Goal: Information Seeking & Learning: Compare options

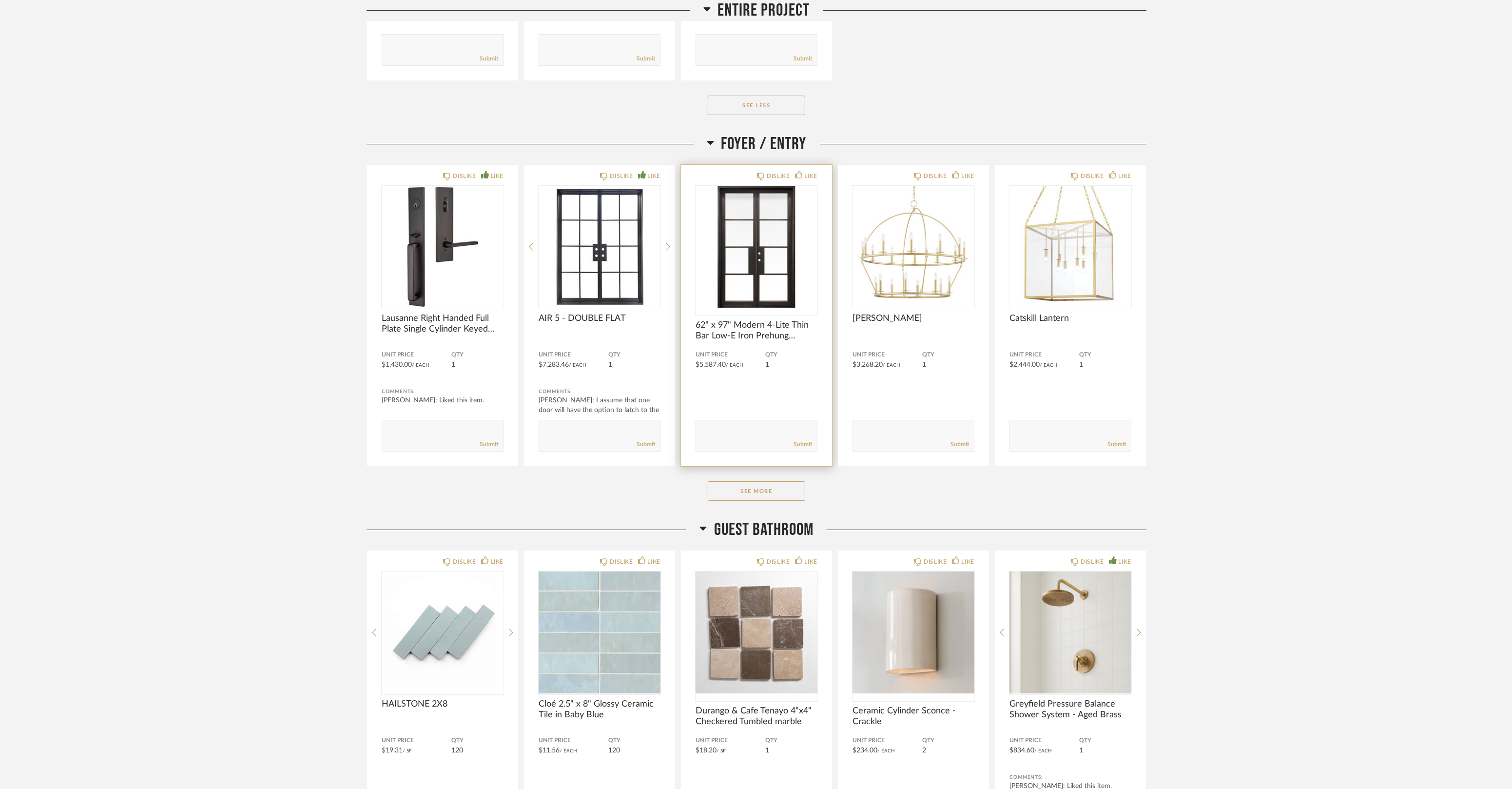
scroll to position [6176, 0]
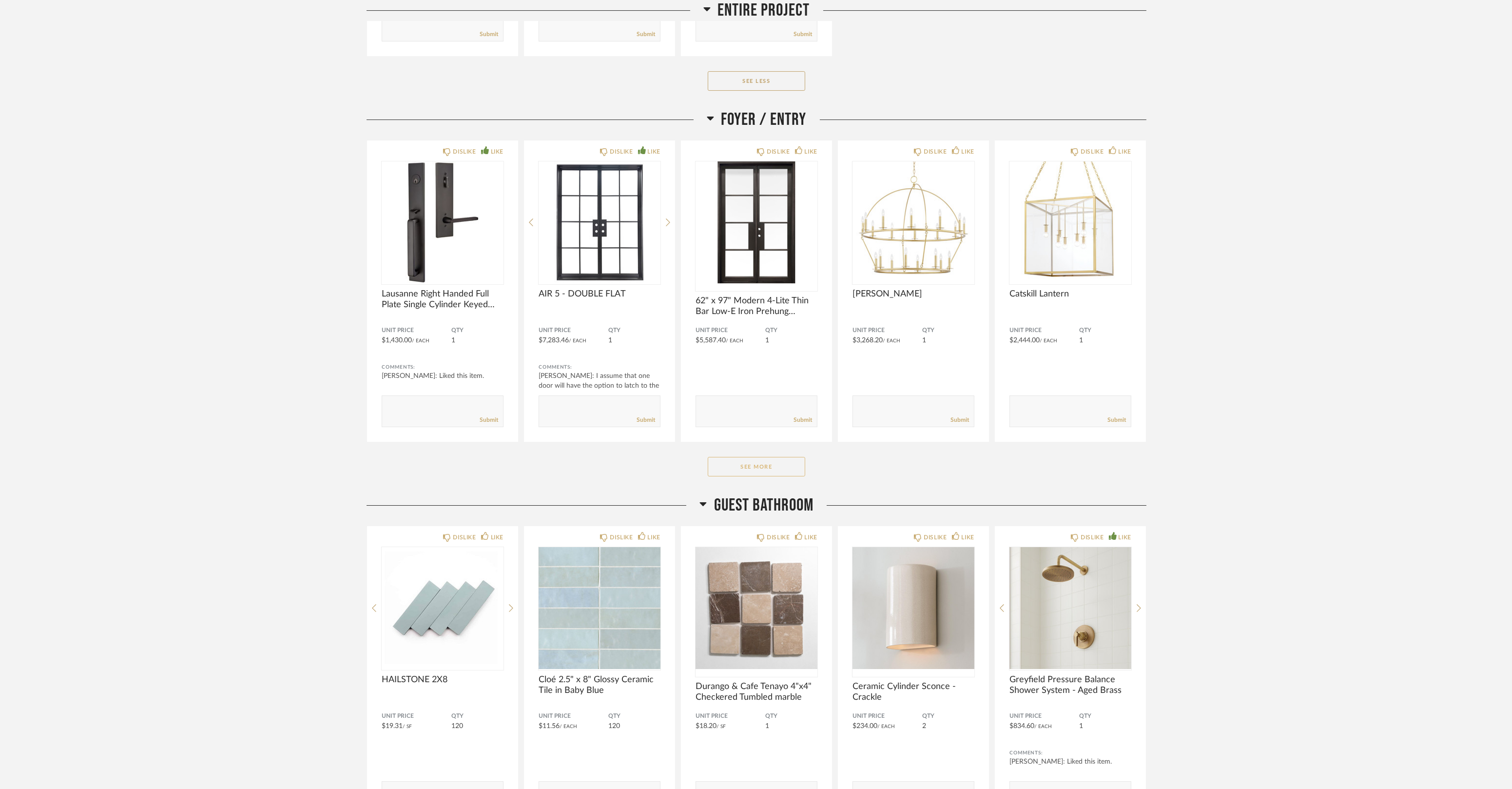
click at [749, 464] on button "See More" at bounding box center [756, 466] width 97 height 19
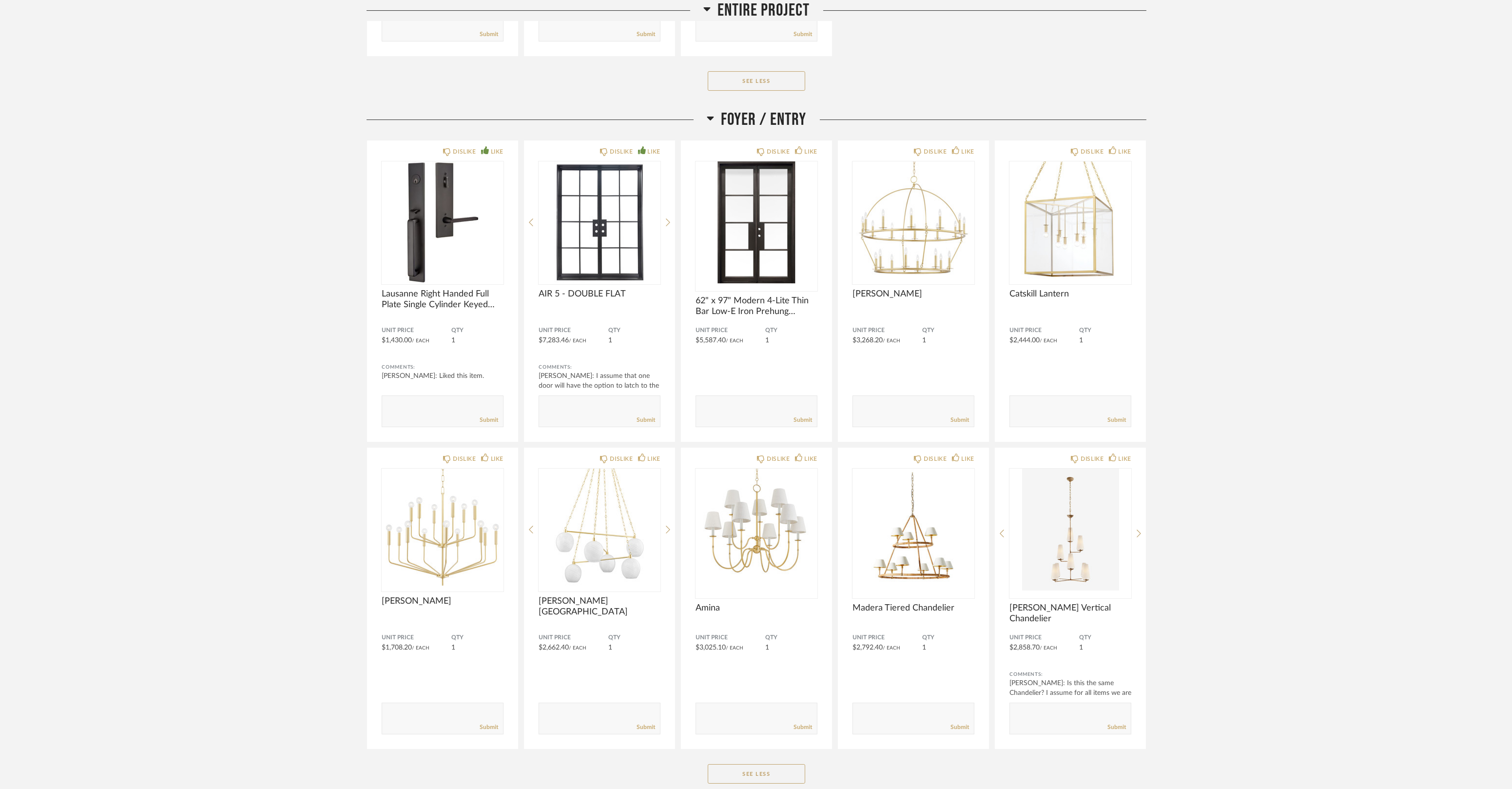
drag, startPoint x: 179, startPoint y: 466, endPoint x: 319, endPoint y: 434, distance: 143.6
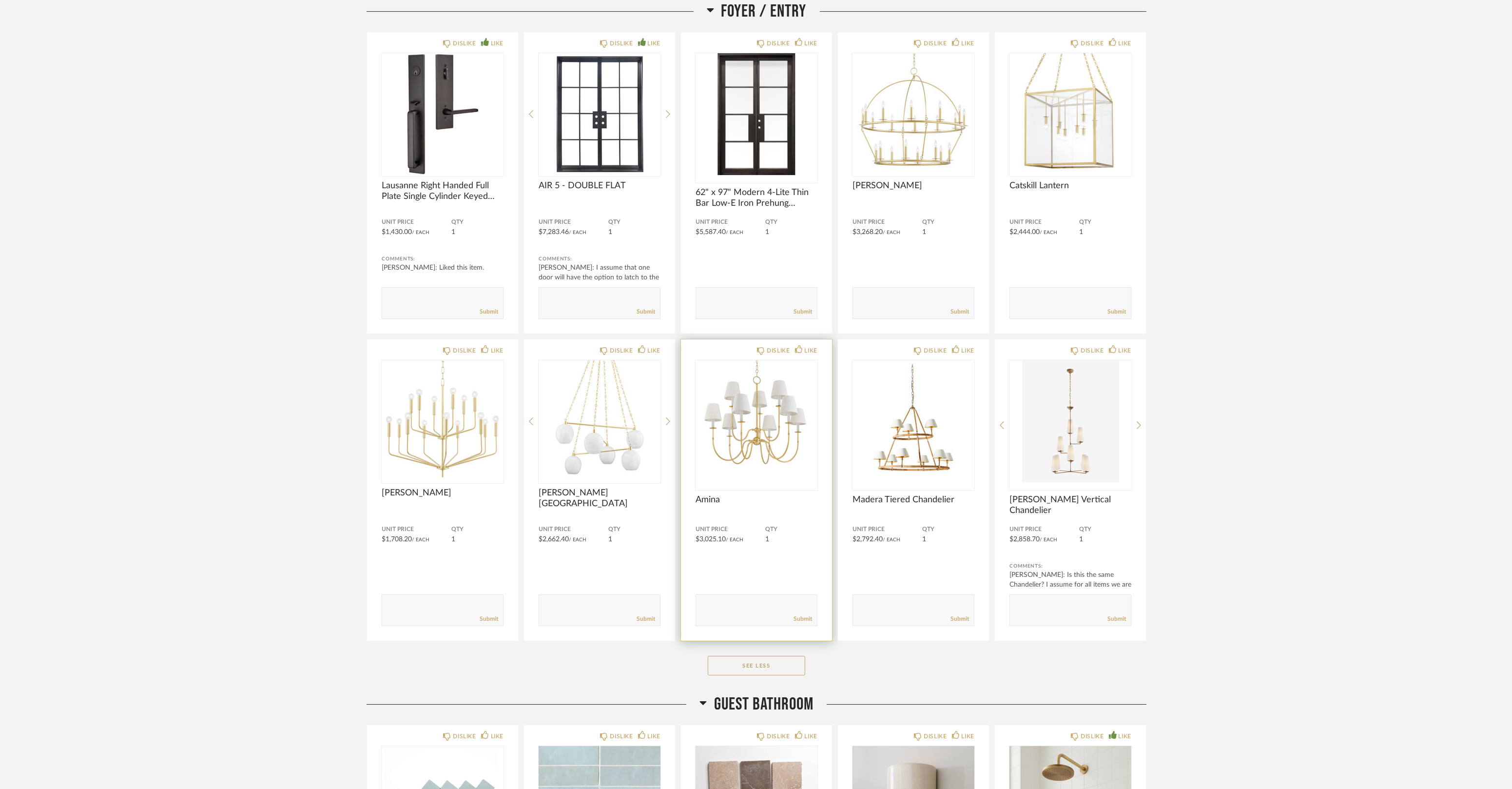
scroll to position [6230, 0]
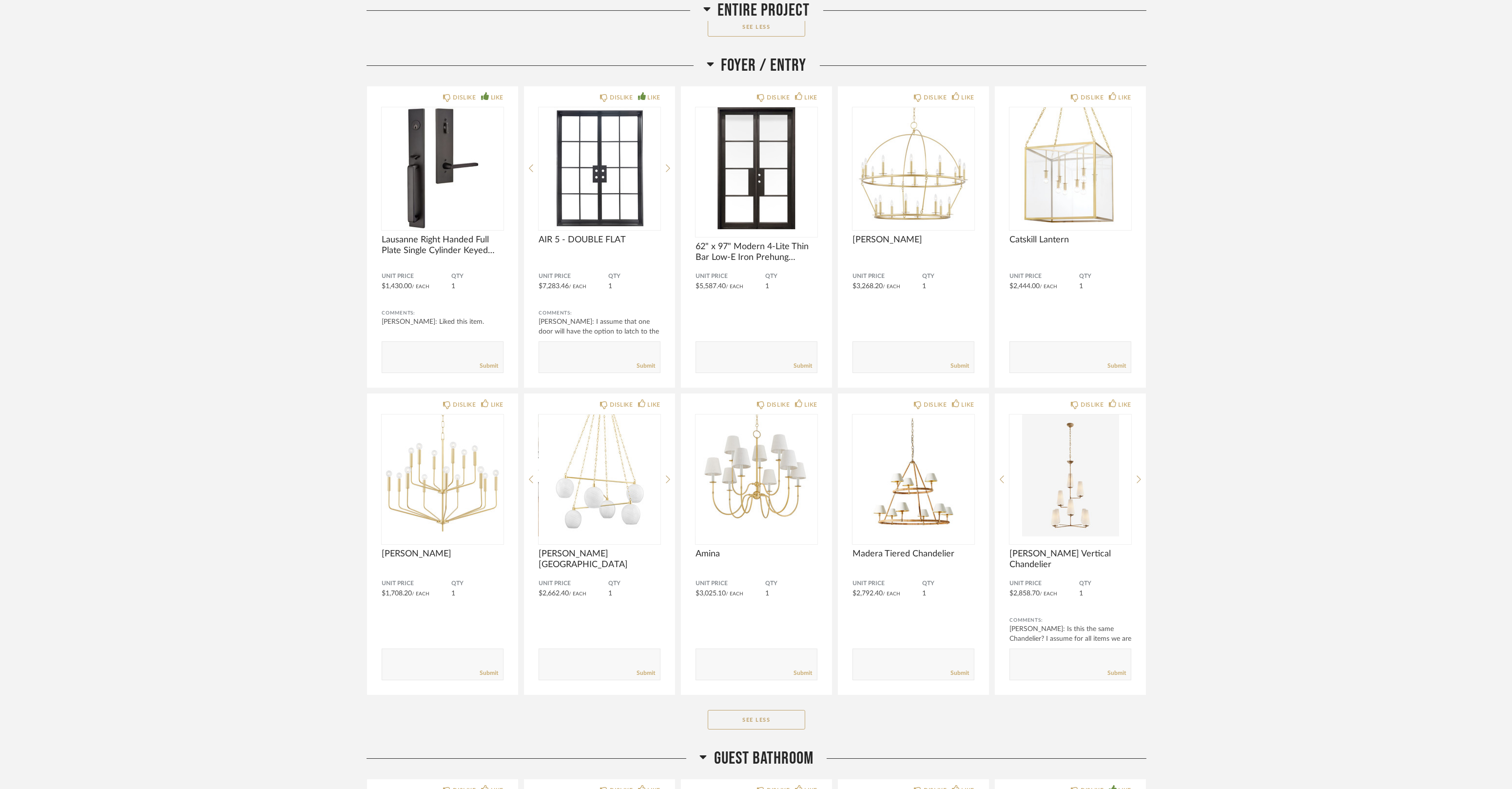
drag, startPoint x: 836, startPoint y: 53, endPoint x: 262, endPoint y: 415, distance: 678.6
click at [836, 55] on div "Foyer / Entry" at bounding box center [756, 65] width 779 height 21
click at [207, 494] on div "Thumbnail View Full View 37 RUSTIC VIEW Filter Items Category Storage (1) Light…" at bounding box center [756, 800] width 1512 height 13982
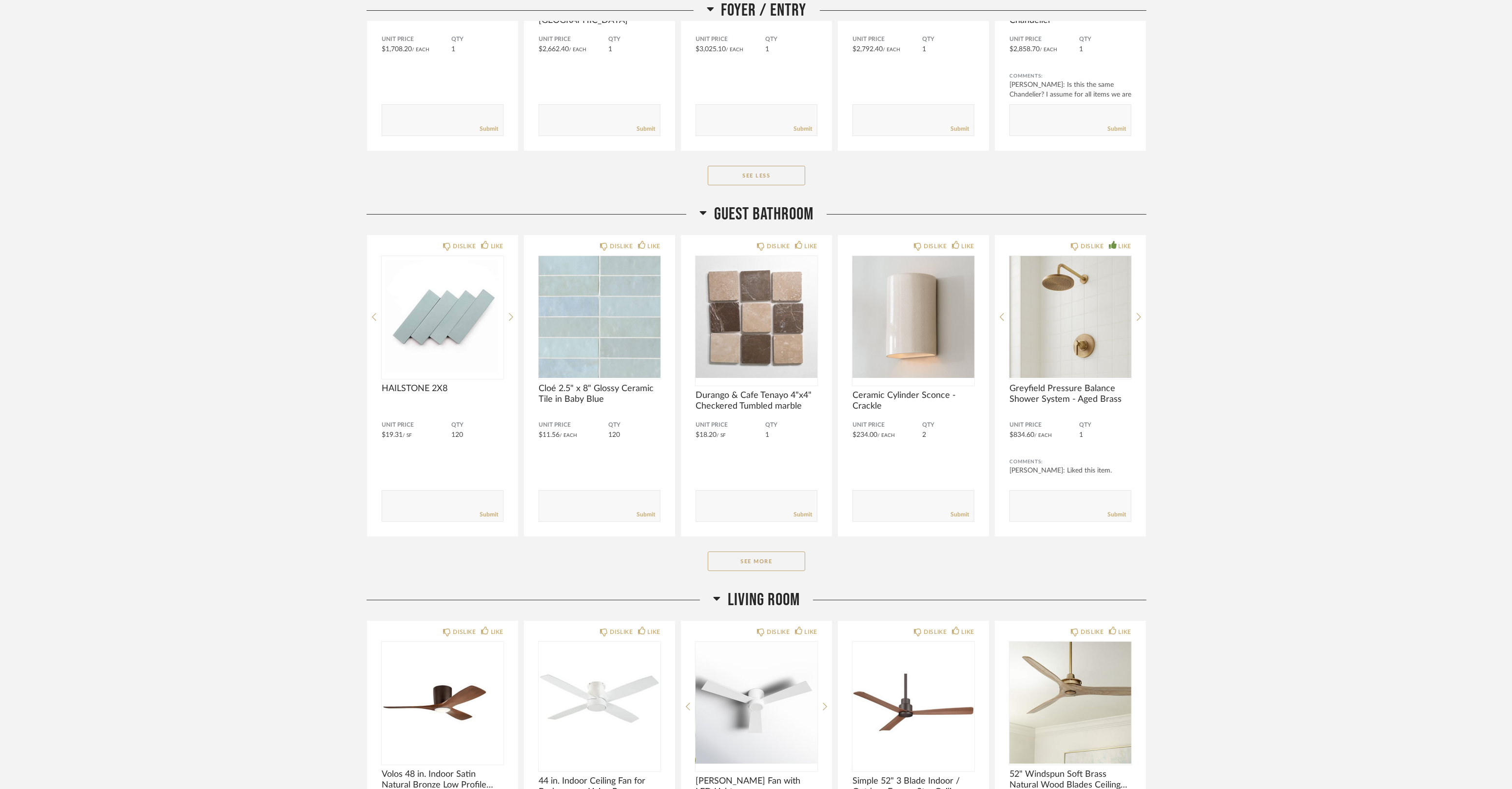
scroll to position [6772, 0]
click at [756, 561] on button "See More" at bounding box center [756, 563] width 97 height 19
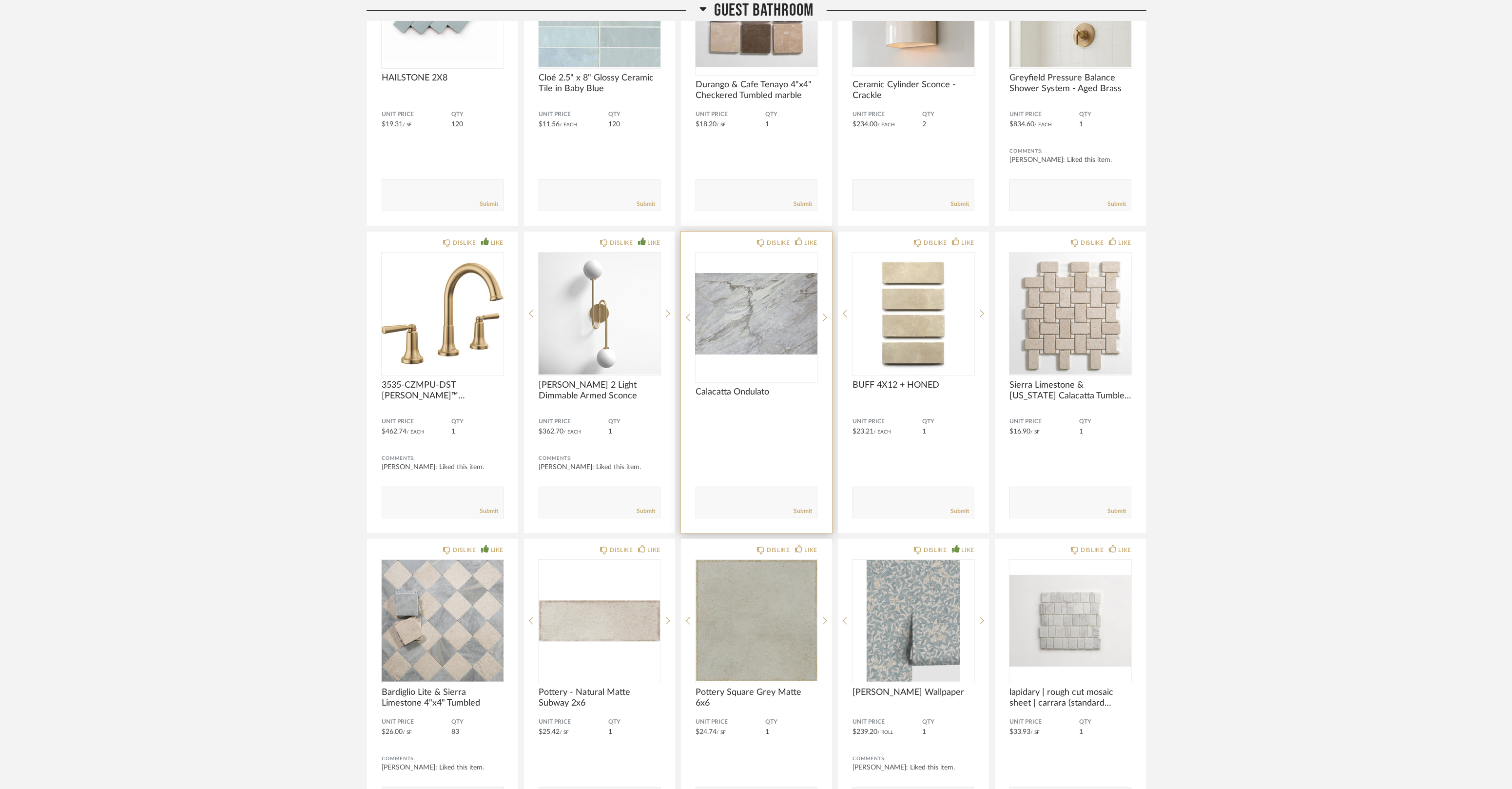
scroll to position [7152, 0]
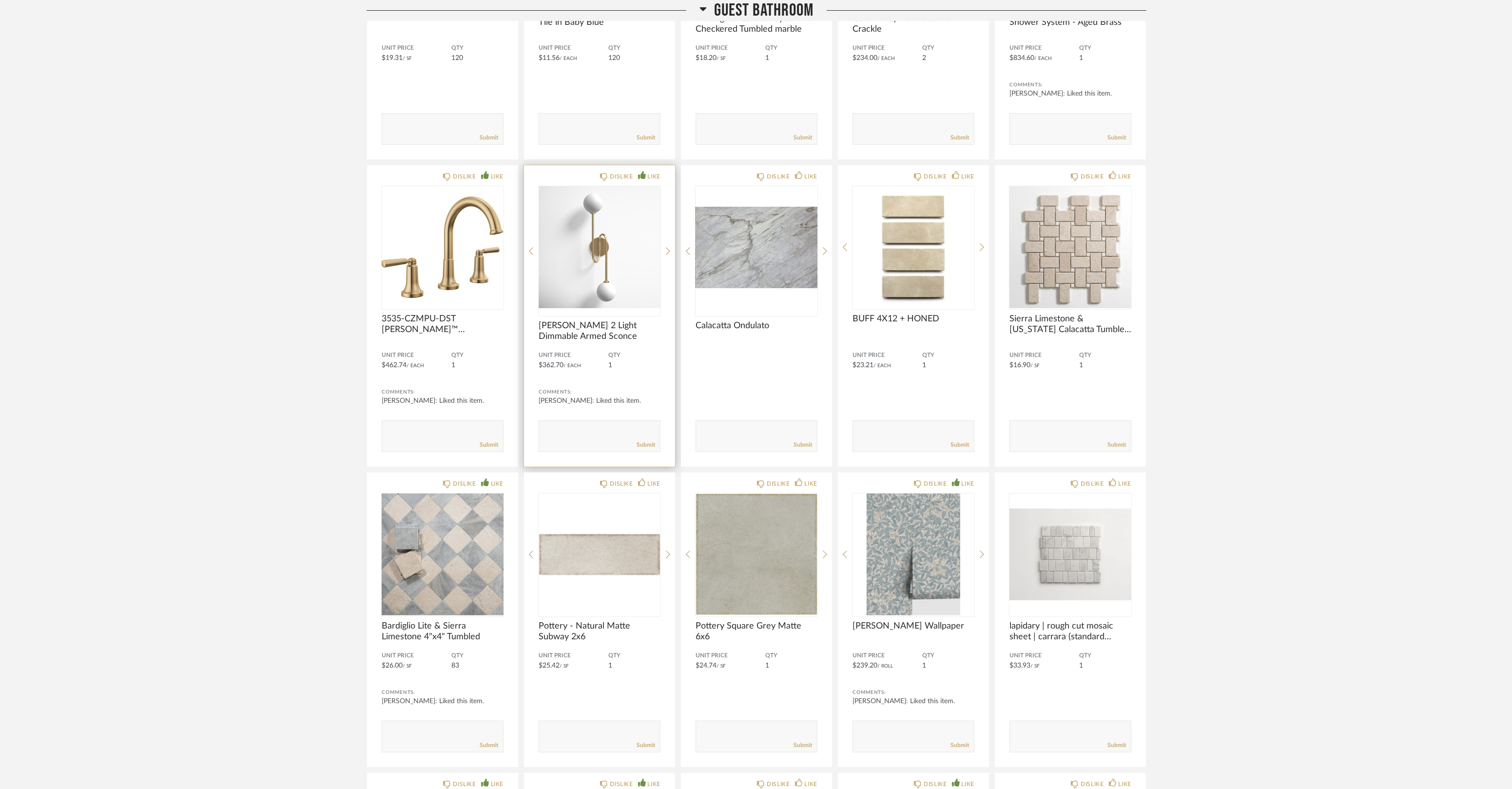
click at [0, 0] on img at bounding box center [0, 0] width 0 height 0
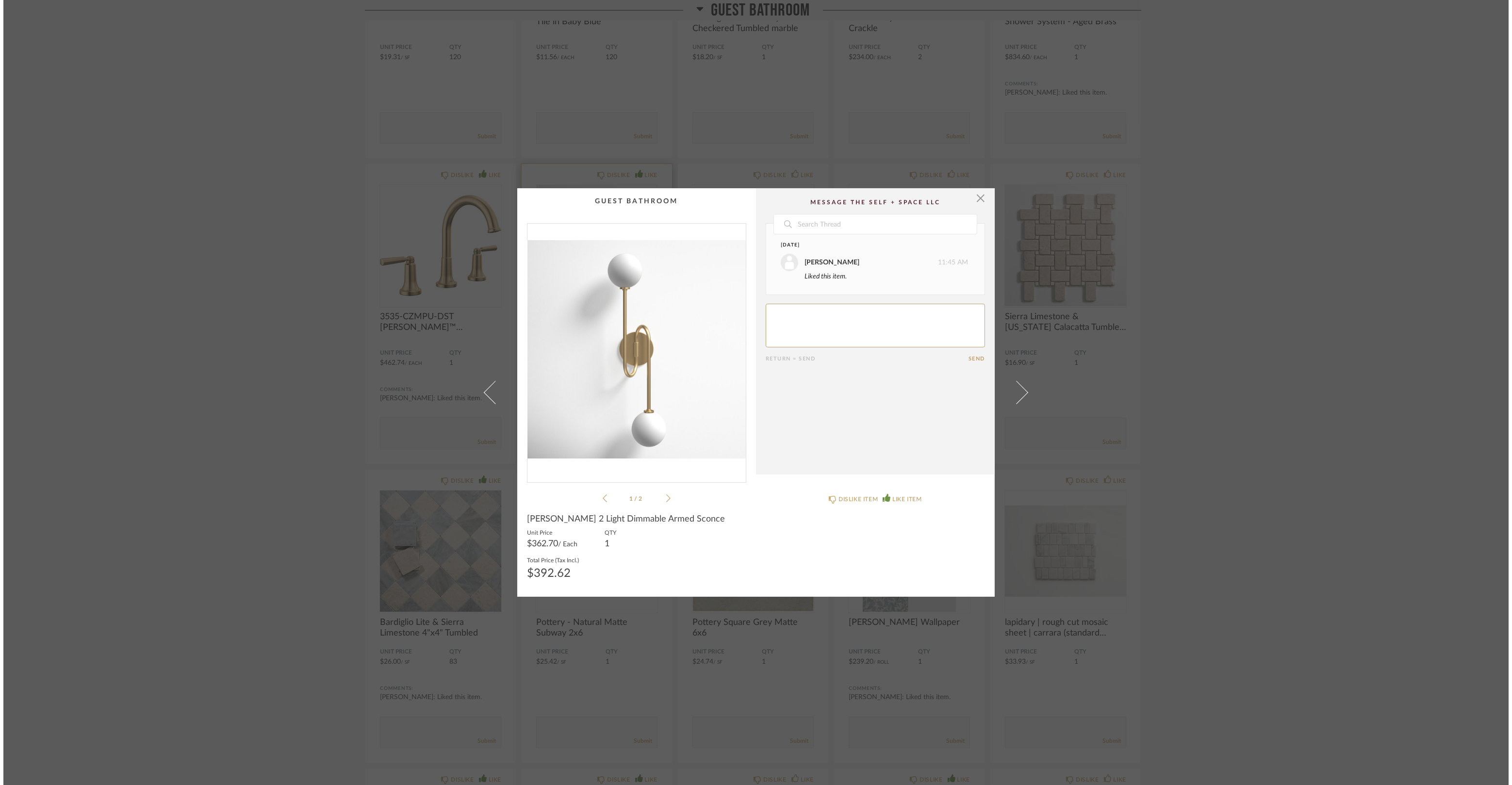
scroll to position [0, 0]
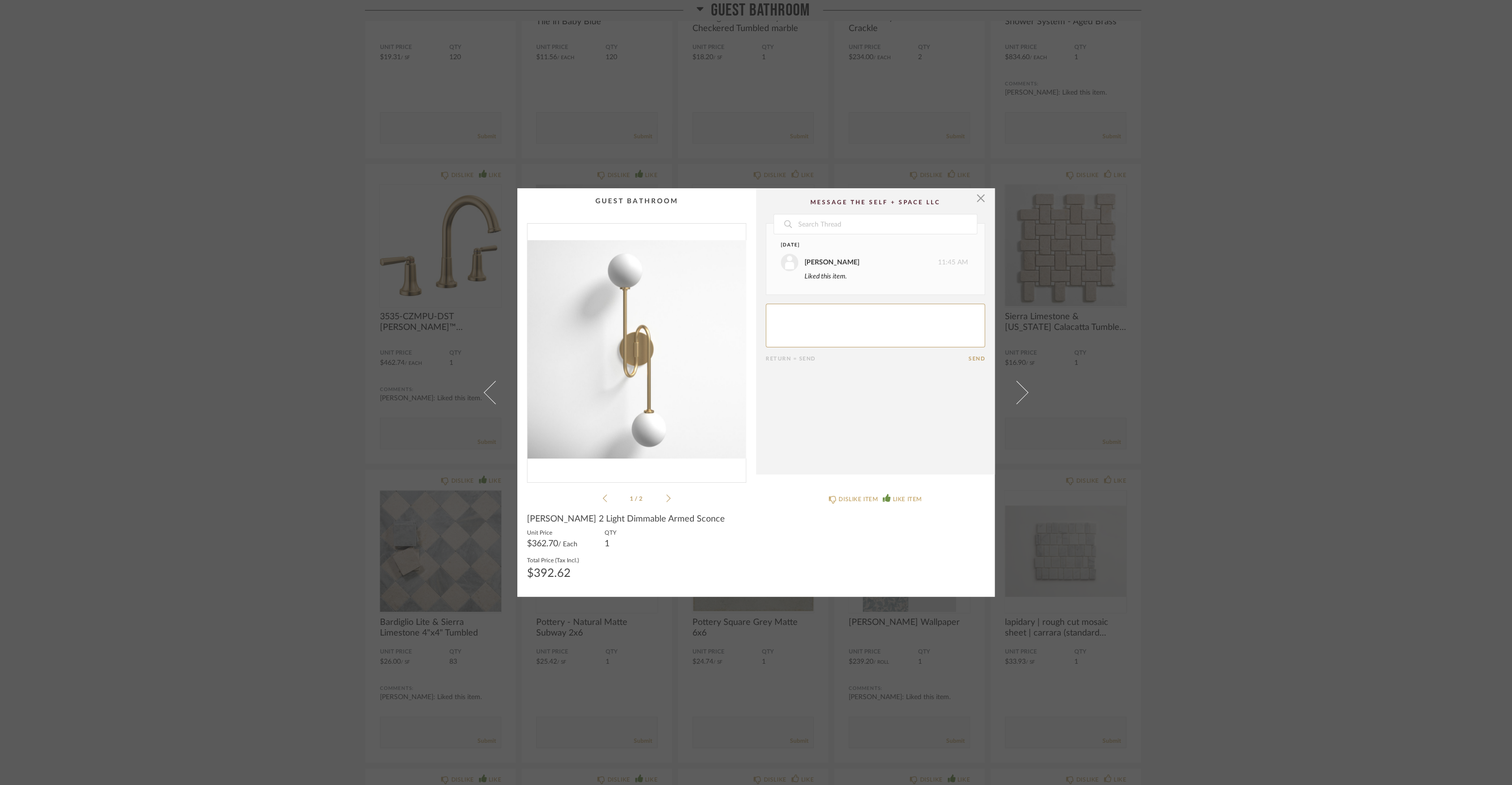
click at [662, 500] on li "1 / 2" at bounding box center [636, 498] width 59 height 12
click at [666, 500] on icon at bounding box center [668, 498] width 5 height 9
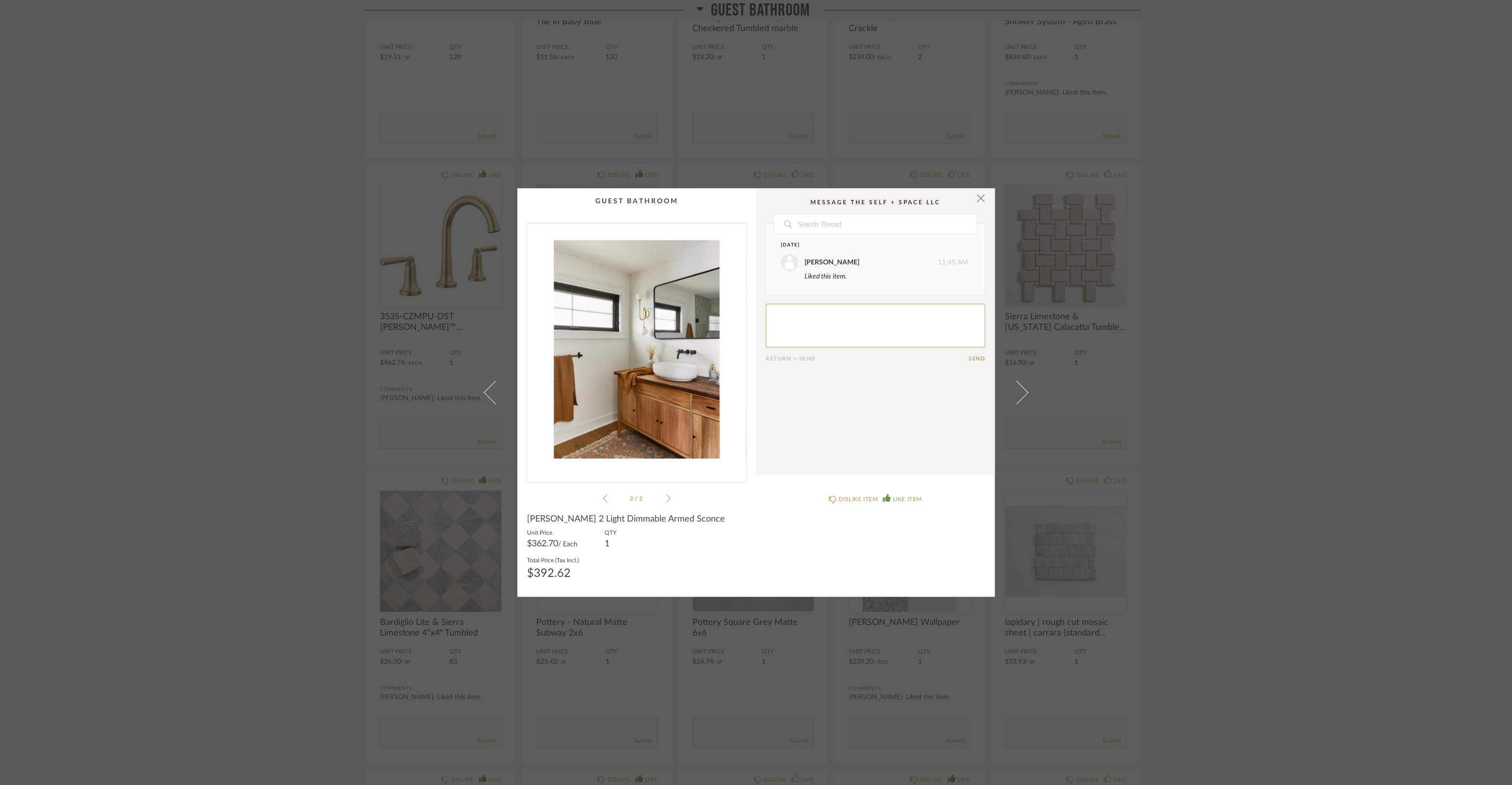
click at [602, 499] on icon at bounding box center [604, 498] width 5 height 9
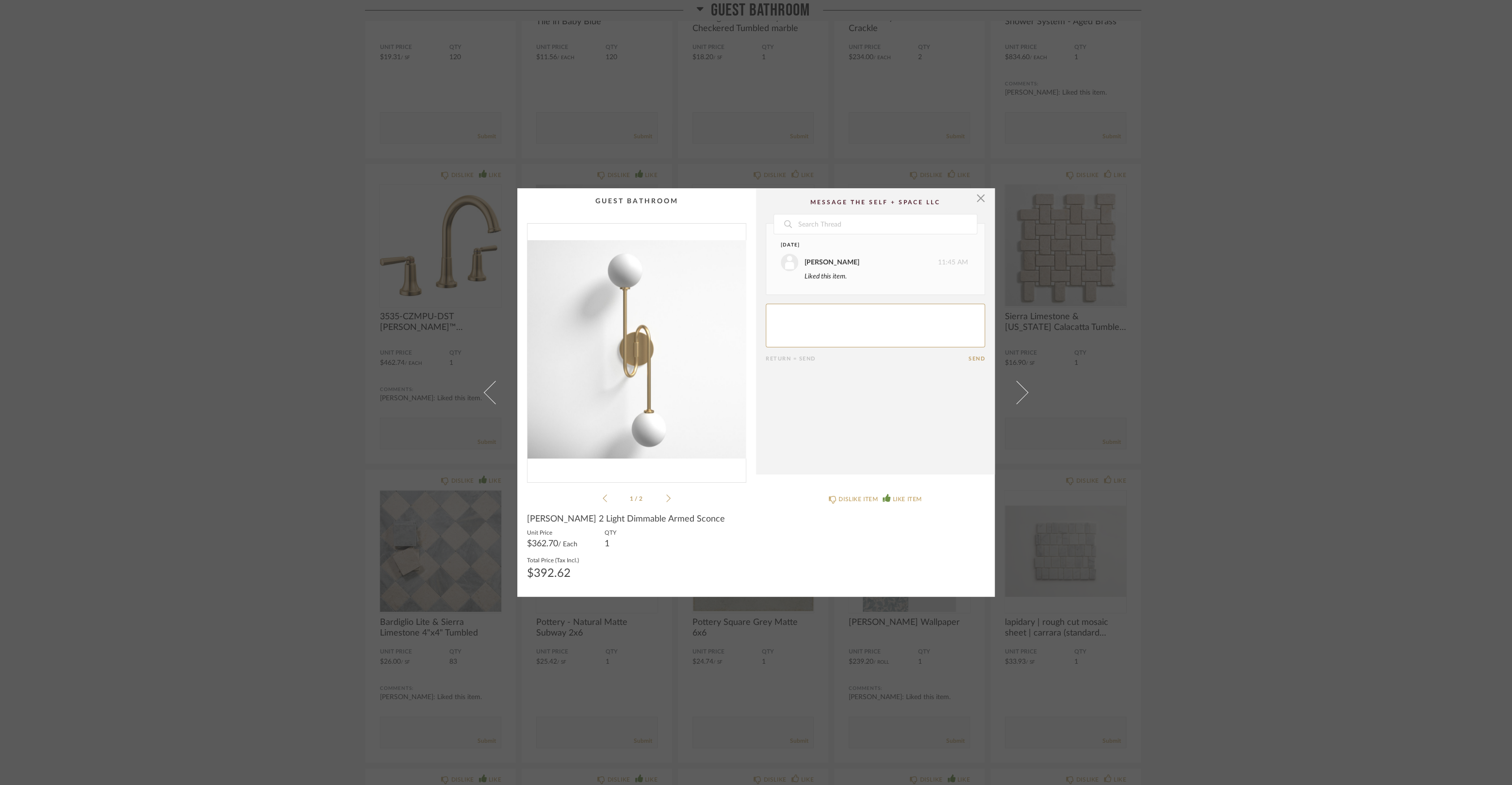
click at [230, 518] on div "× 1 / 2 Date June 24th Jessica Hall 11:45 AM Liked this item. Return = Send Sen…" at bounding box center [756, 392] width 1512 height 785
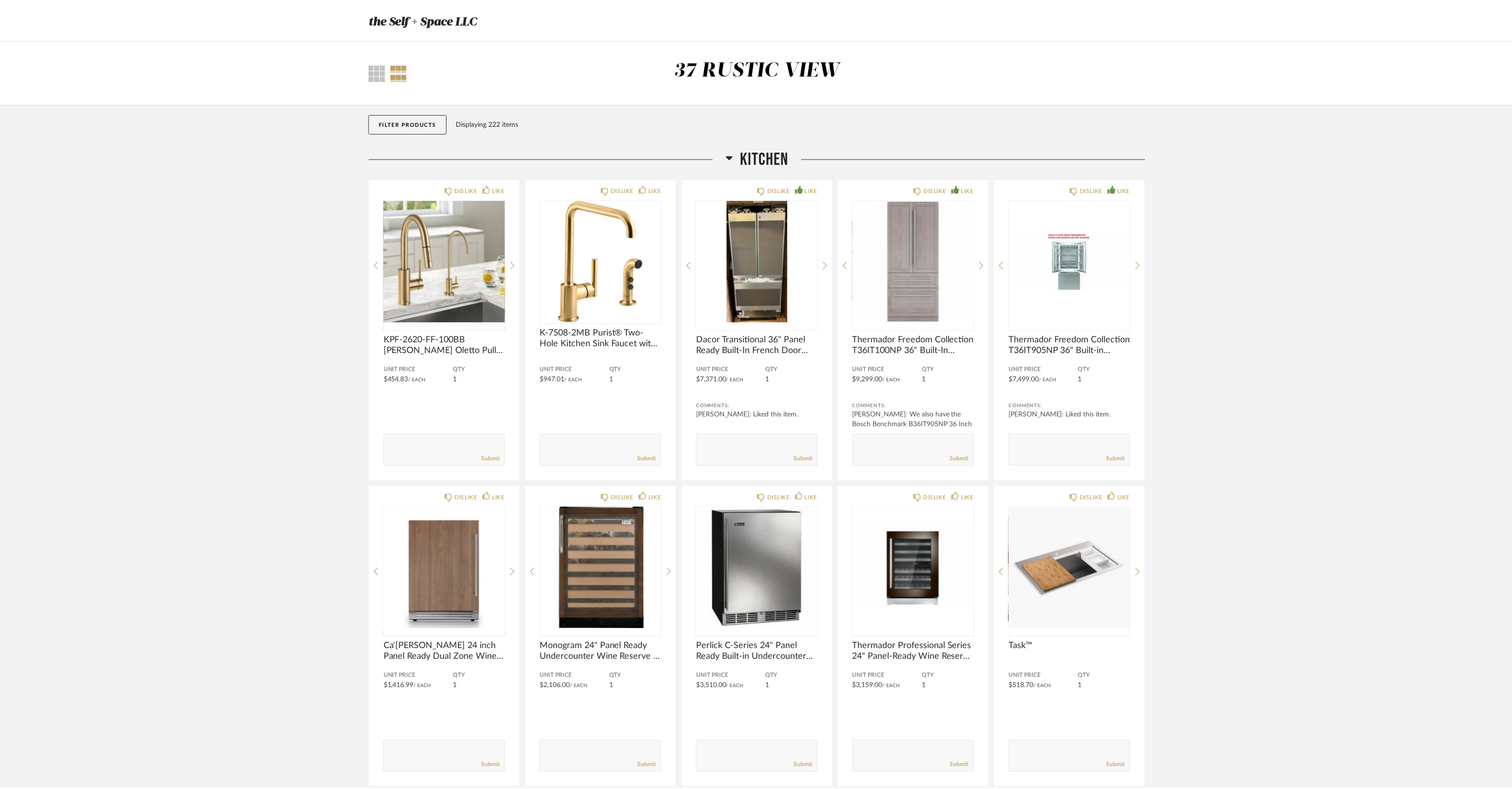
scroll to position [7152, 0]
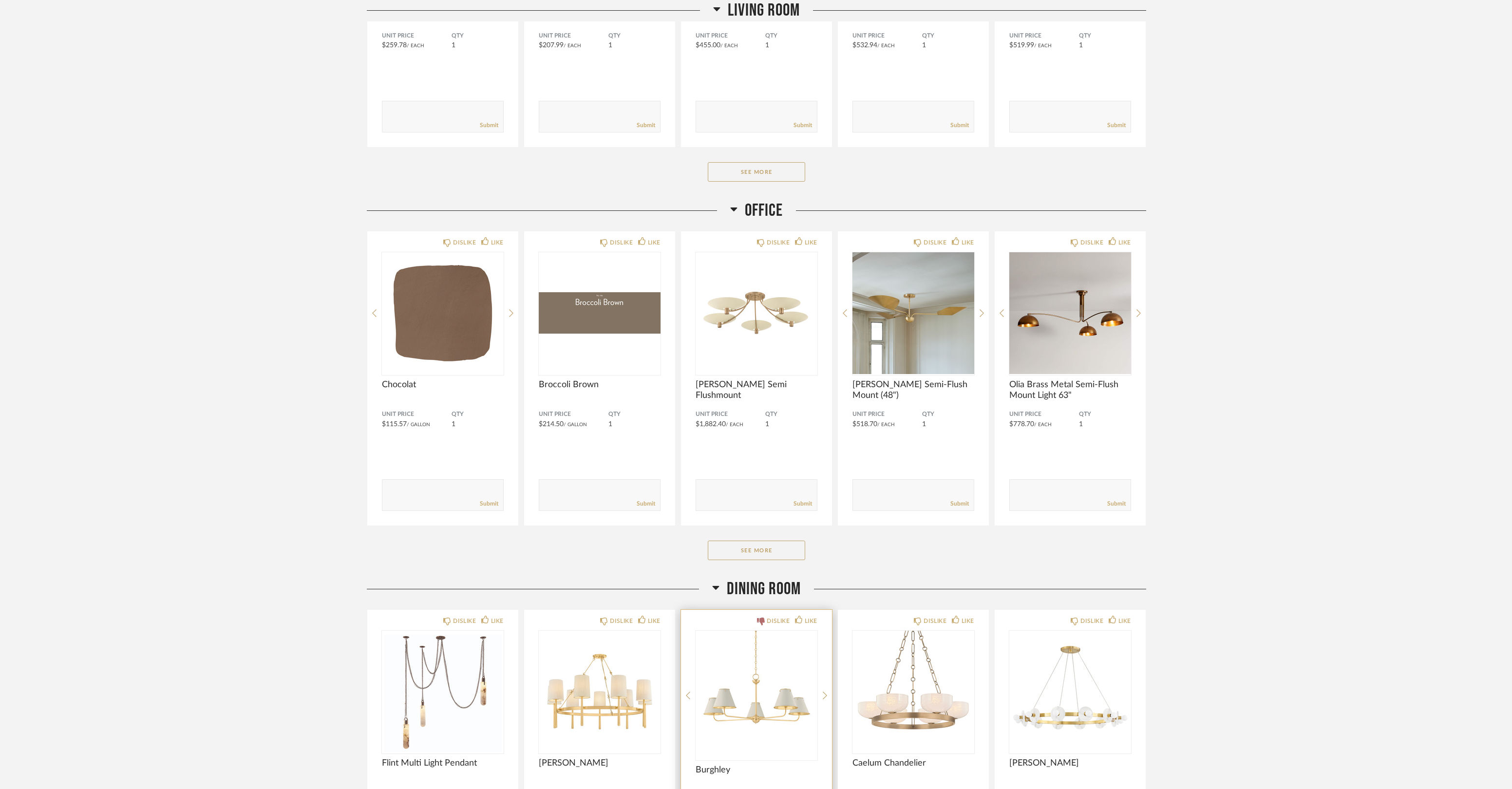
scroll to position [3004, 0]
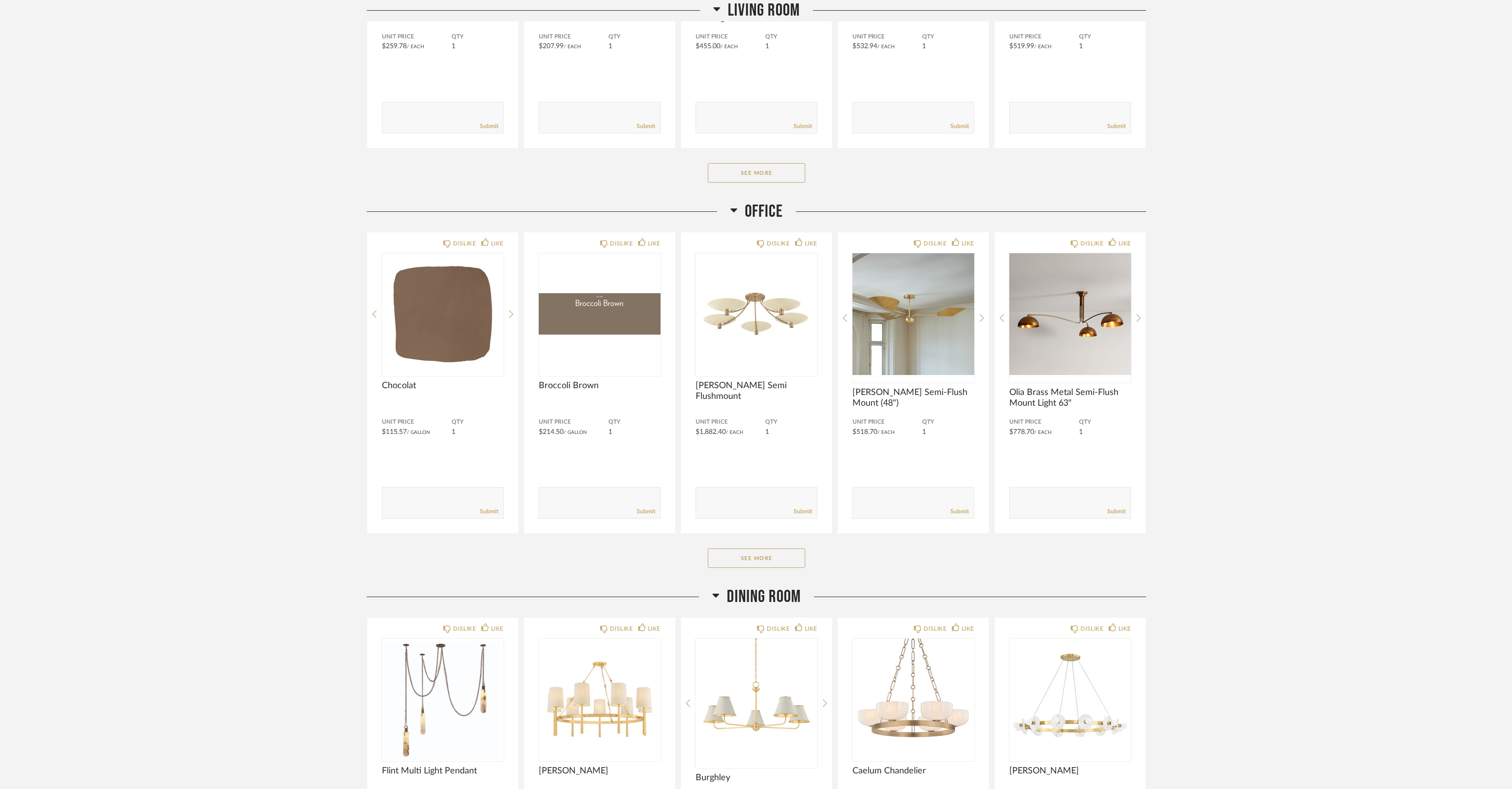
drag, startPoint x: 1337, startPoint y: 419, endPoint x: 1350, endPoint y: 439, distance: 23.9
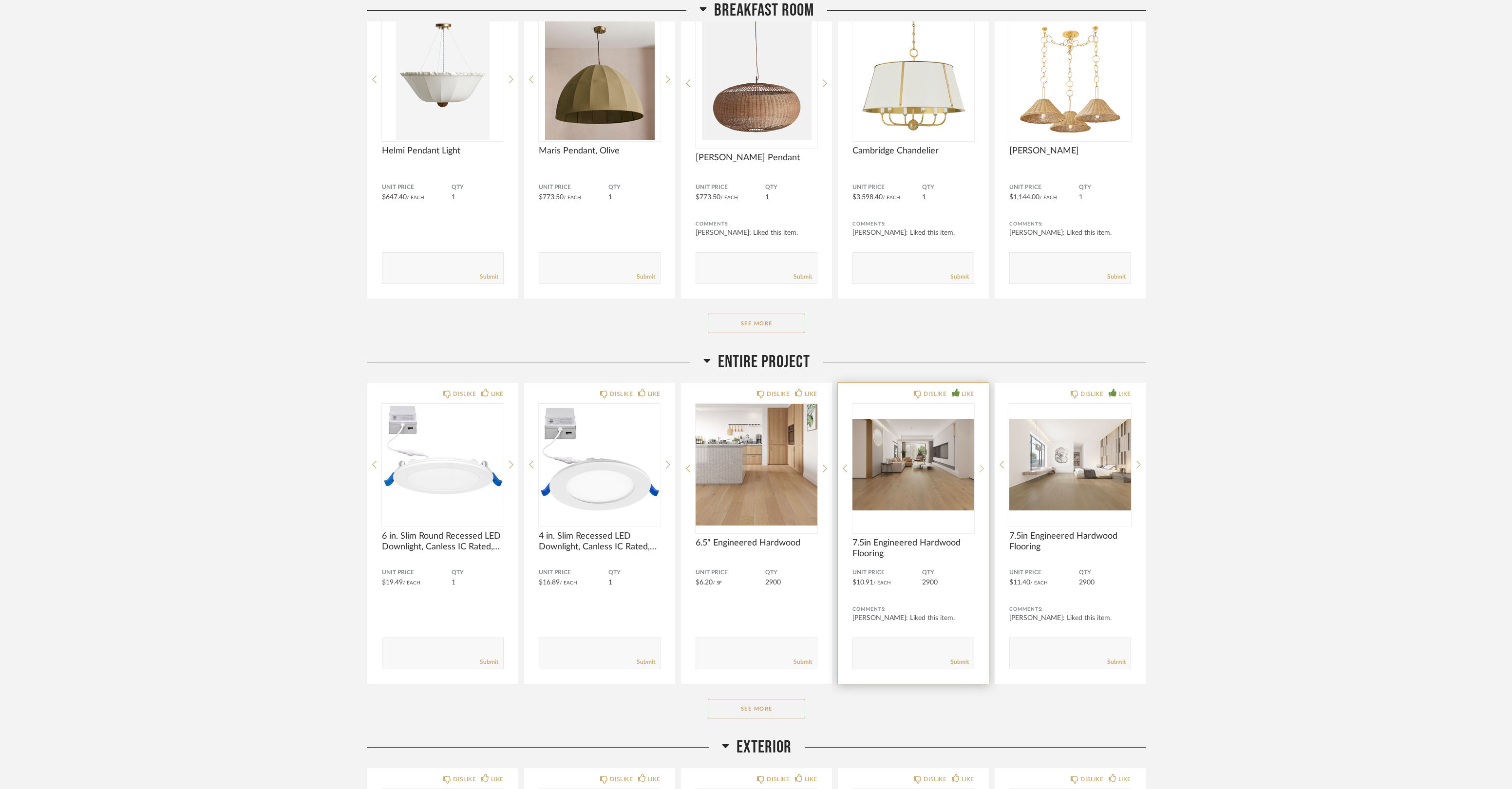
scroll to position [839, 0]
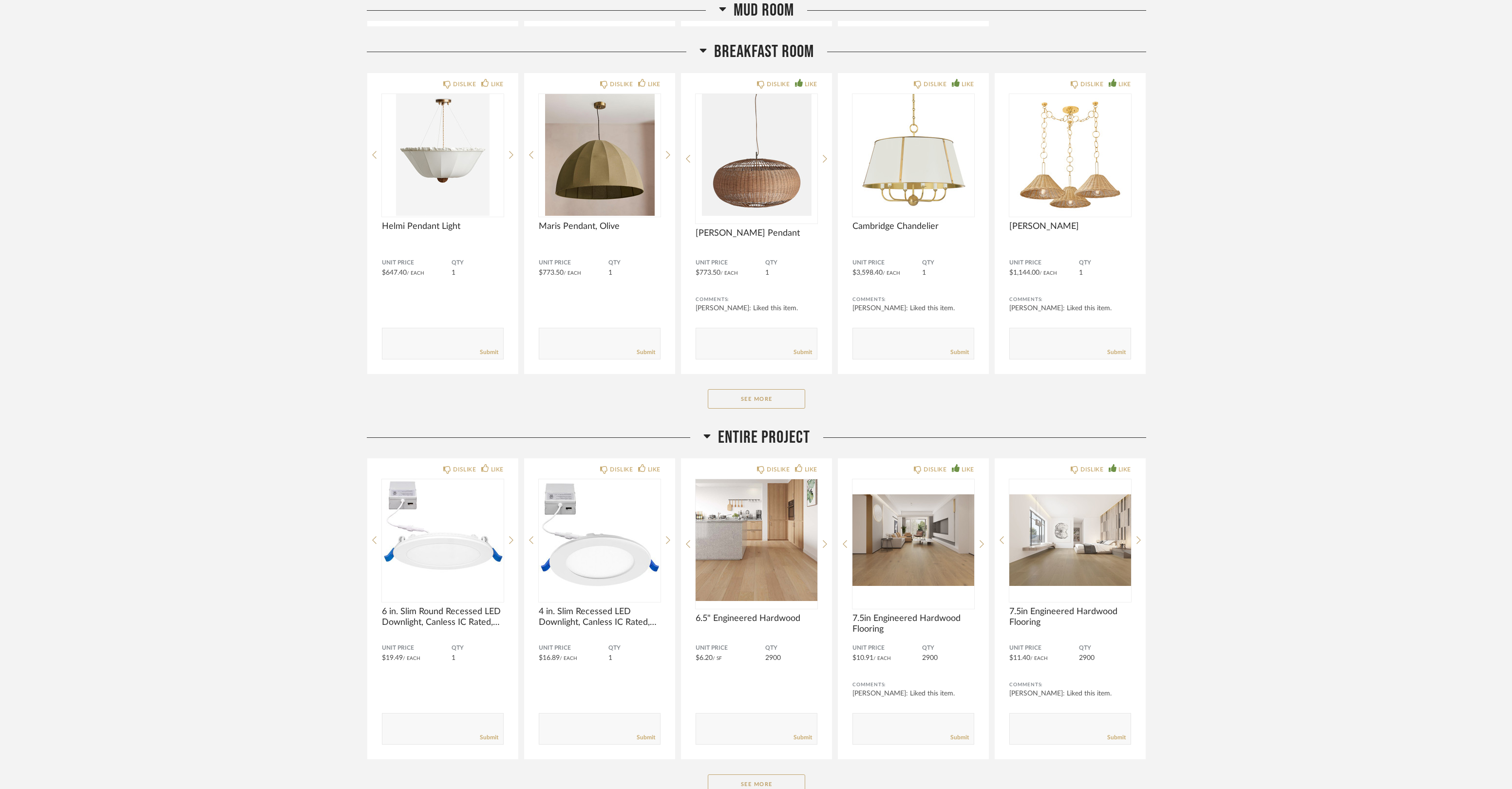
drag, startPoint x: 217, startPoint y: 405, endPoint x: 269, endPoint y: 392, distance: 53.6
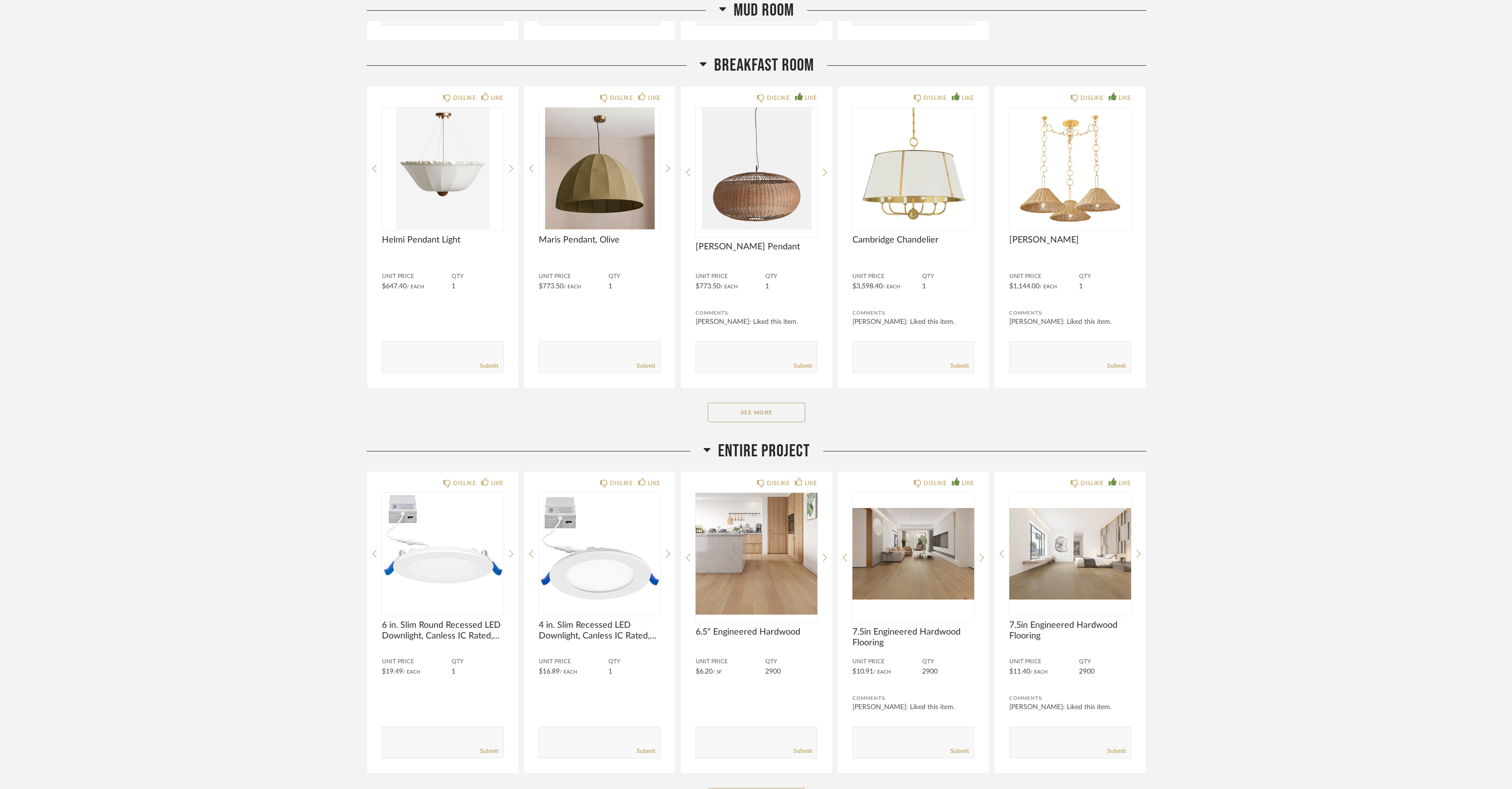
scroll to position [784, 0]
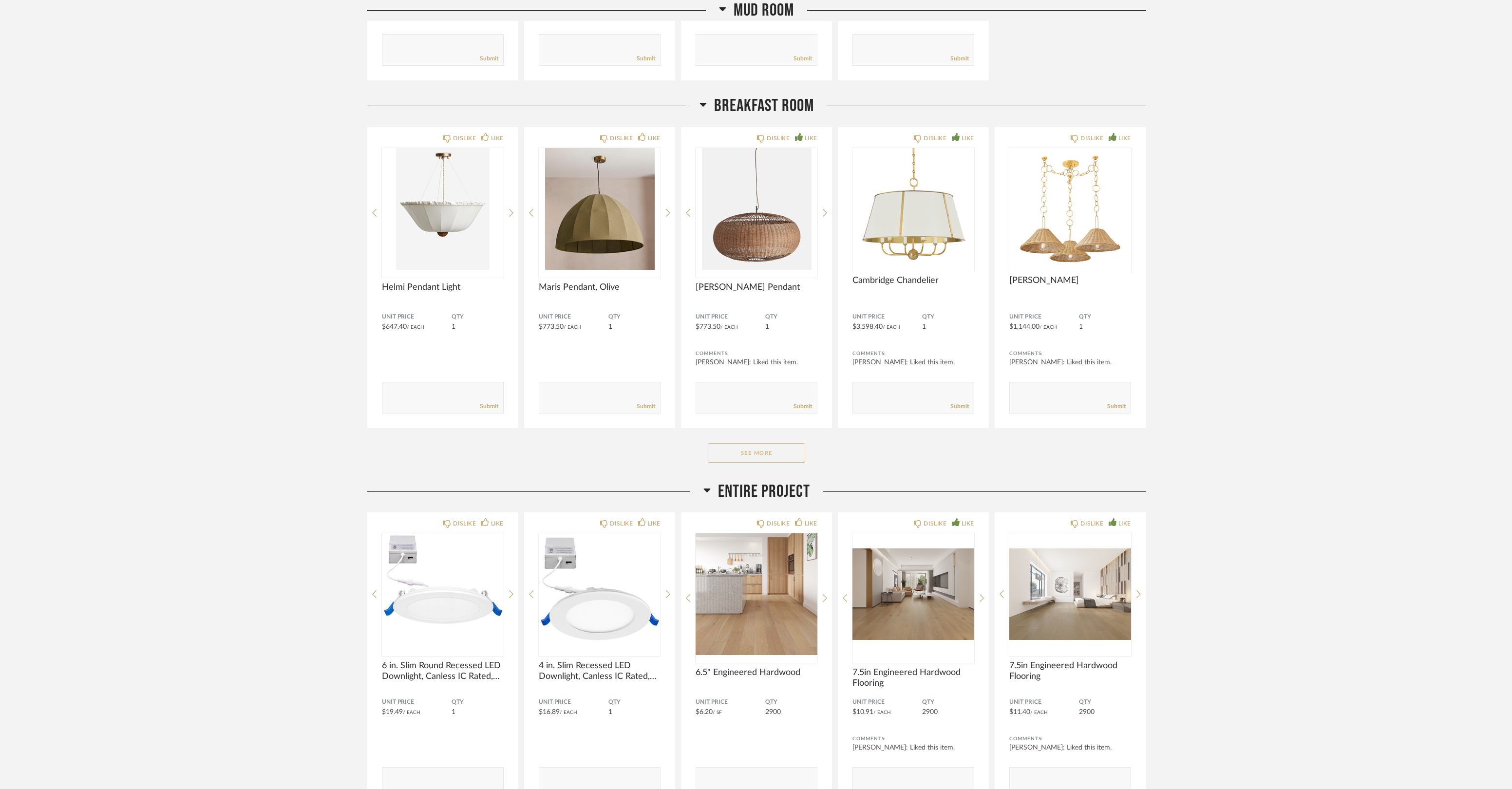
click at [779, 446] on button "See More" at bounding box center [756, 452] width 97 height 19
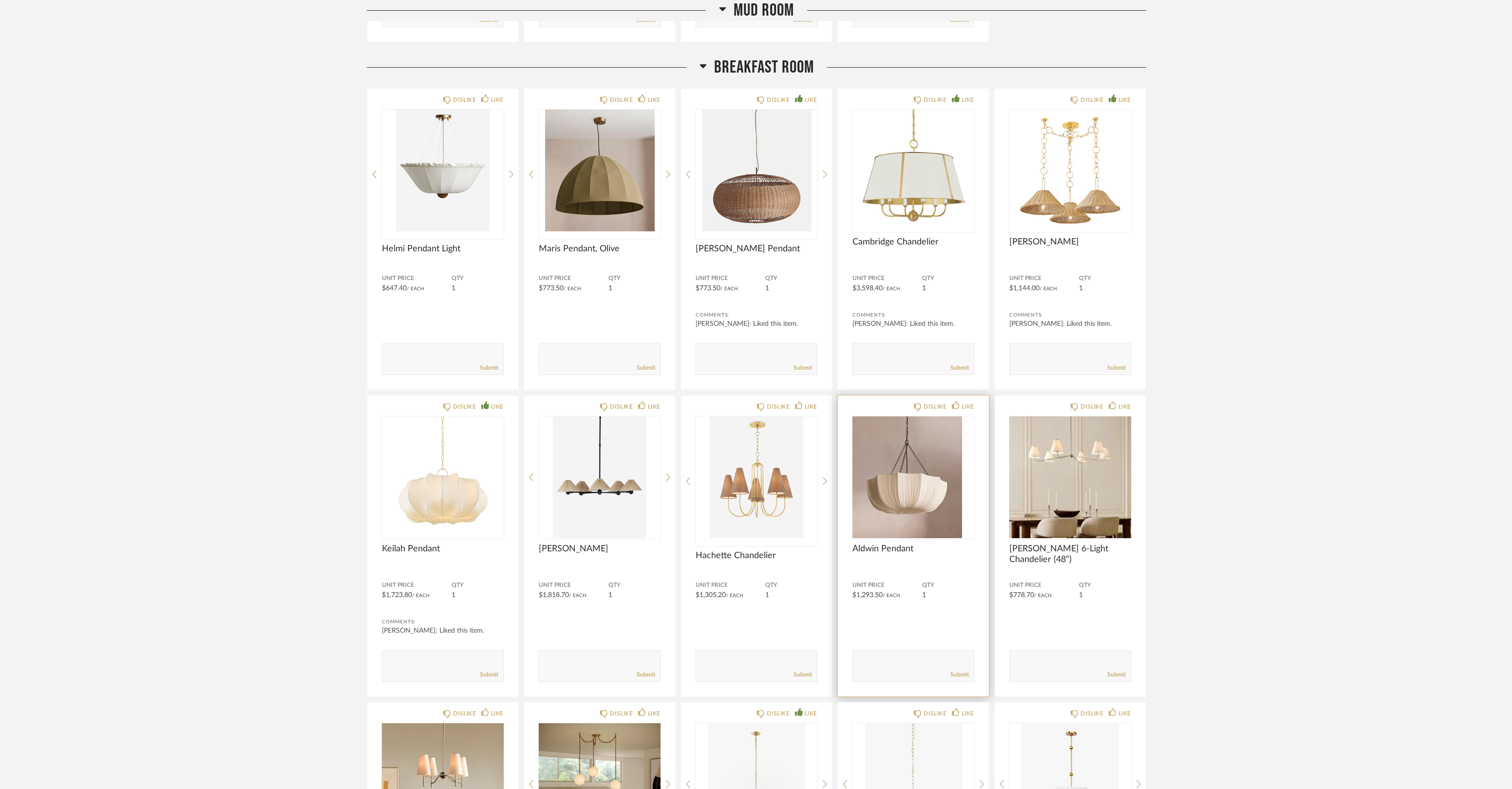
scroll to position [839, 0]
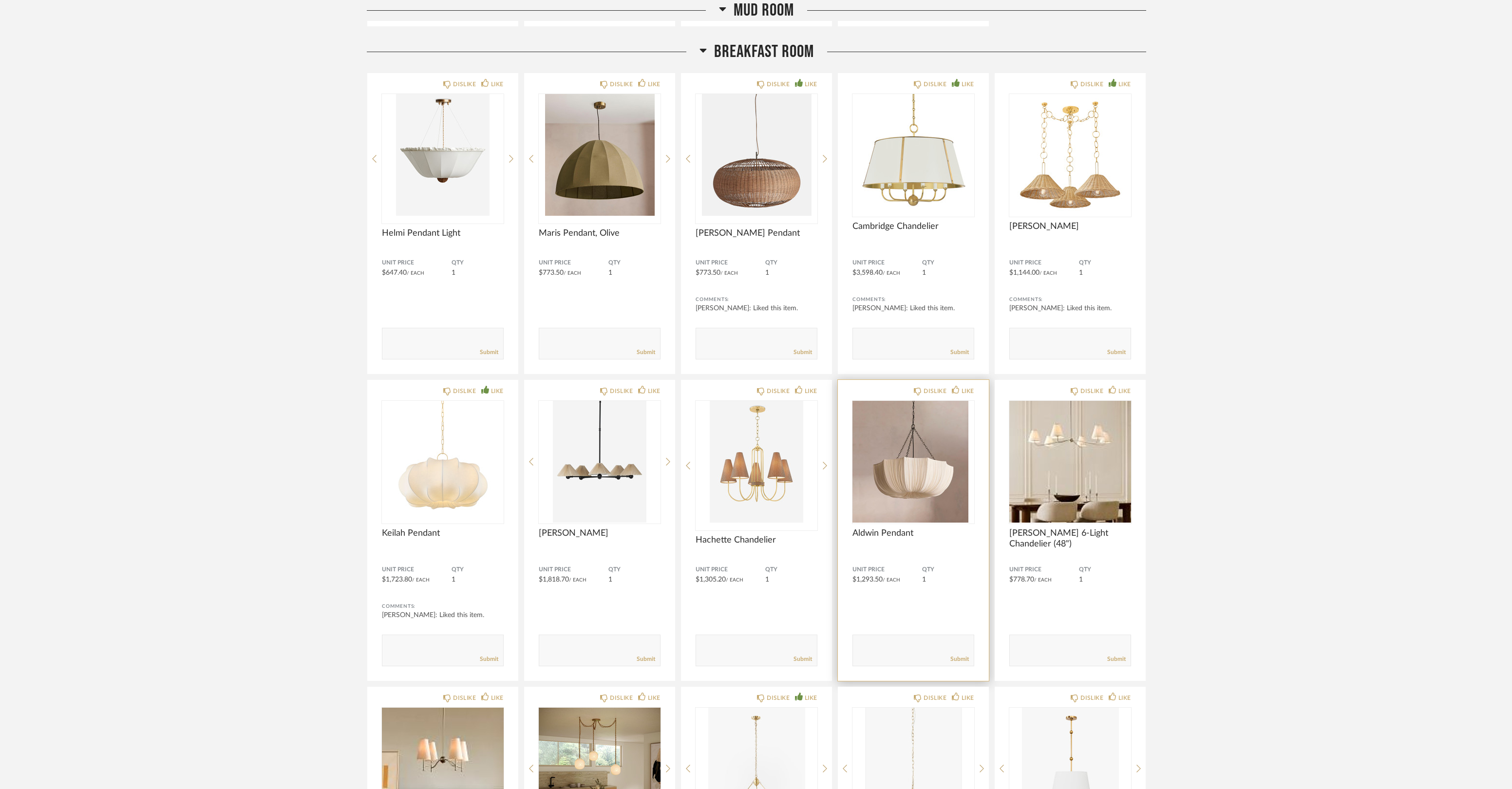
click at [902, 461] on img "0" at bounding box center [906, 461] width 109 height 122
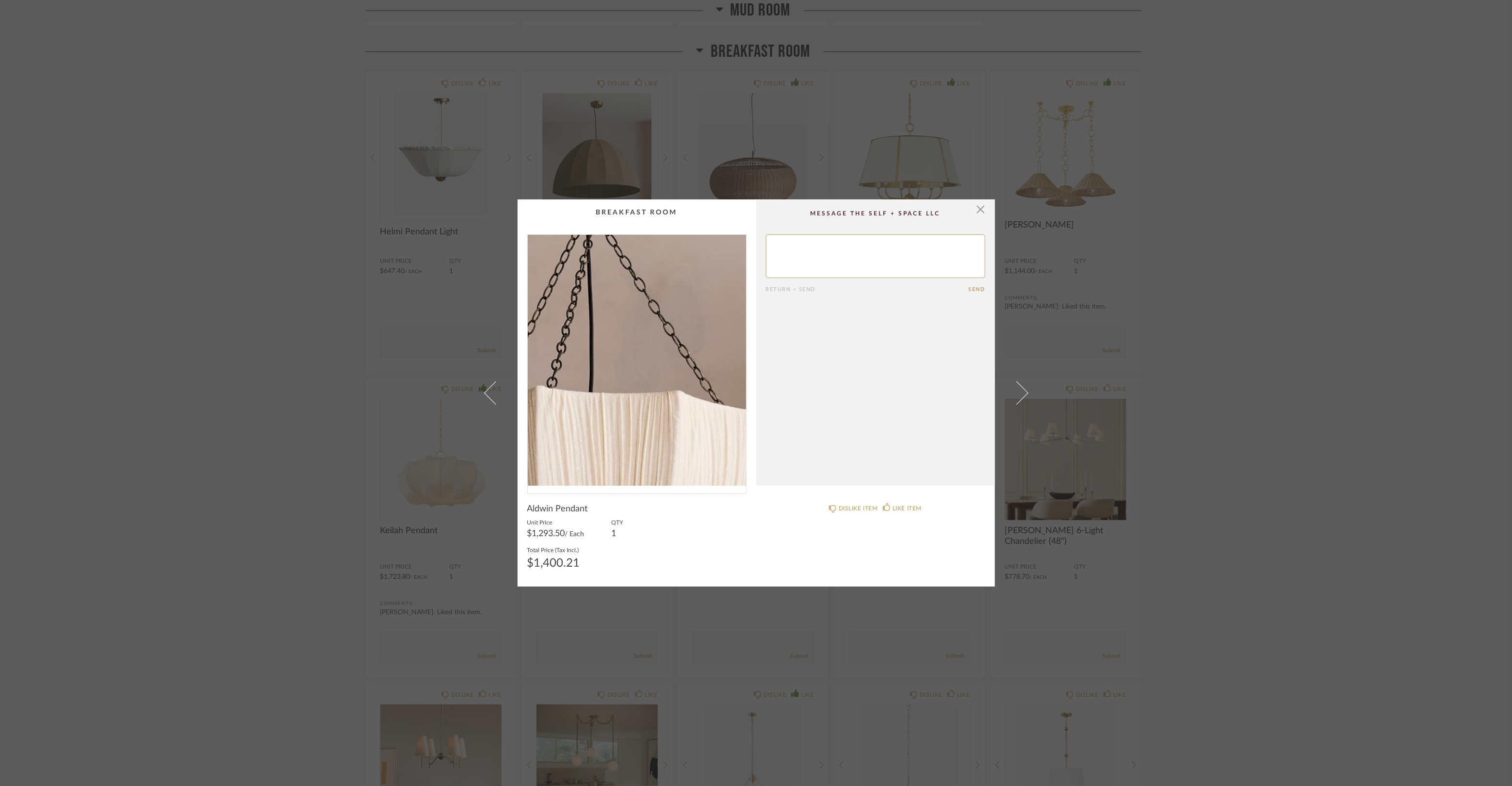
click at [648, 342] on img "0" at bounding box center [637, 360] width 218 height 250
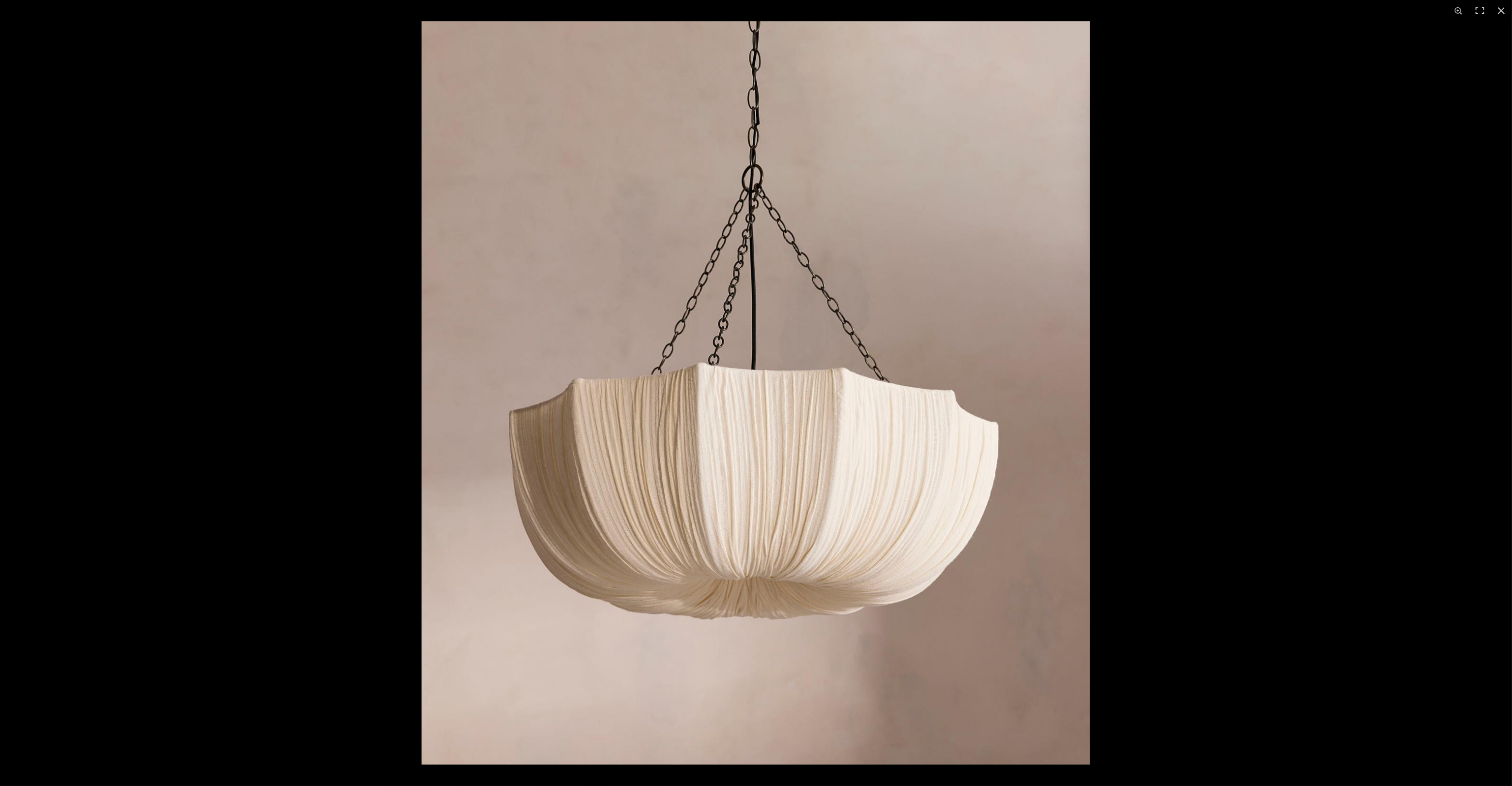
click at [838, 501] on img at bounding box center [756, 392] width 669 height 743
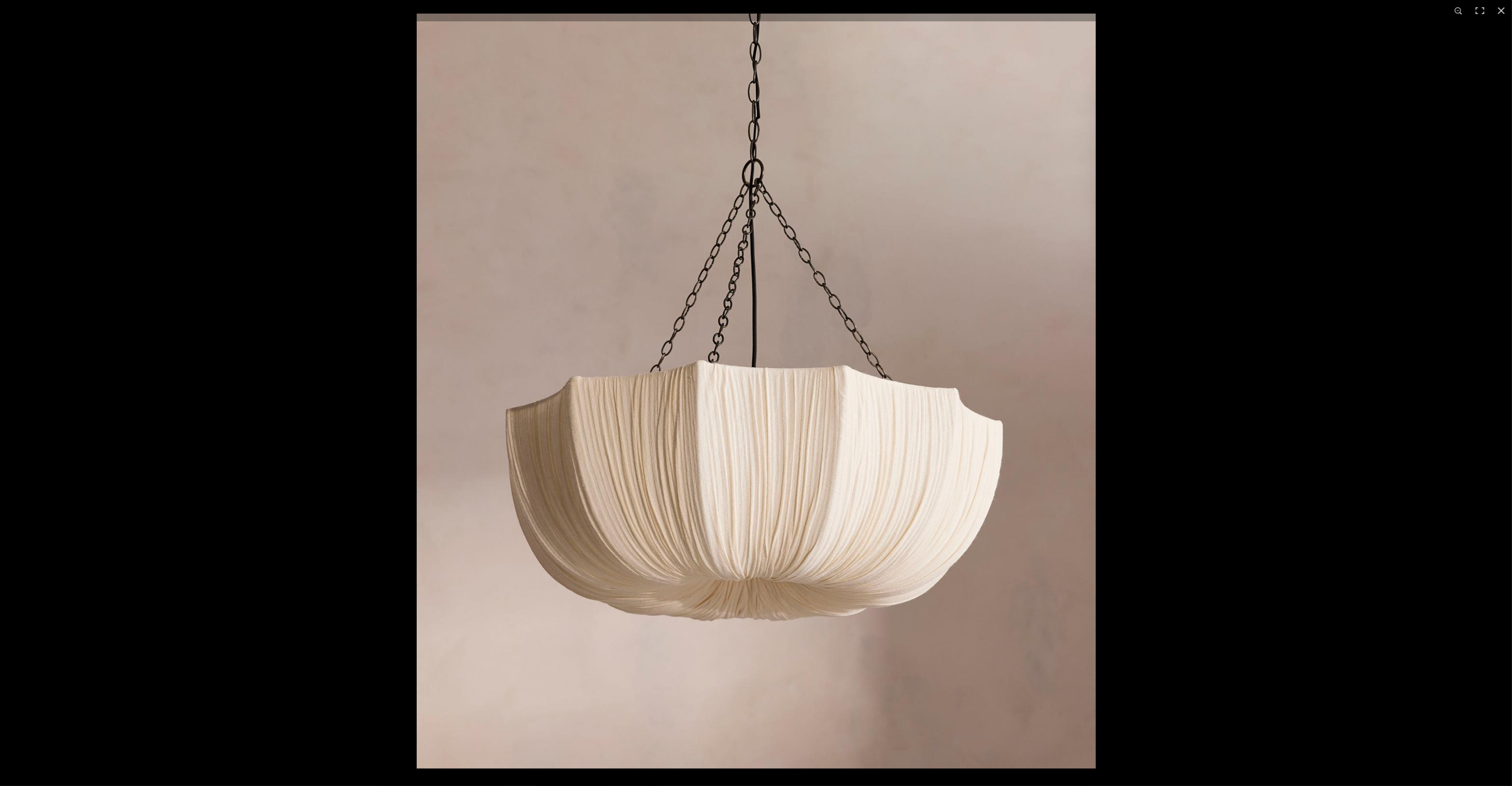
click at [1005, 521] on img at bounding box center [756, 391] width 679 height 755
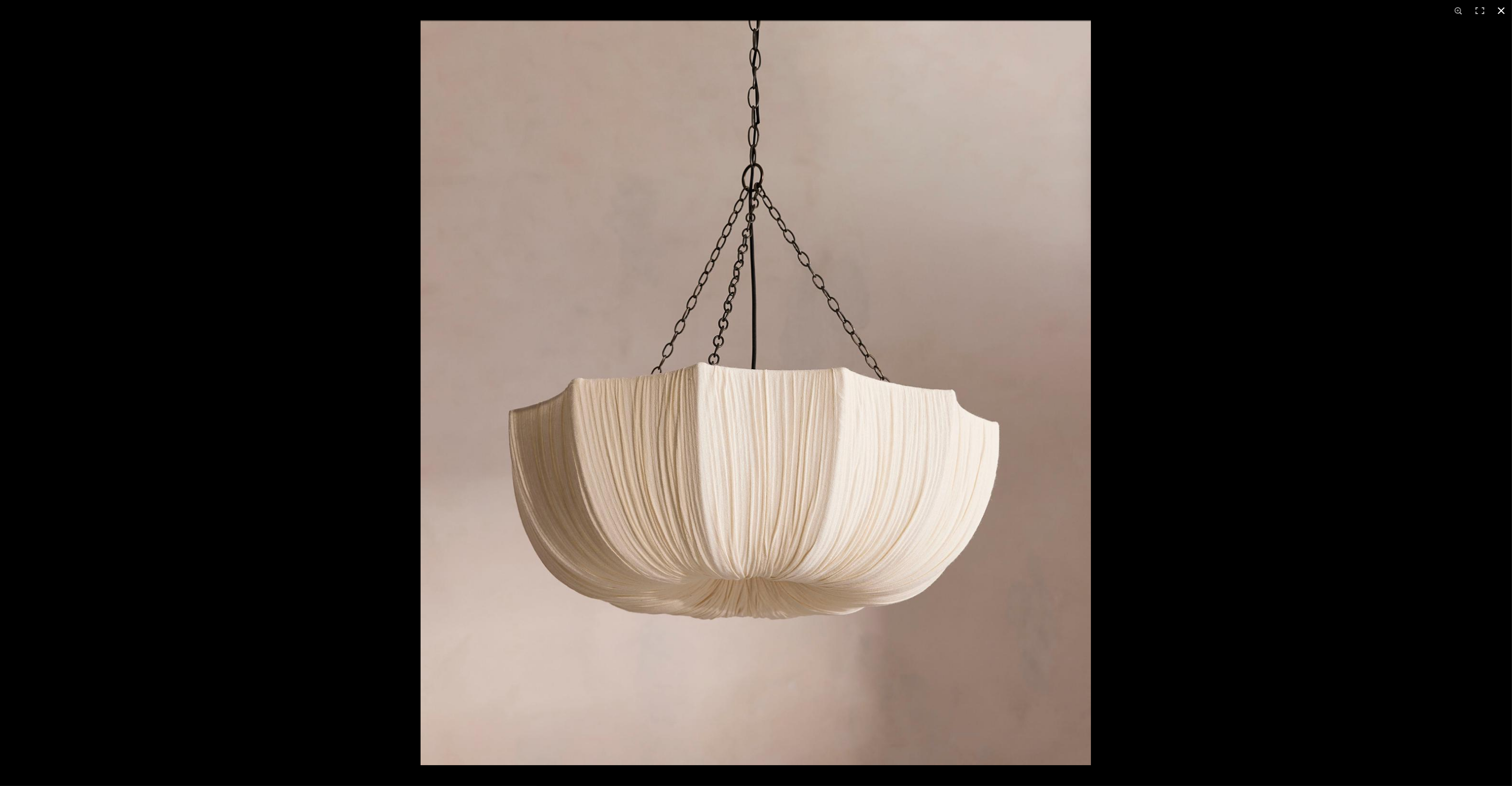
click at [1323, 478] on div at bounding box center [1167, 408] width 1492 height 776
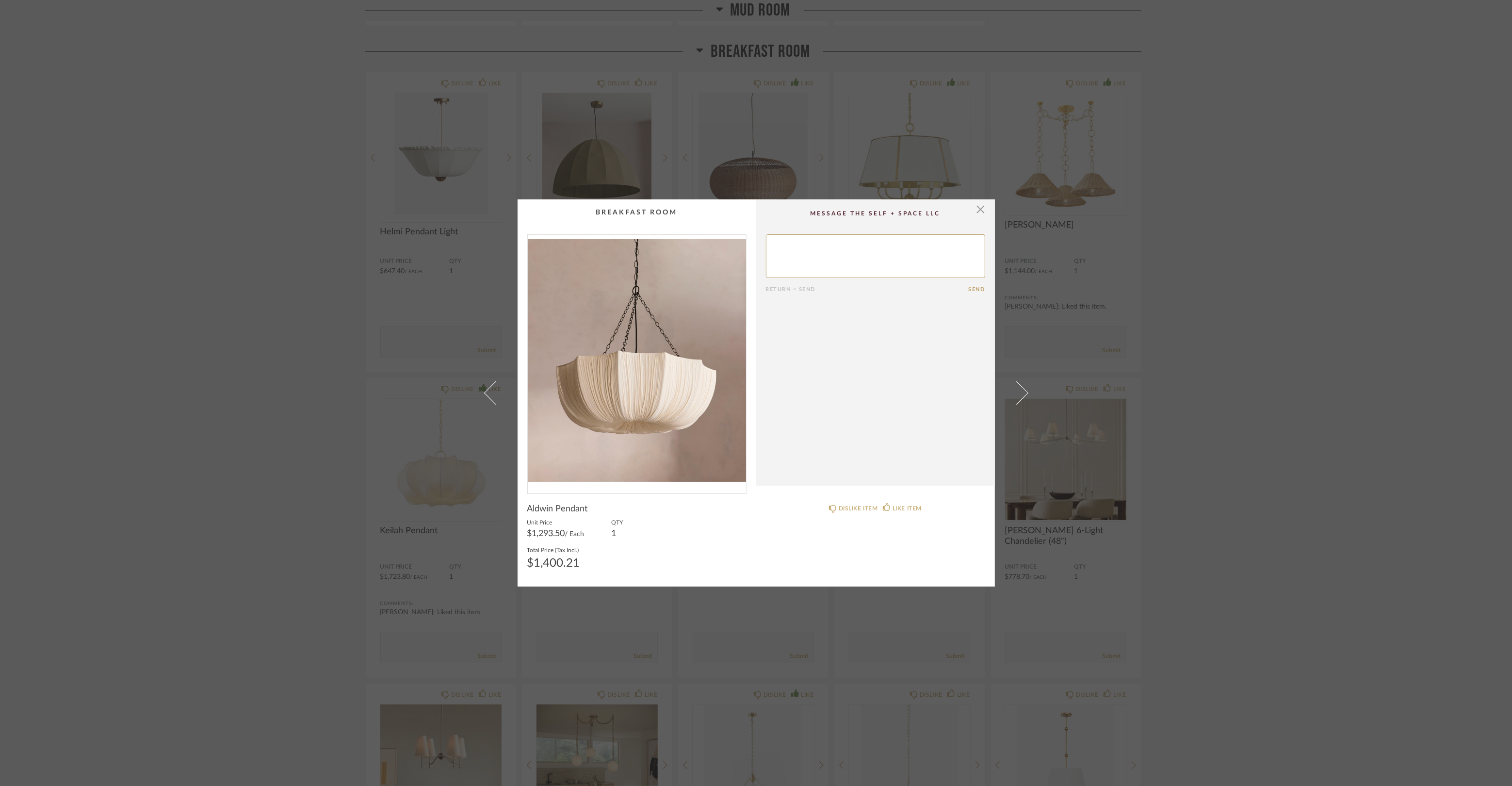
click at [238, 497] on div "× Return = Send Send Aldwin Pendant Unit Price $1,293.50 / Each QTY 1 Total Pri…" at bounding box center [756, 393] width 1512 height 786
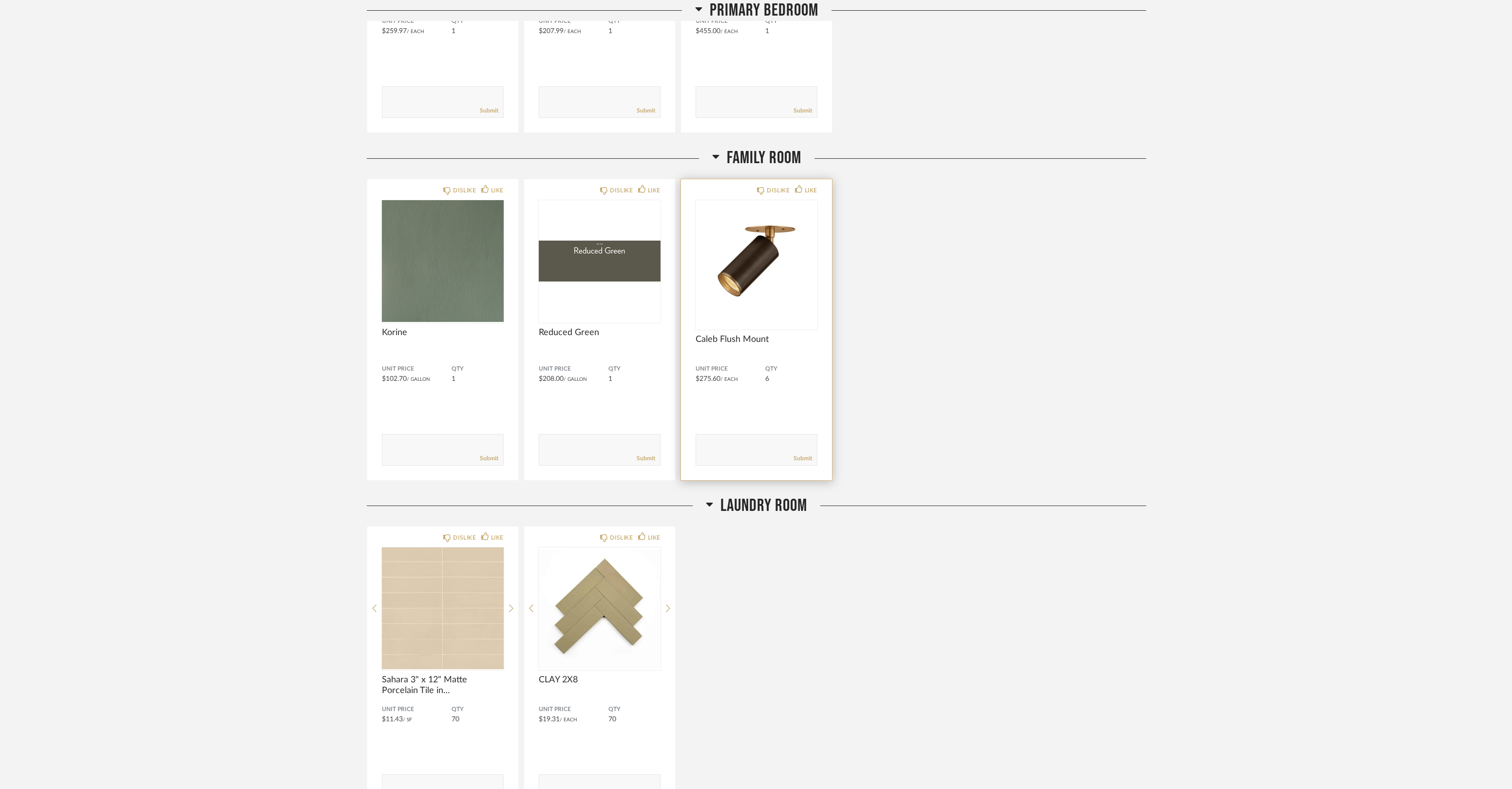
scroll to position [5872, 0]
click at [749, 261] on img "0" at bounding box center [756, 261] width 122 height 122
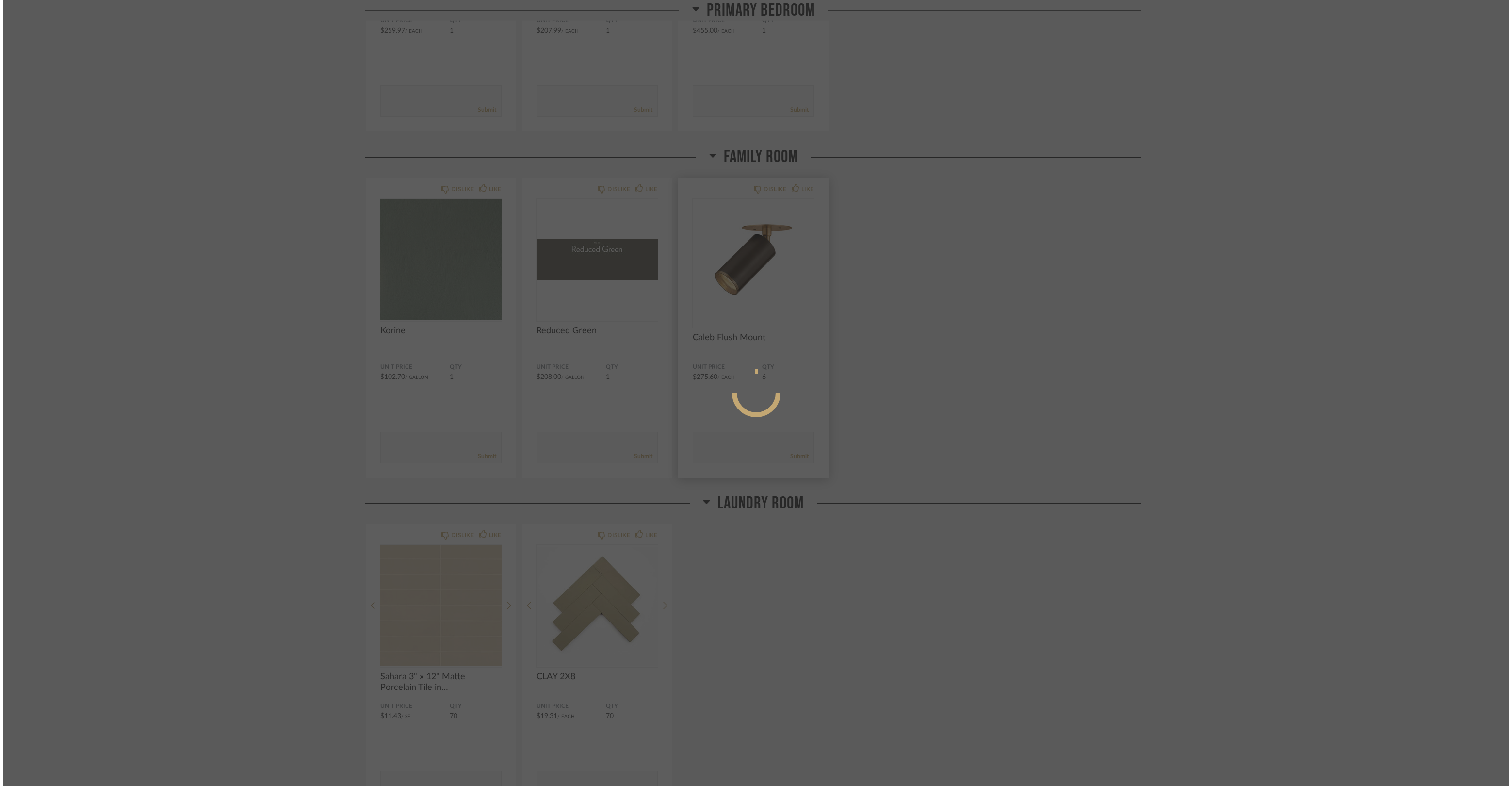
scroll to position [0, 0]
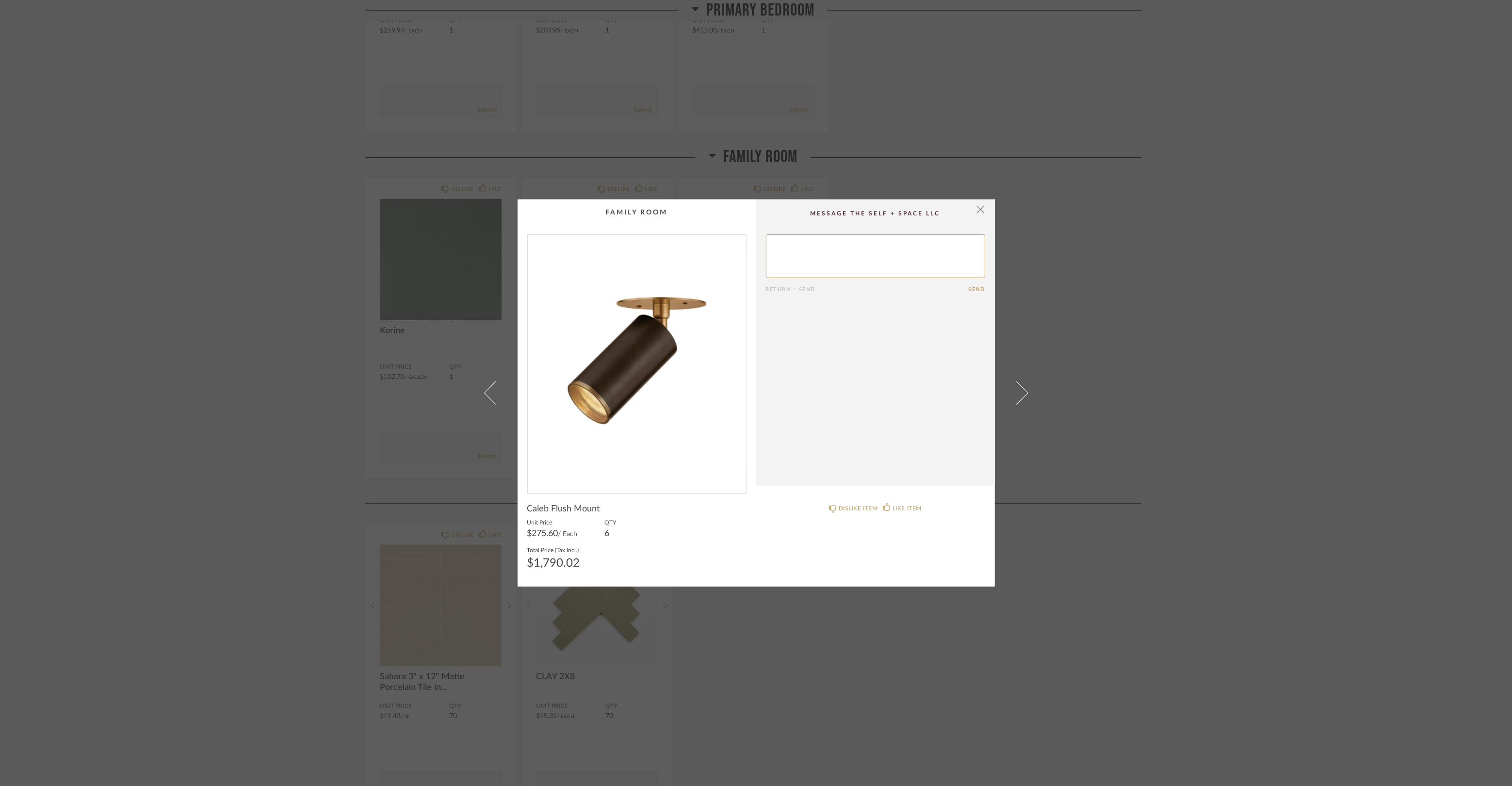
click at [628, 372] on img "0" at bounding box center [637, 360] width 218 height 250
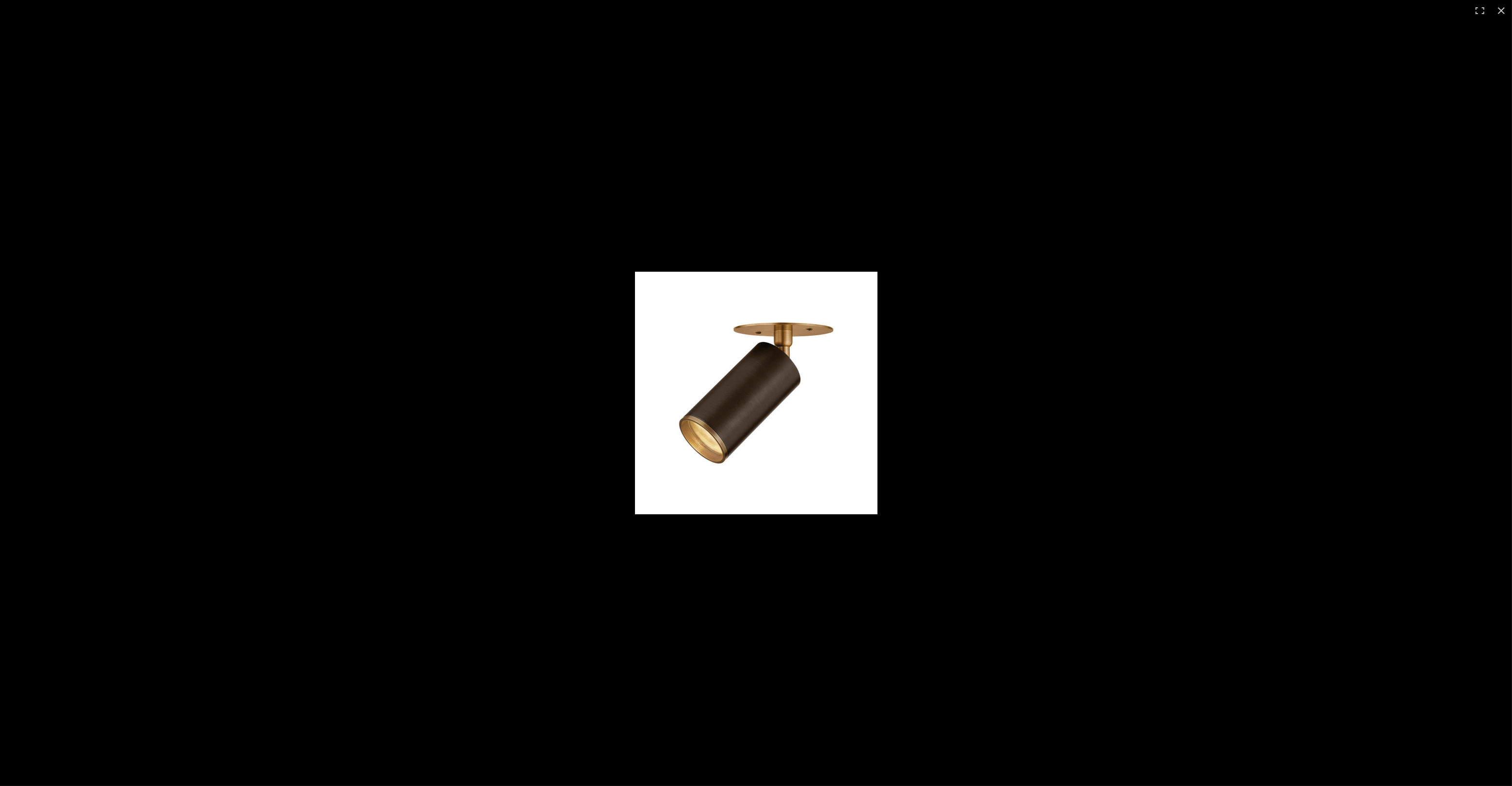
click at [749, 436] on img at bounding box center [756, 392] width 242 height 242
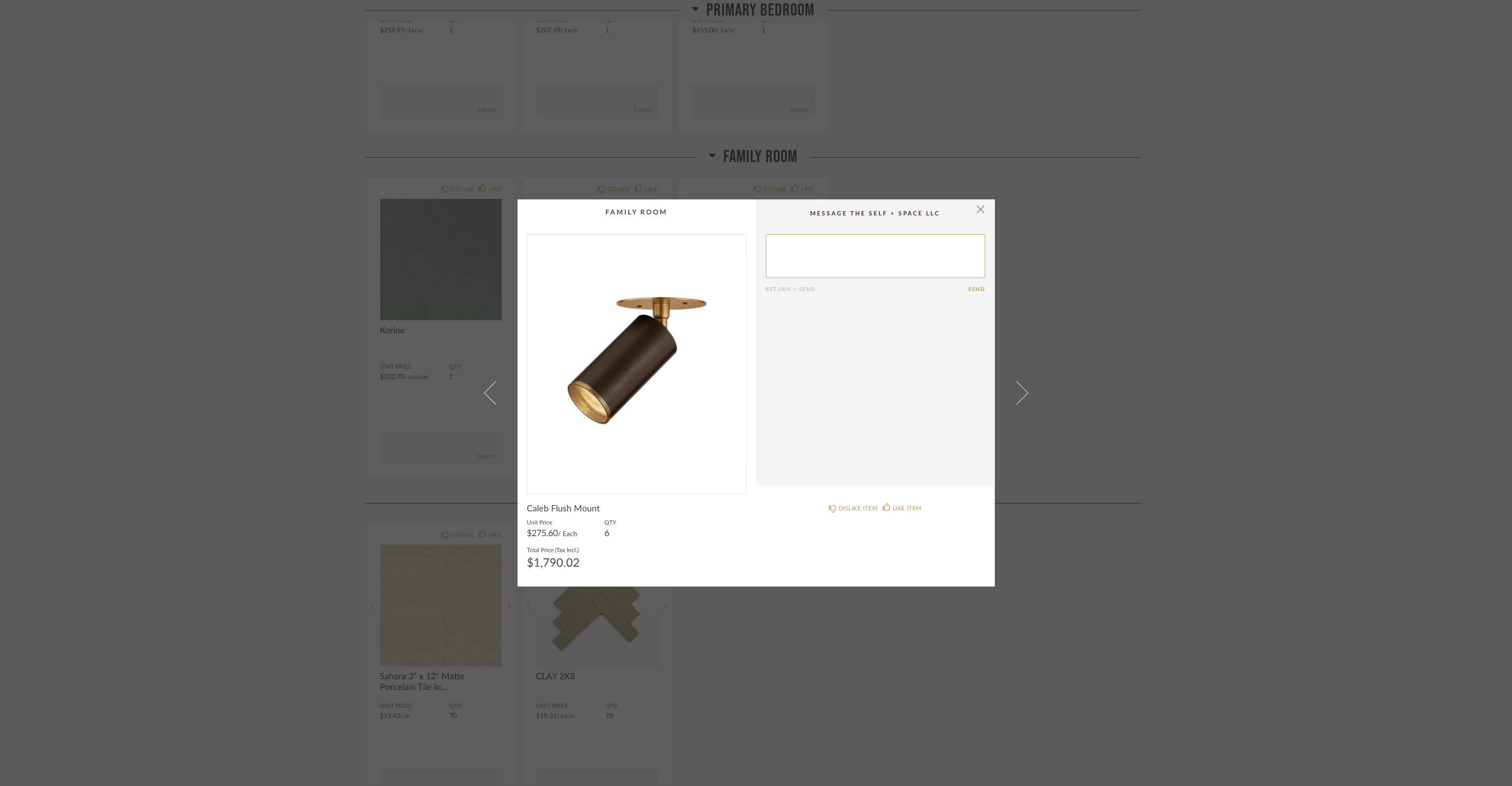
click at [1108, 296] on div "× Return = Send Send Caleb Flush Mount Unit Price $275.60 / Each QTY 6 Total Pr…" at bounding box center [756, 393] width 1512 height 786
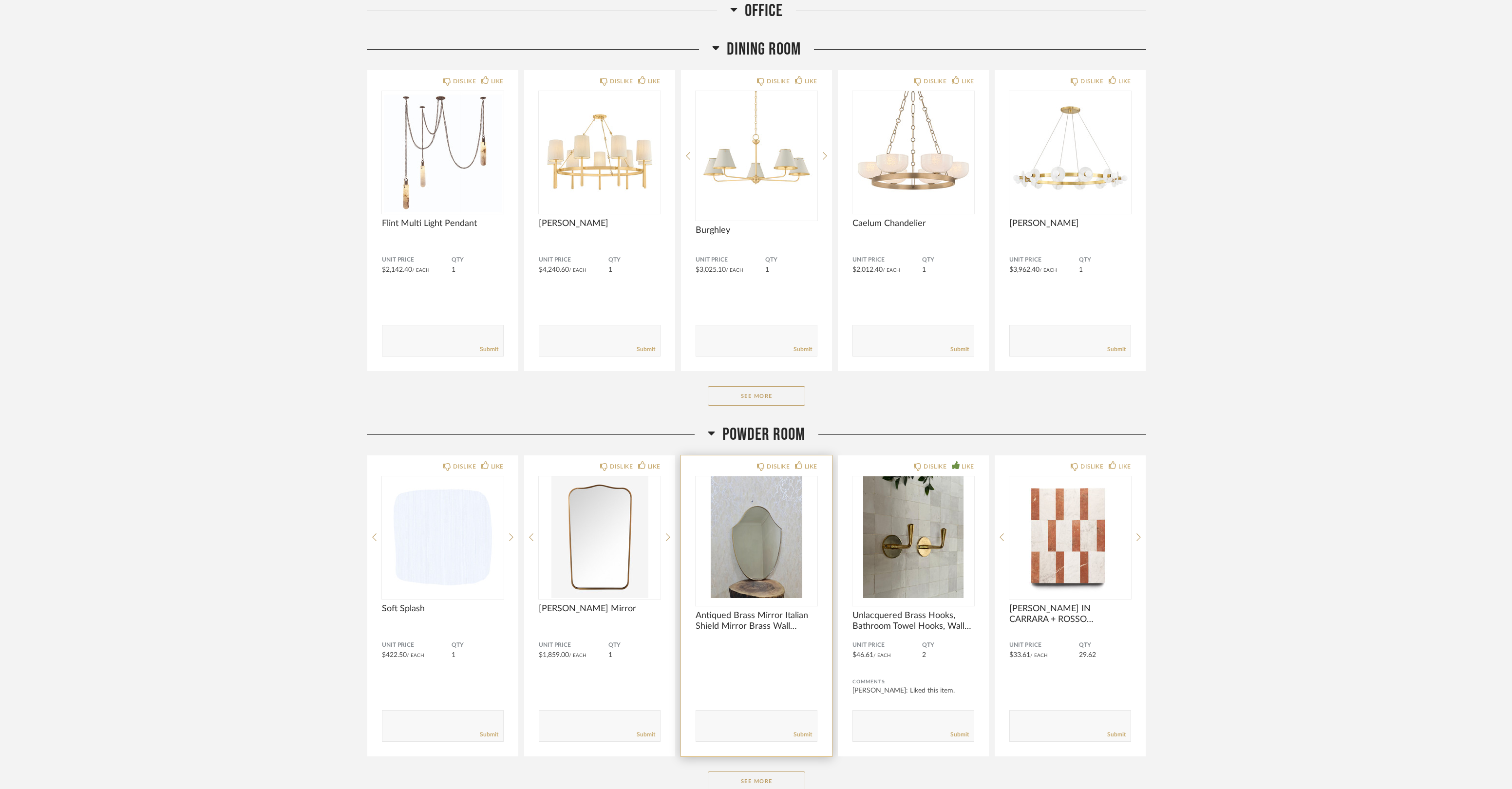
scroll to position [4573, 0]
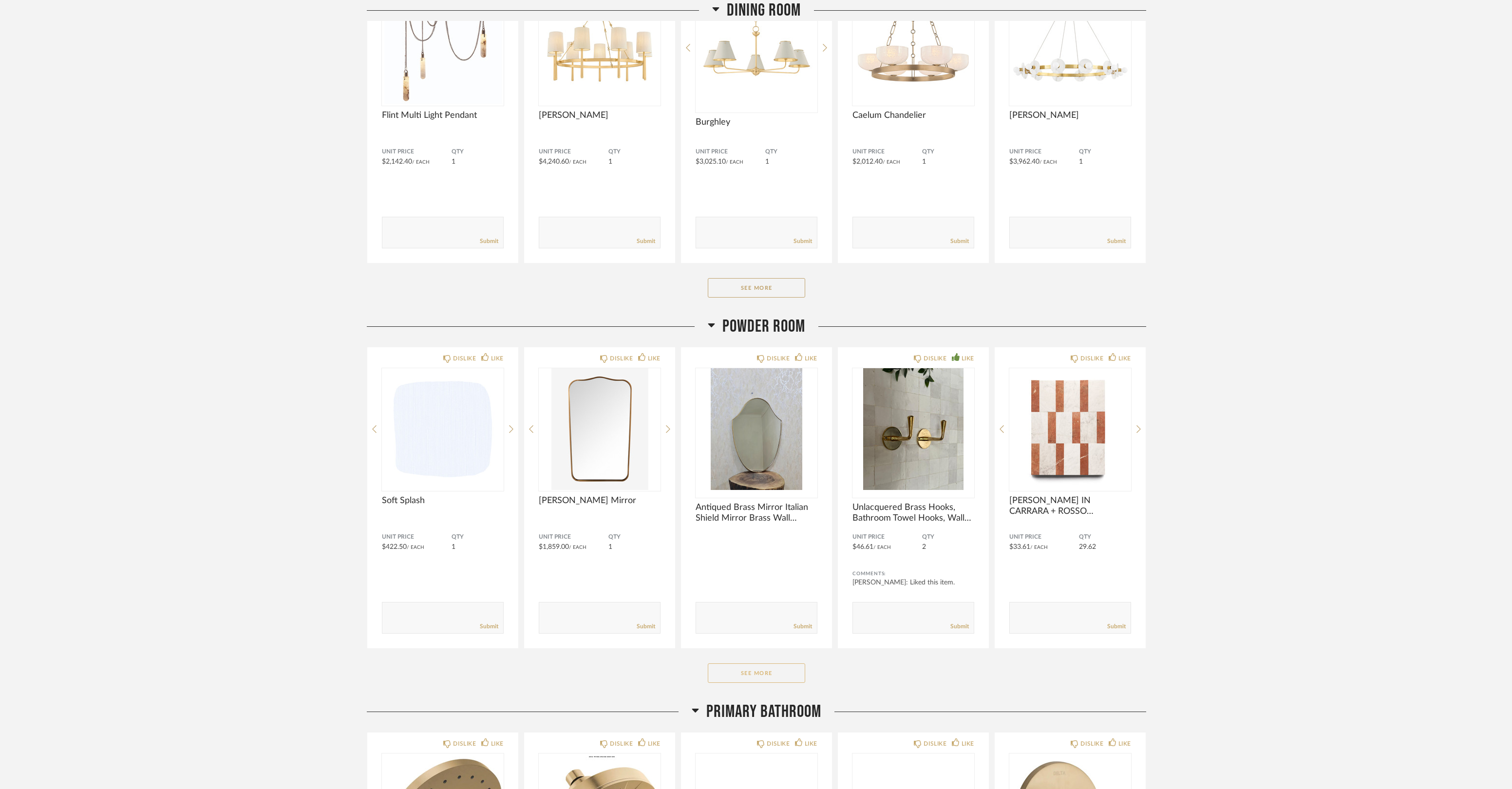
click at [768, 681] on button "See More" at bounding box center [756, 672] width 97 height 19
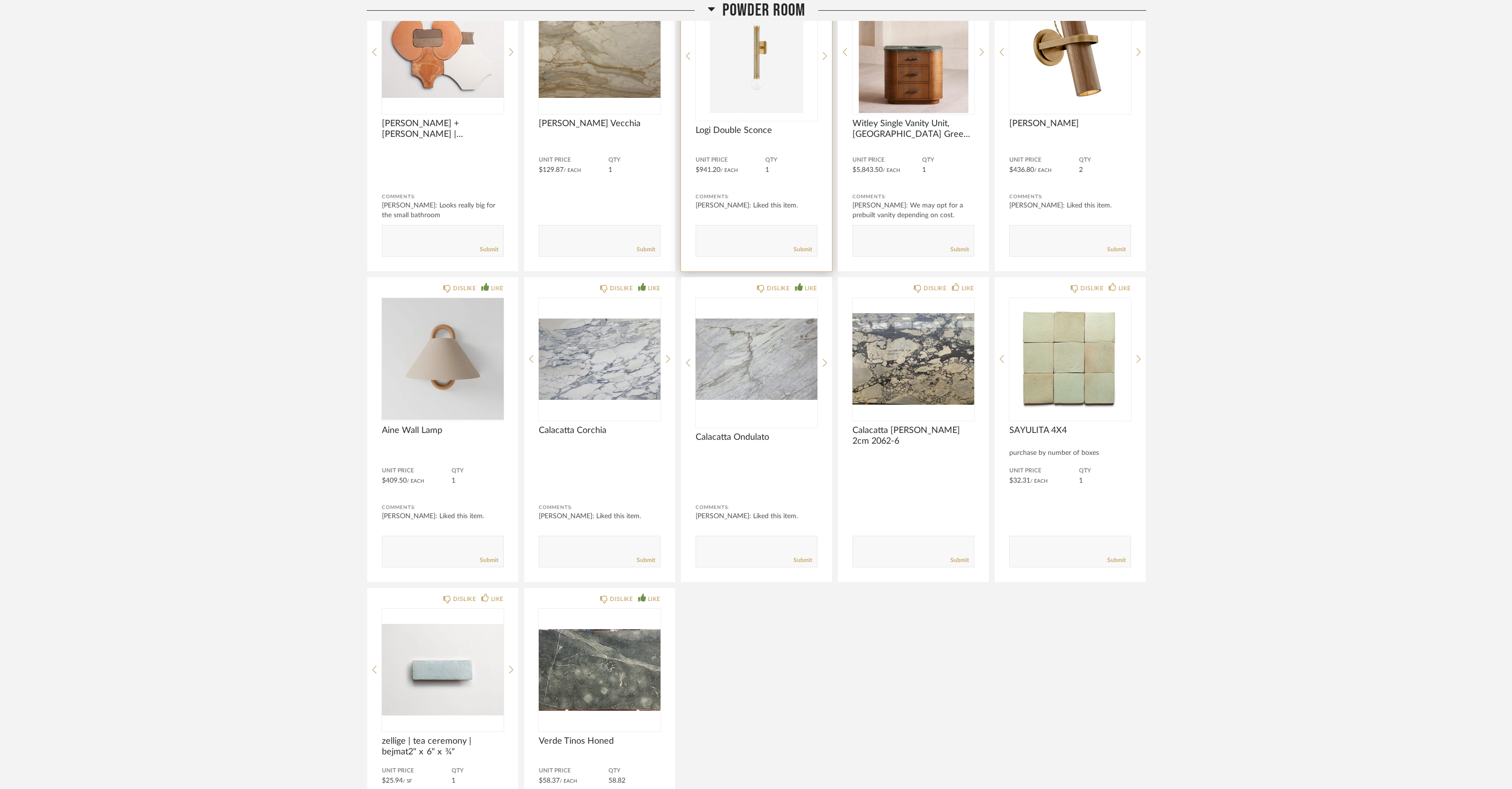
scroll to position [5384, 0]
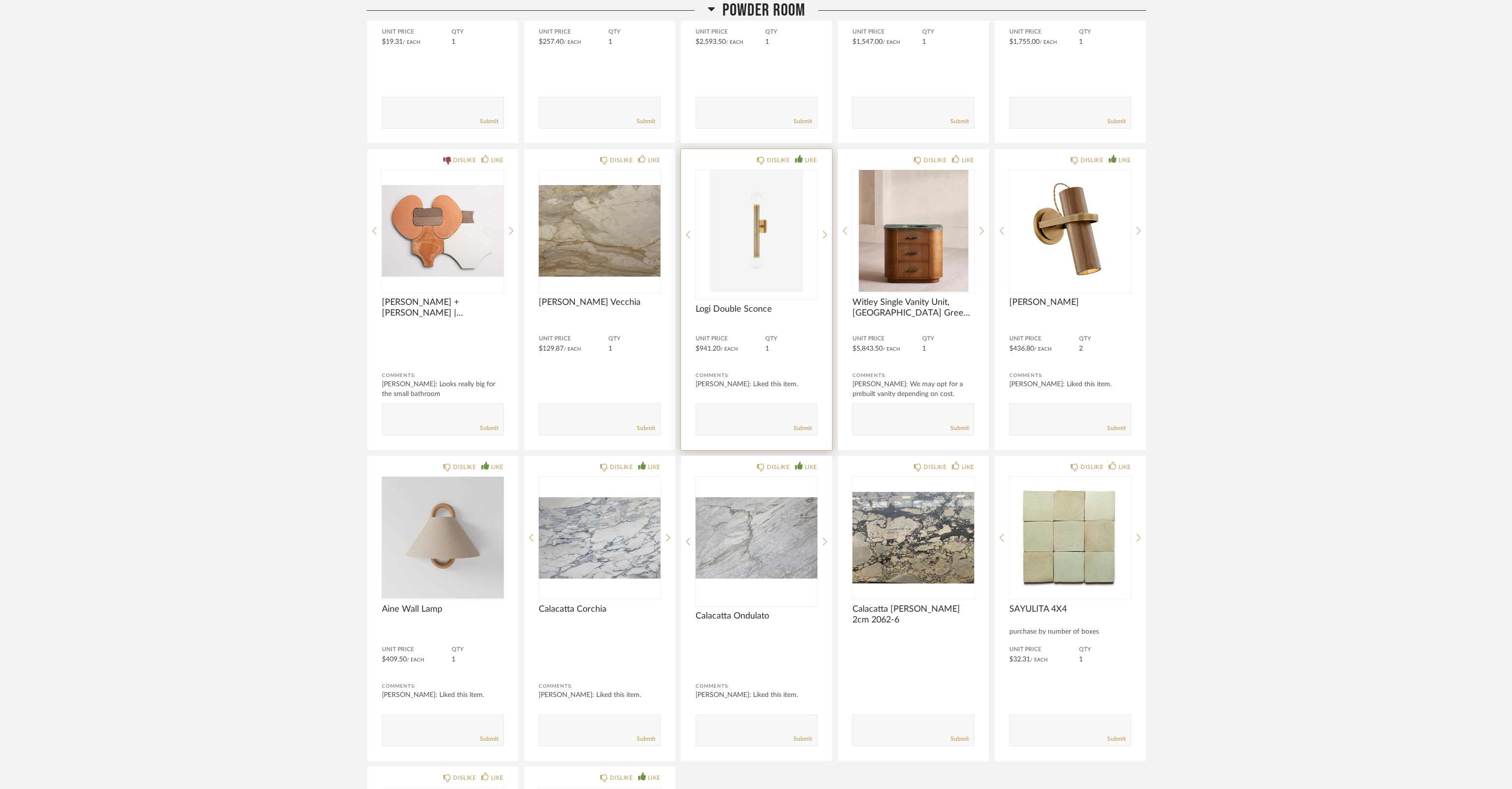
click at [821, 235] on div "DISLIKE LIKE Logi Double Sconce Unit Price $941.20 / Each QTY 1 Comments: [PERS…" at bounding box center [756, 299] width 151 height 301
click at [824, 233] on icon at bounding box center [825, 235] width 5 height 9
click at [756, 226] on img "2" at bounding box center [756, 230] width 122 height 122
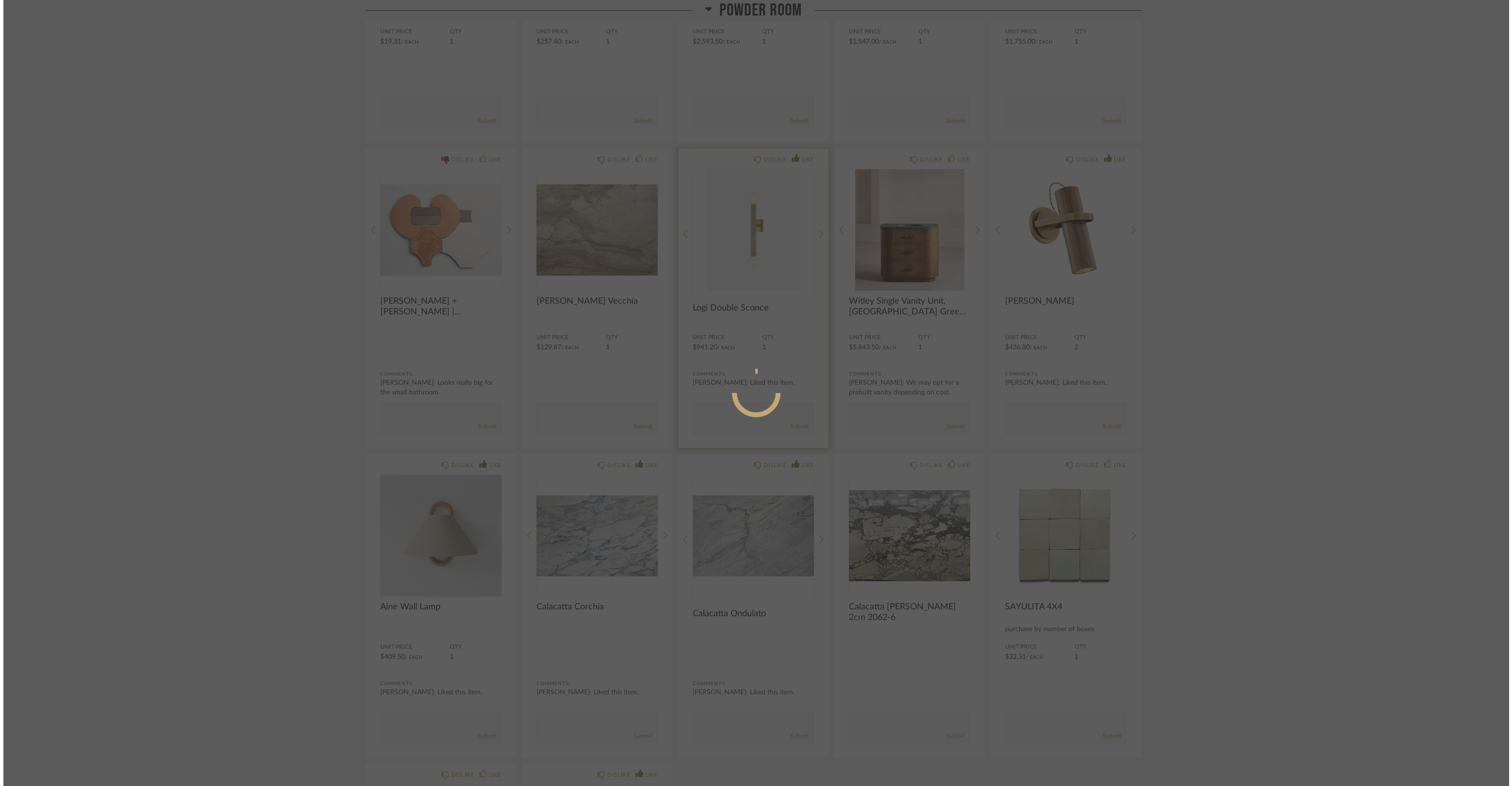
scroll to position [0, 0]
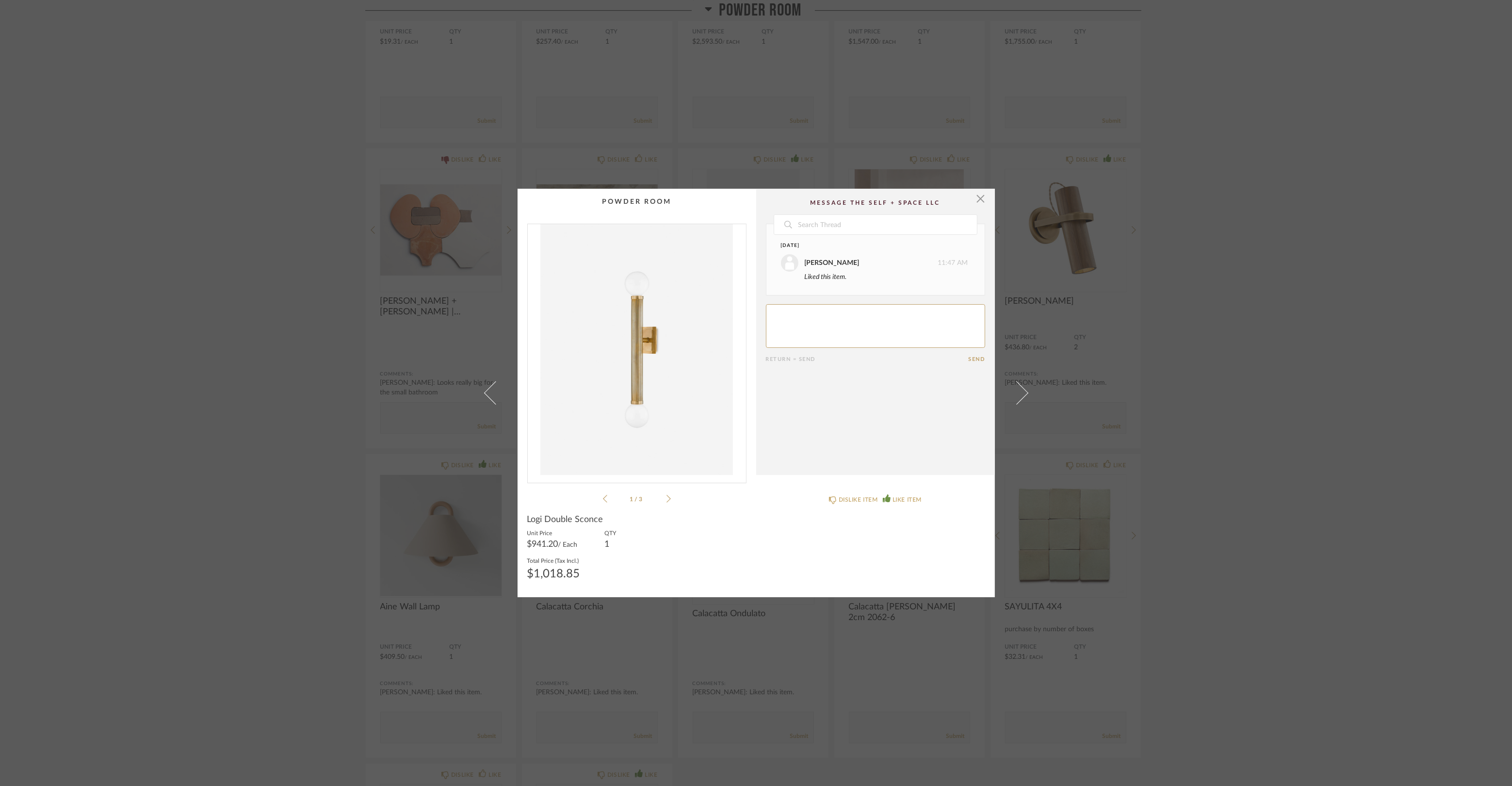
click at [639, 365] on img "0" at bounding box center [637, 349] width 218 height 250
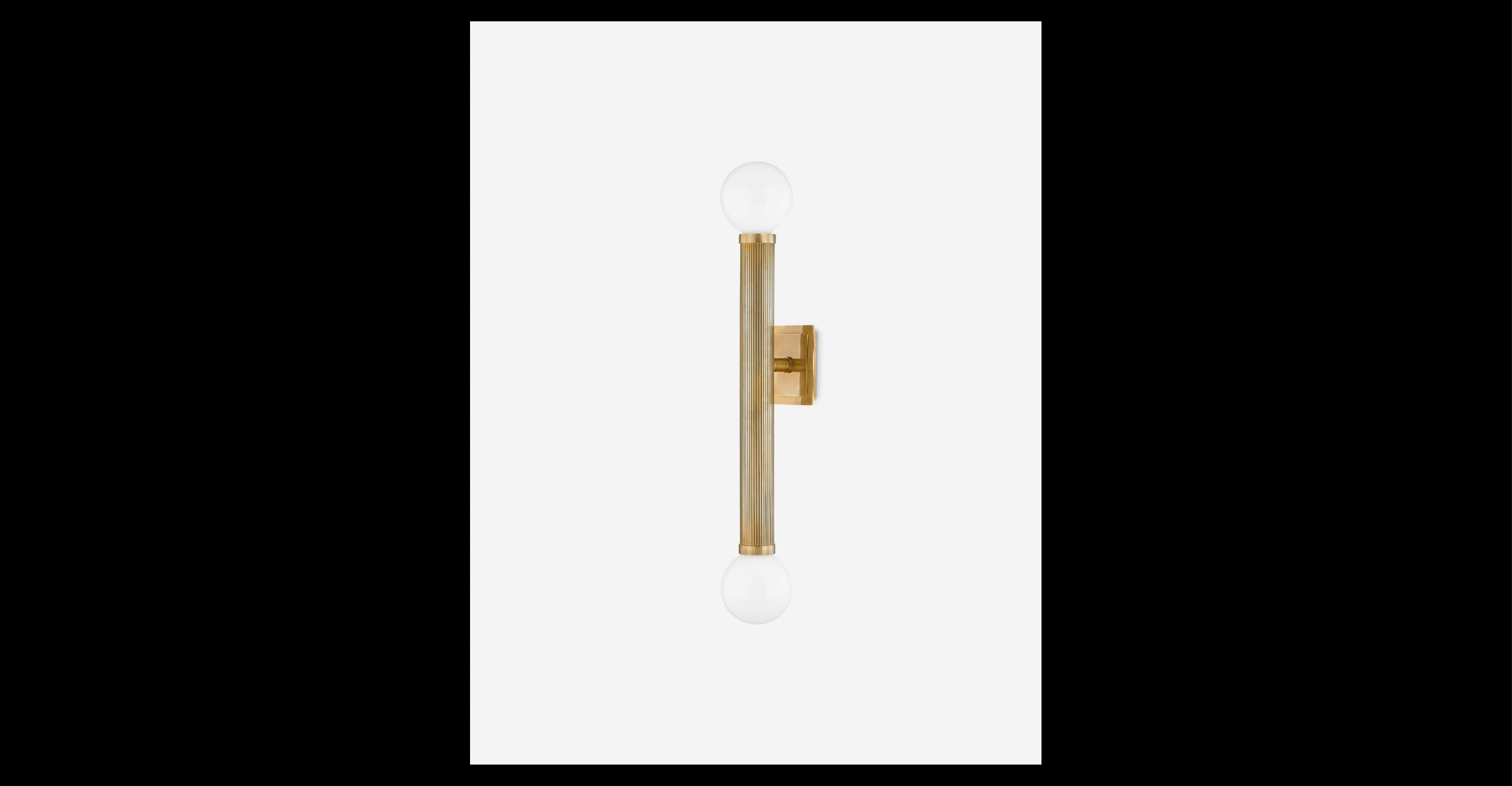
click at [636, 345] on img at bounding box center [755, 392] width 571 height 743
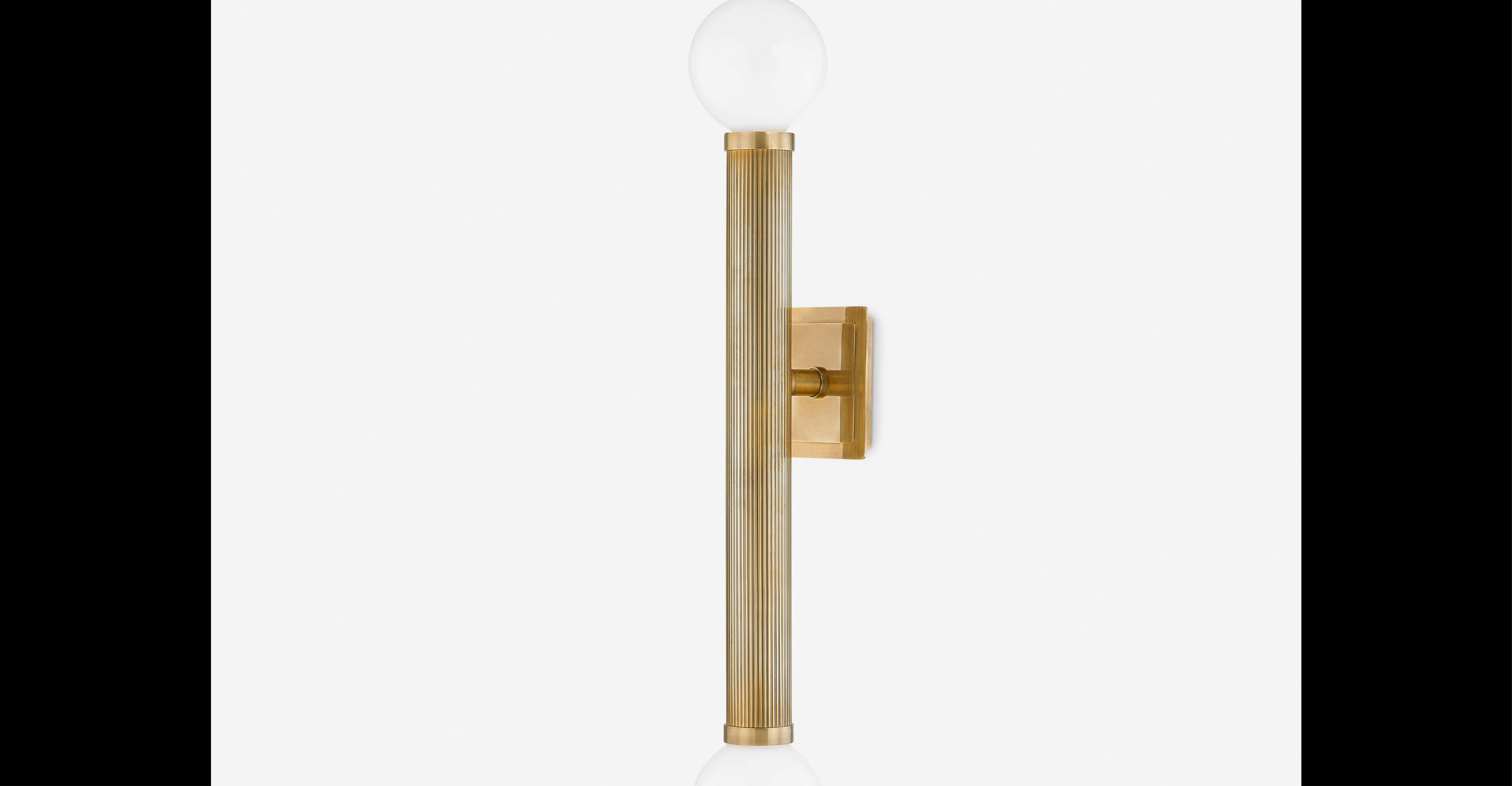
click at [636, 345] on img at bounding box center [756, 436] width 1090 height 1418
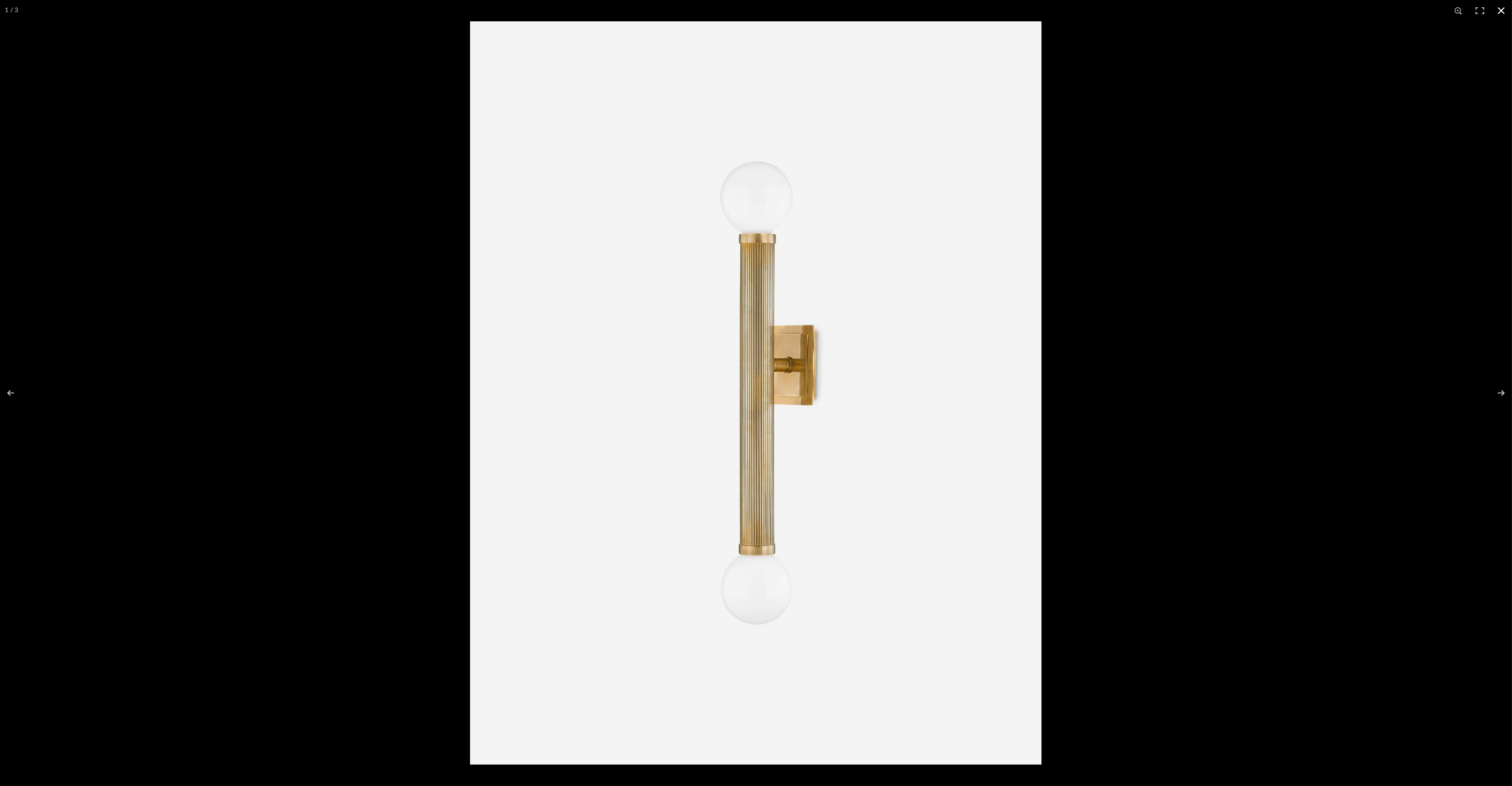
click at [1276, 430] on div at bounding box center [1225, 414] width 1512 height 786
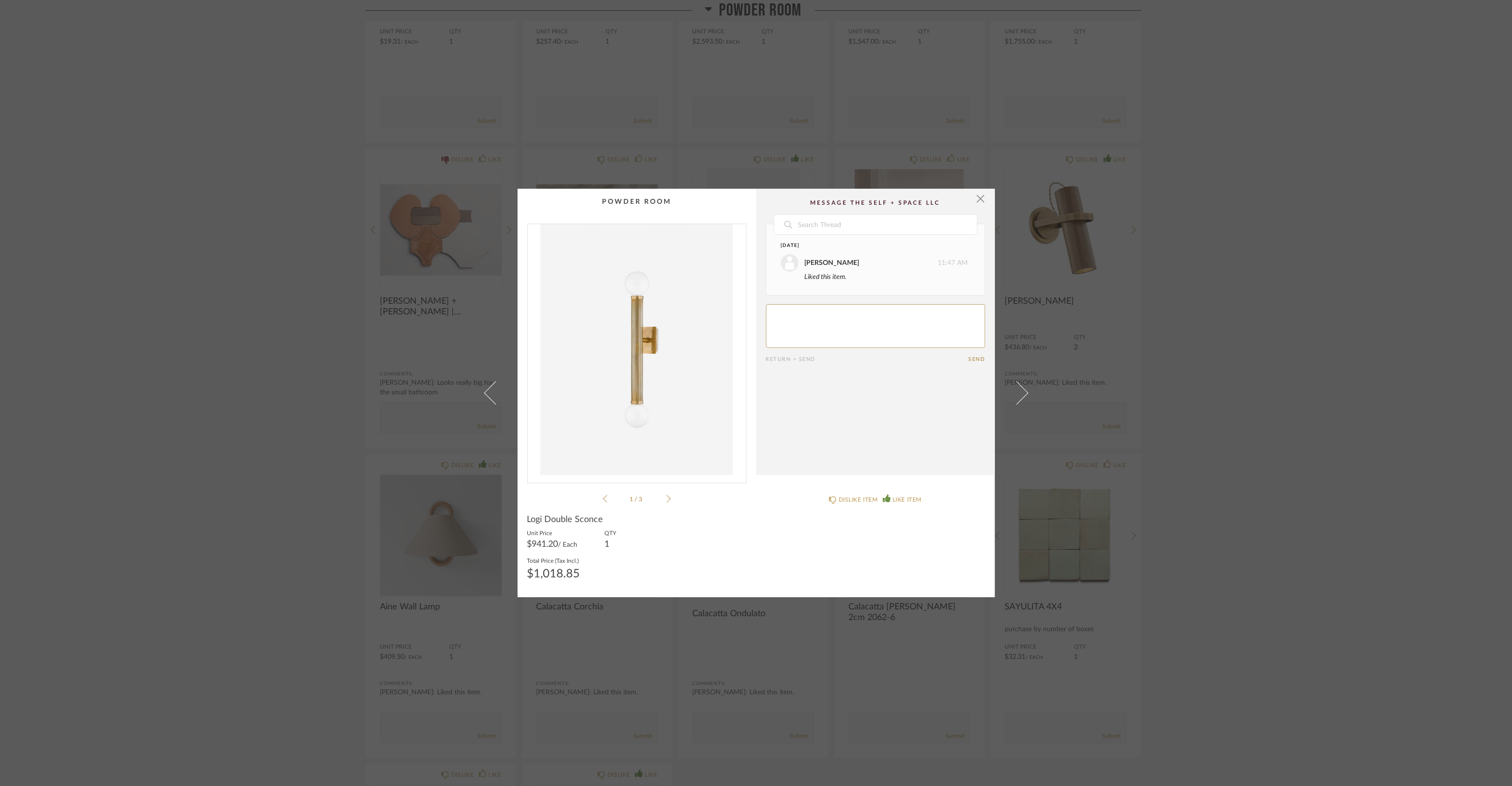
click at [666, 500] on icon at bounding box center [668, 499] width 5 height 9
click at [307, 463] on div "× 3 / 3 Date [DATE] [PERSON_NAME] 11:47 AM Liked this item. Return = Send Send …" at bounding box center [756, 393] width 1512 height 786
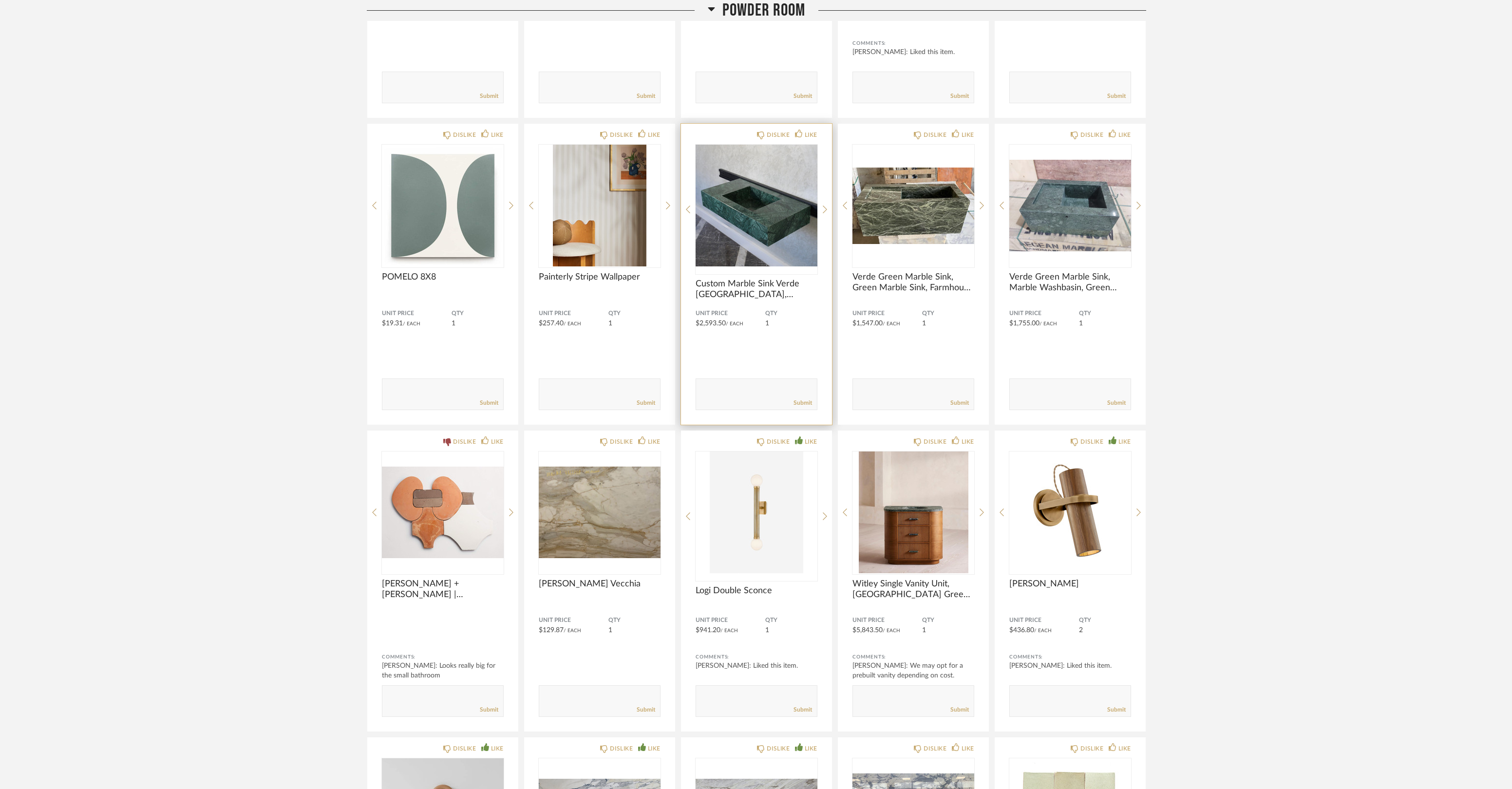
scroll to position [5276, 0]
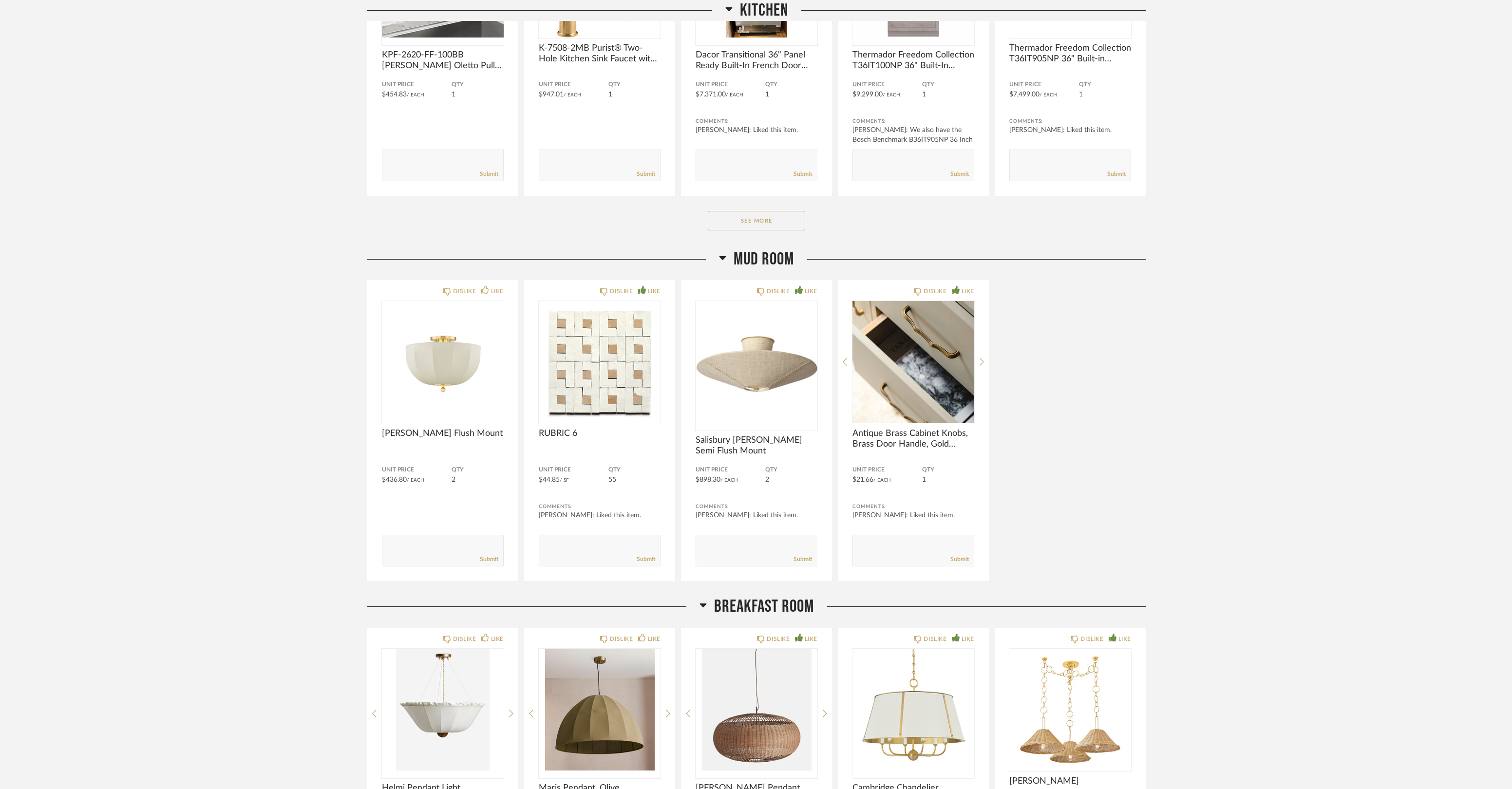
scroll to position [0, 0]
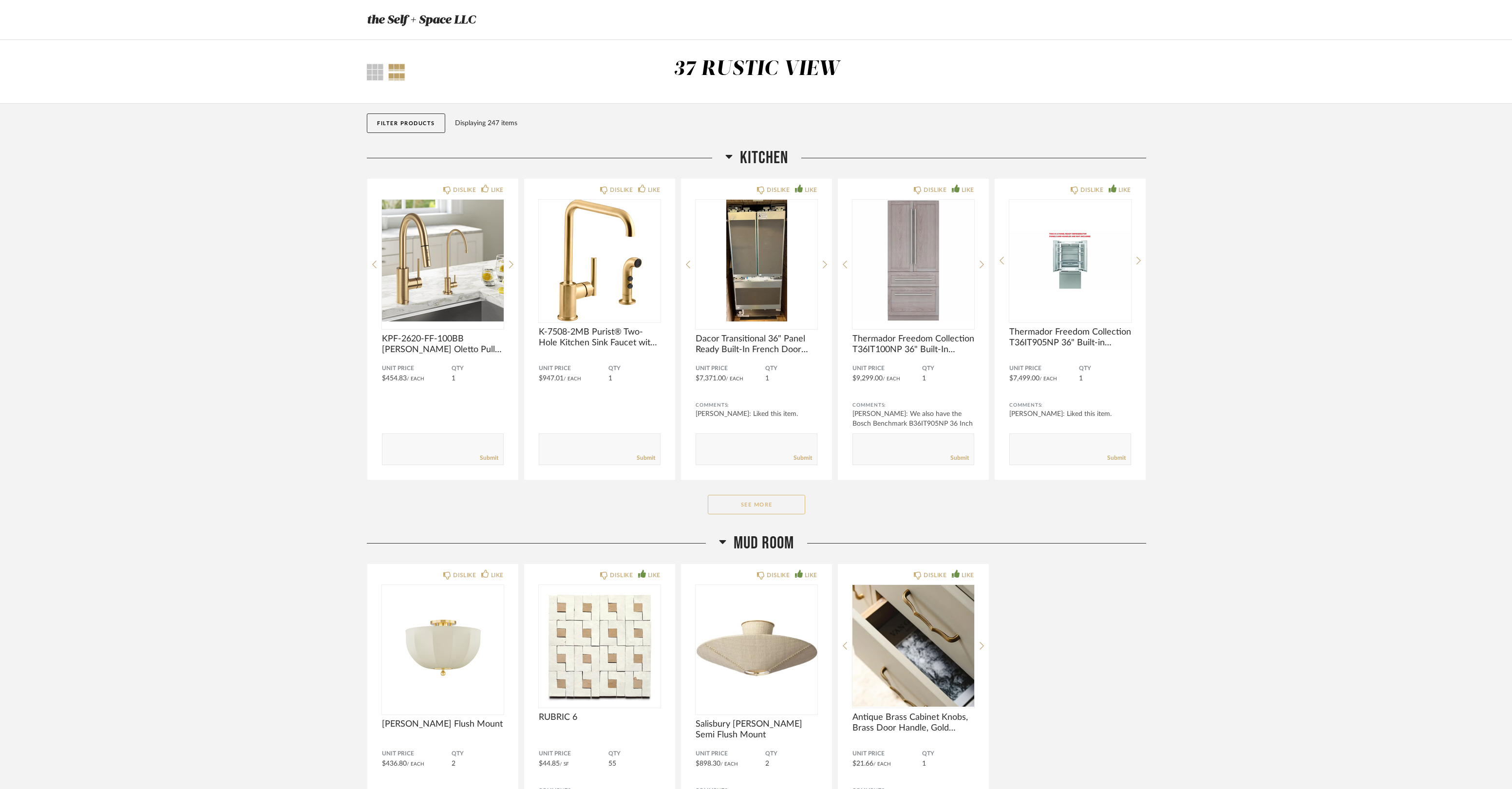
click at [768, 498] on button "See More" at bounding box center [756, 504] width 97 height 19
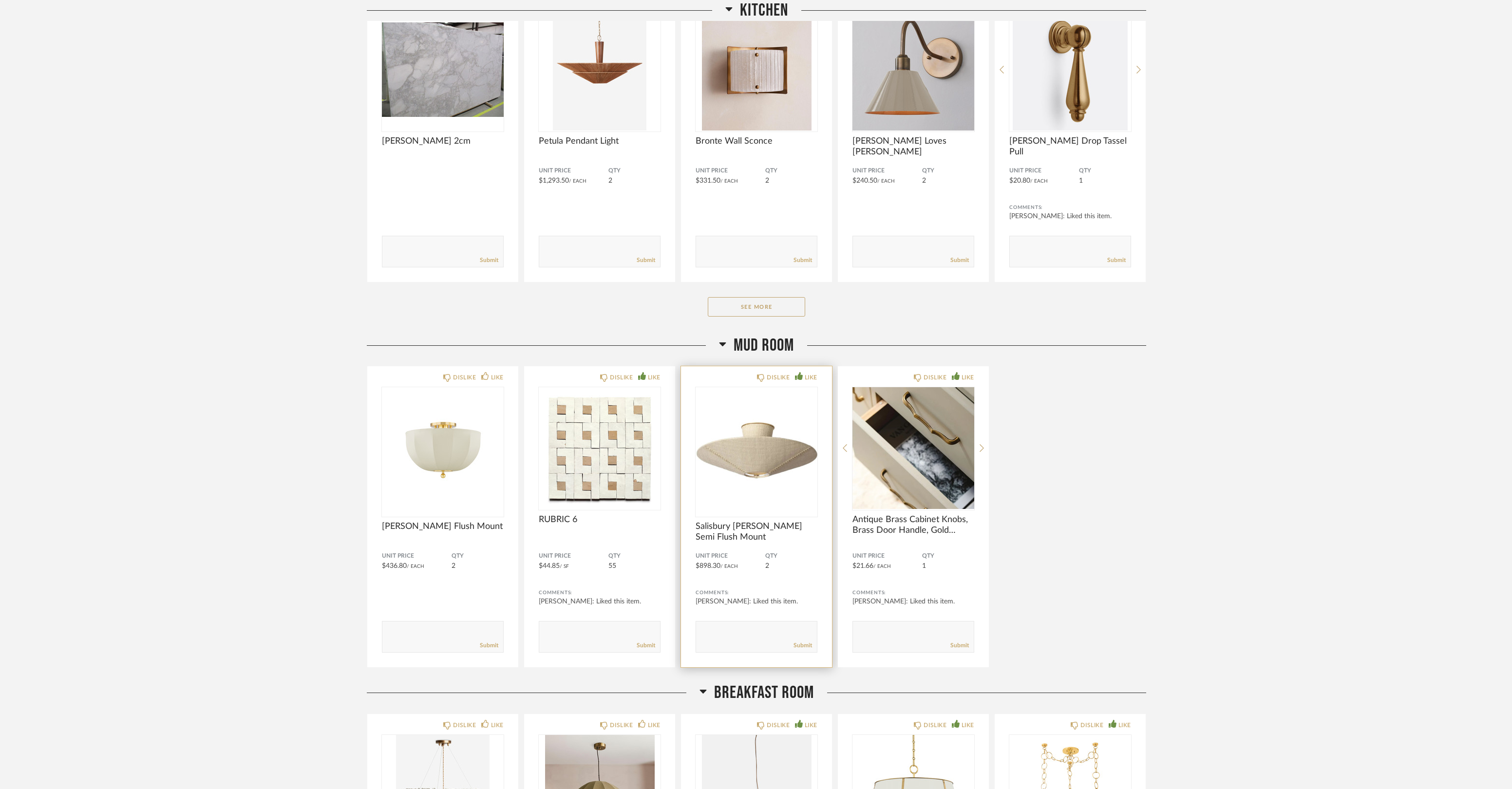
scroll to position [1516, 0]
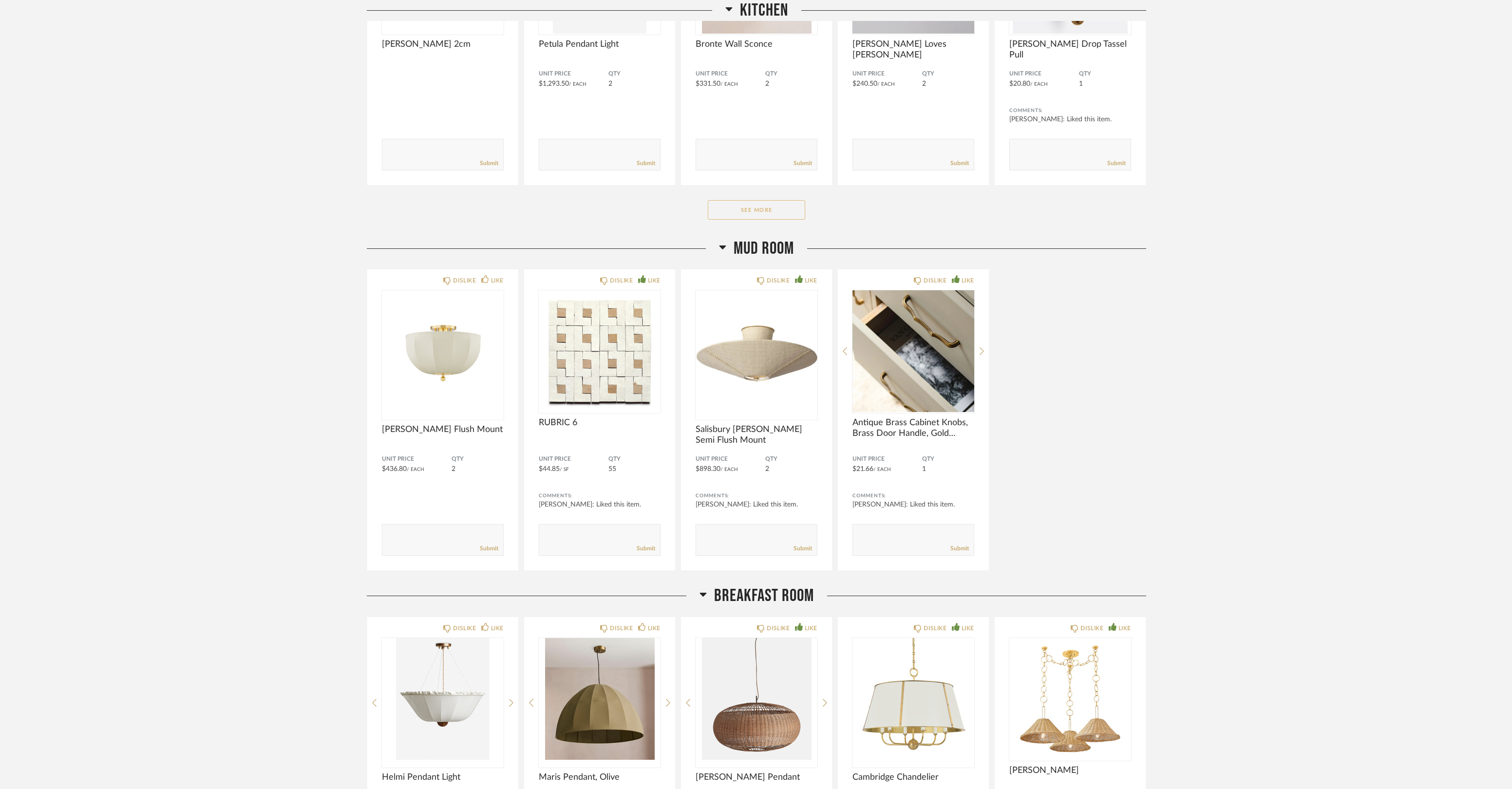
click at [758, 206] on button "See More" at bounding box center [756, 209] width 97 height 19
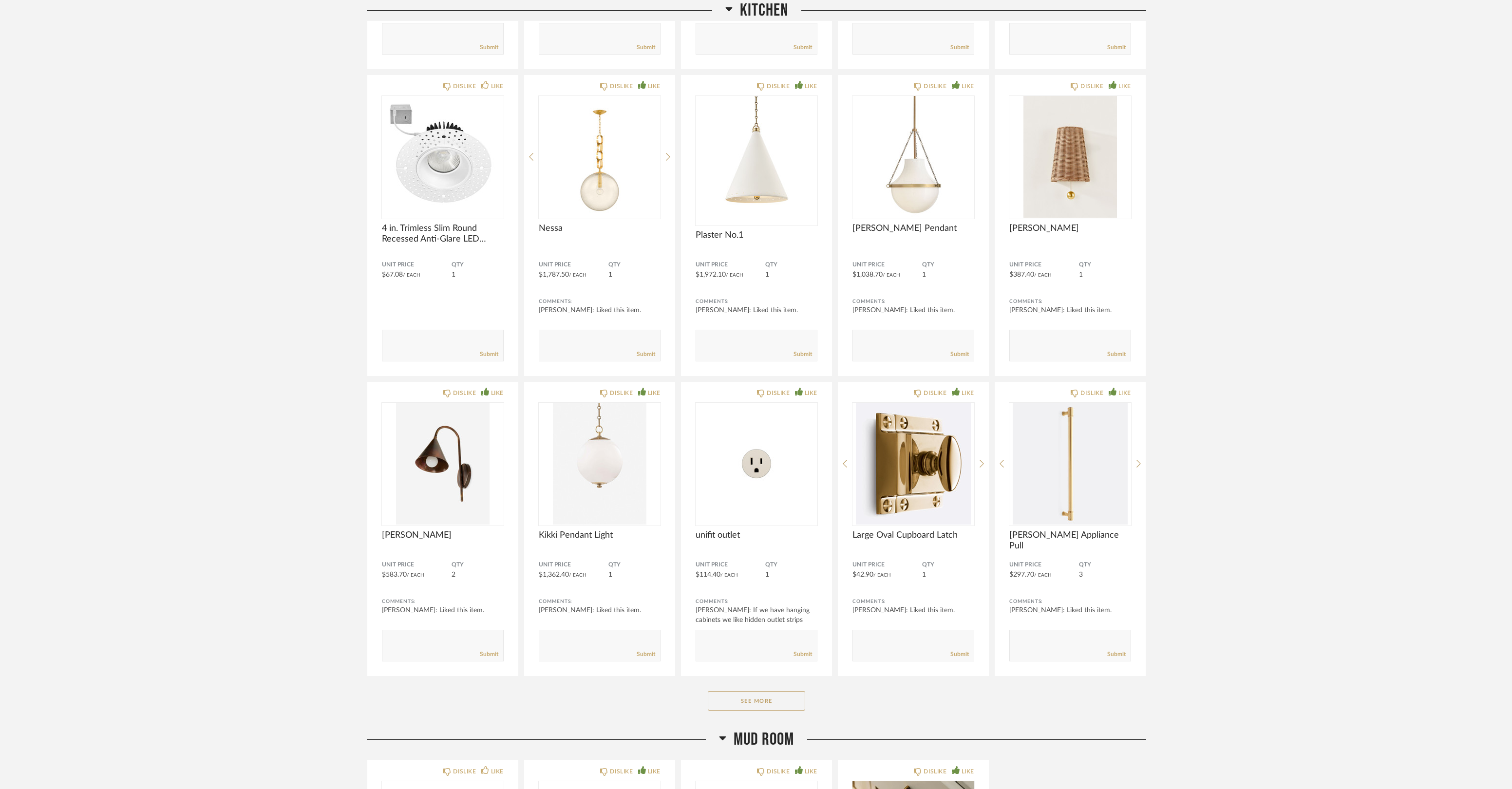
scroll to position [2273, 0]
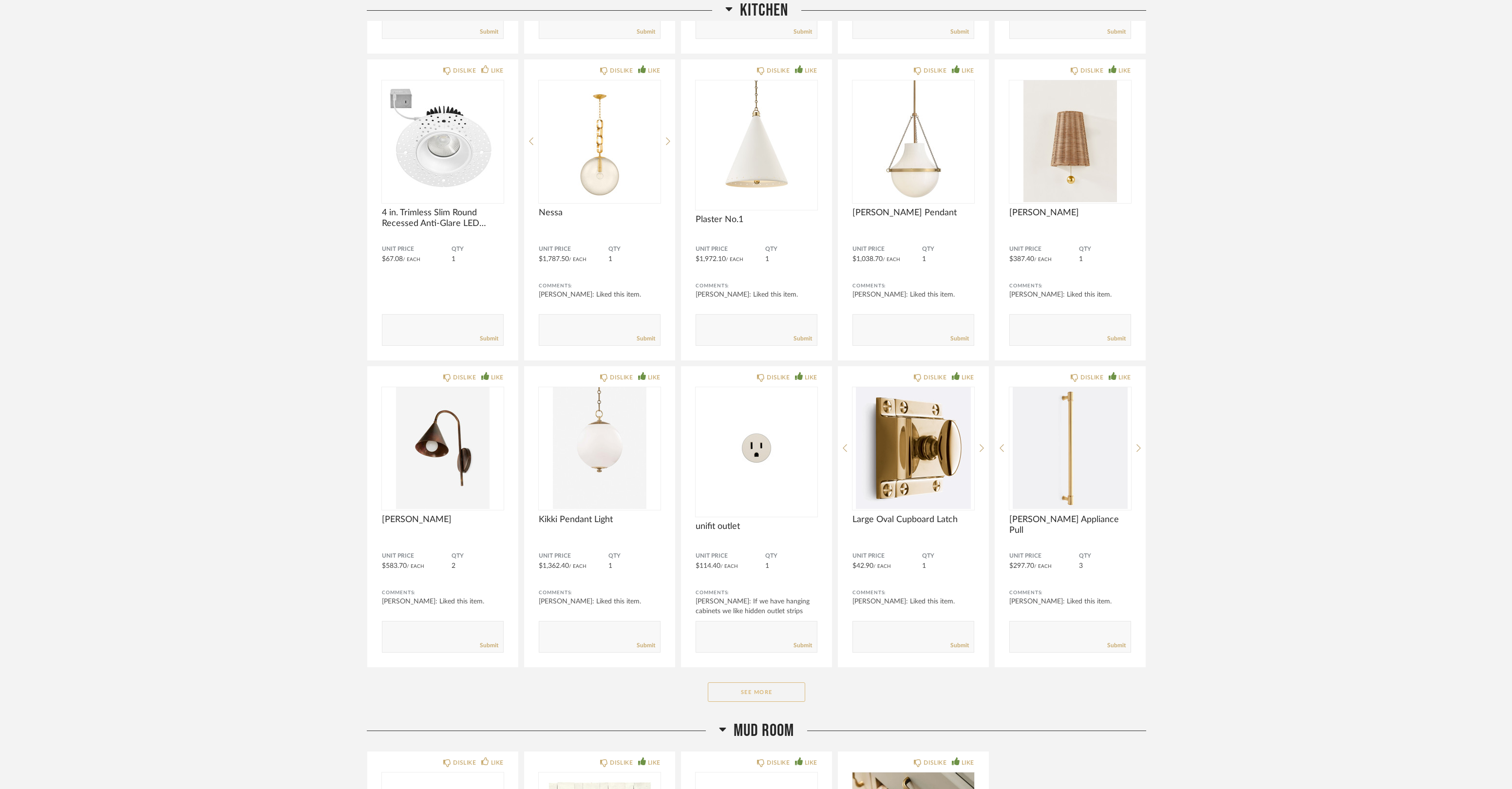
click at [767, 688] on button "See More" at bounding box center [756, 692] width 97 height 19
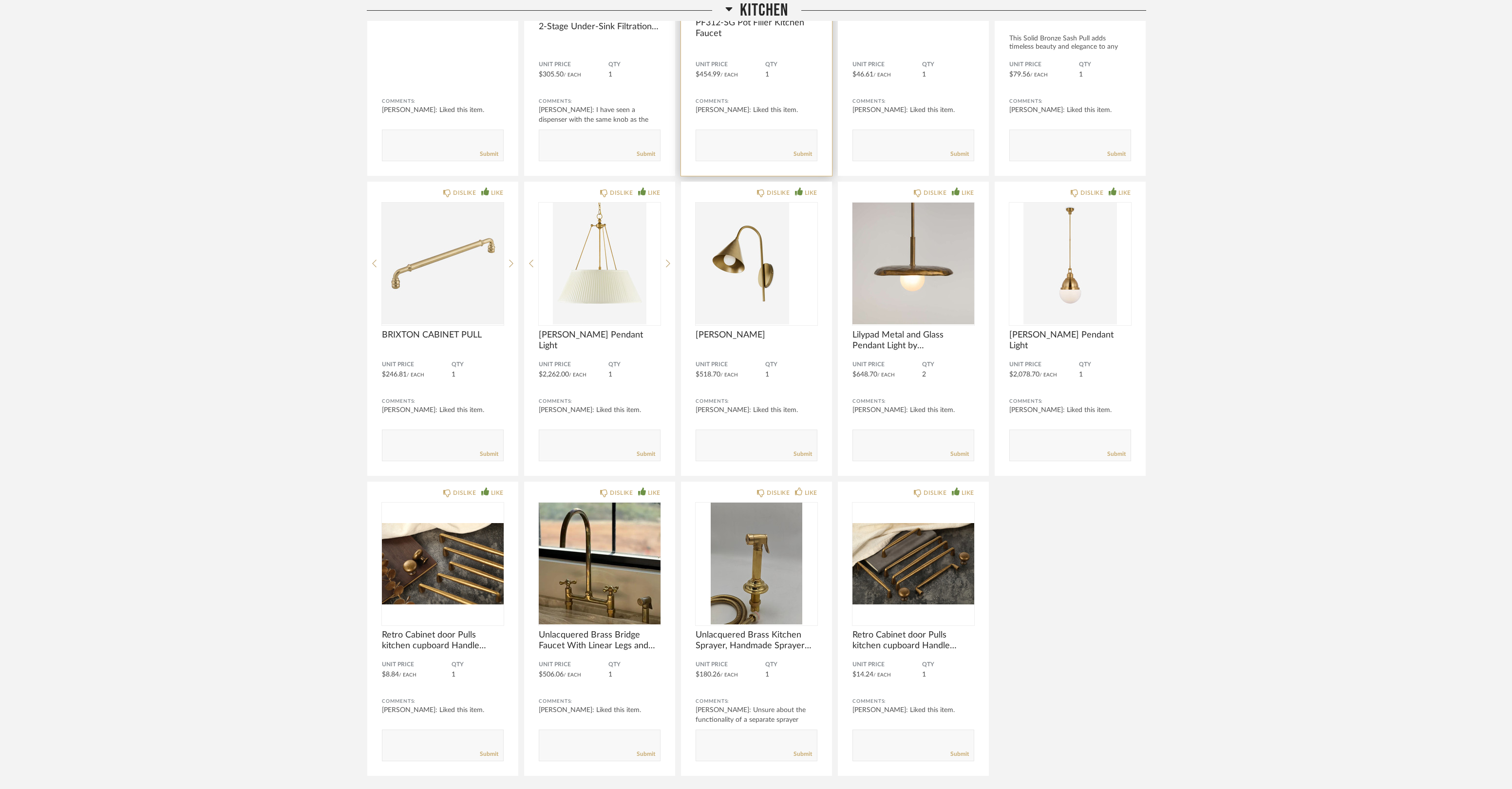
scroll to position [3084, 0]
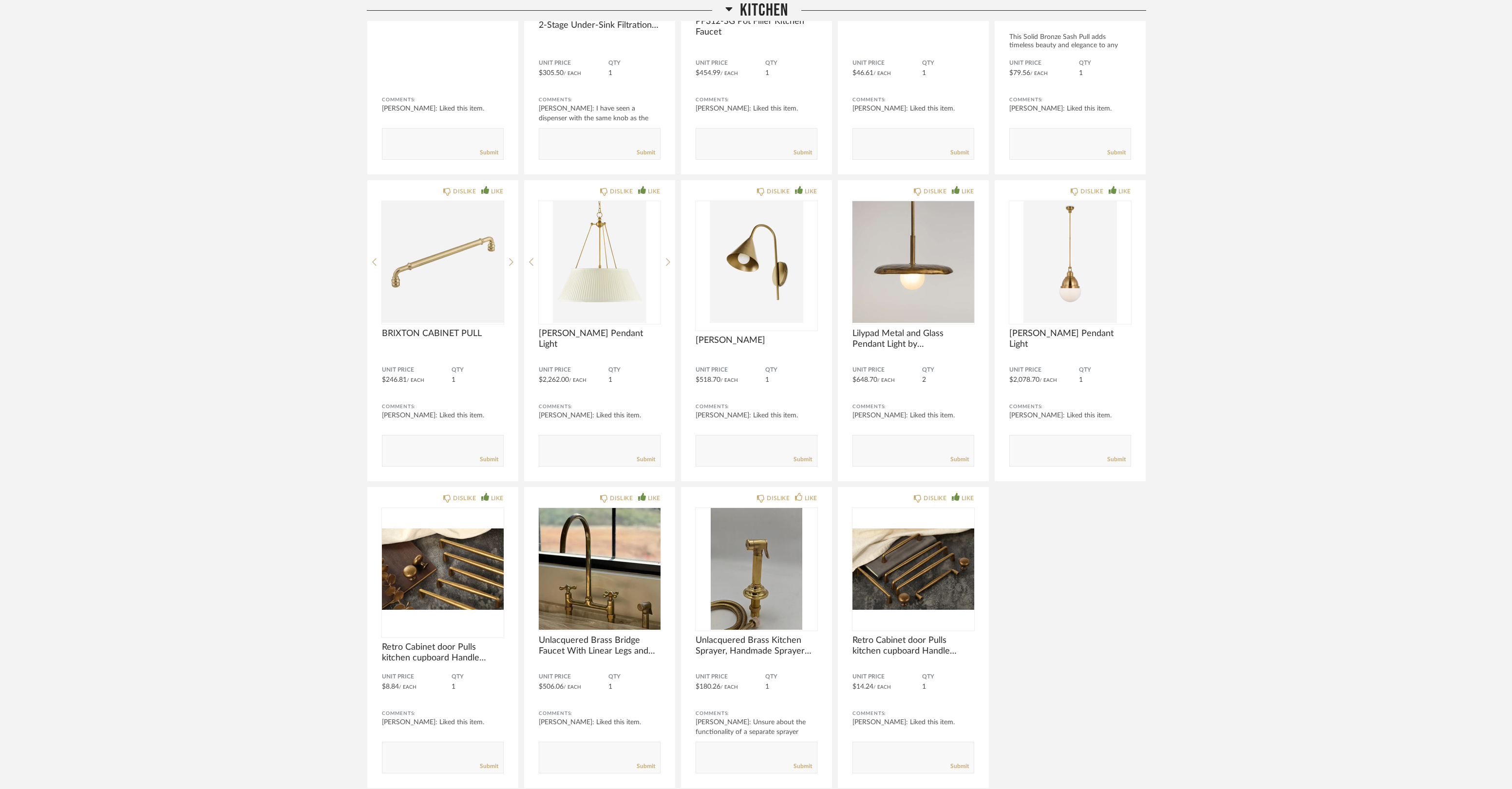
drag, startPoint x: 303, startPoint y: 511, endPoint x: 312, endPoint y: 500, distance: 14.2
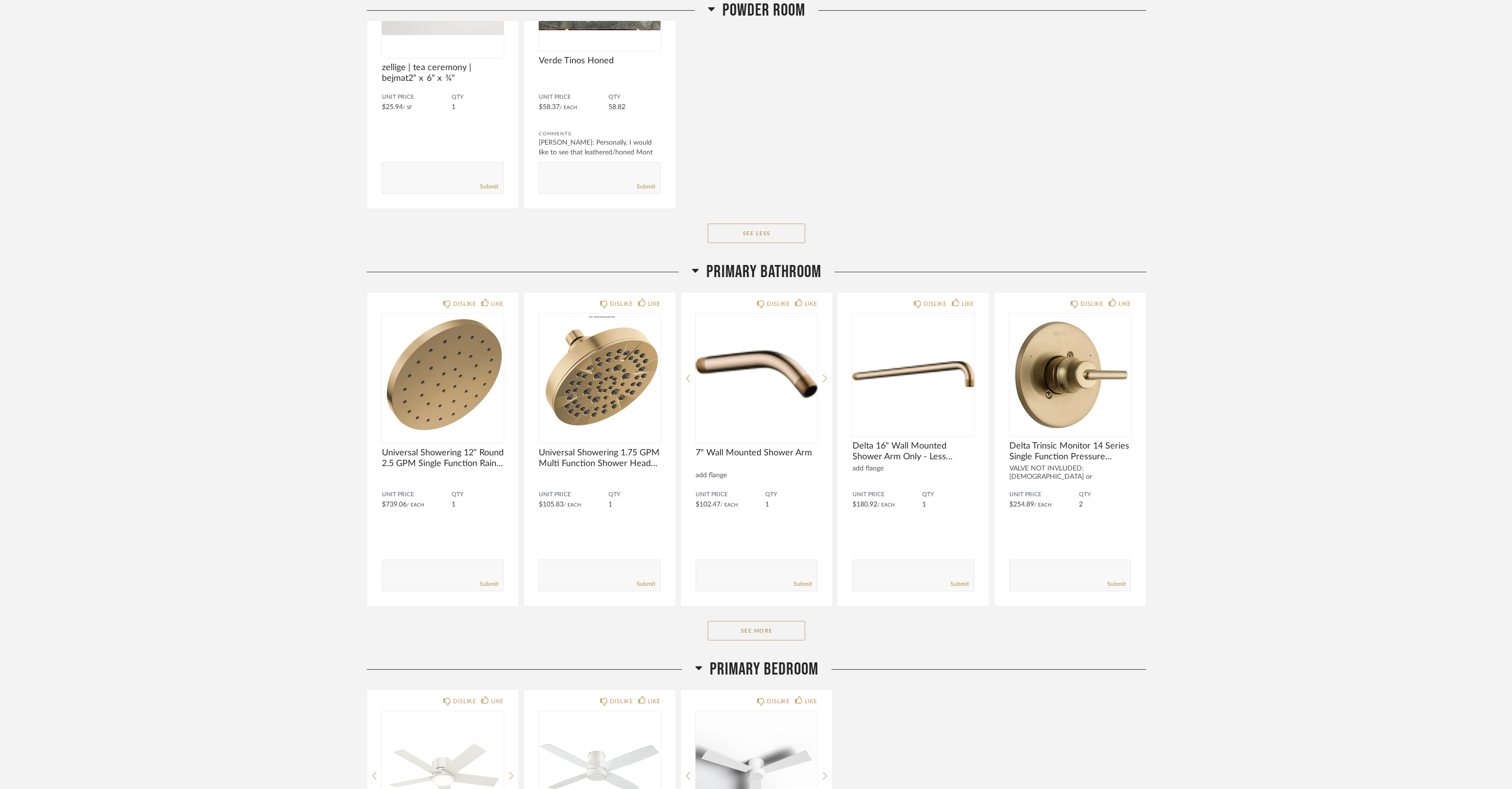
scroll to position [9796, 0]
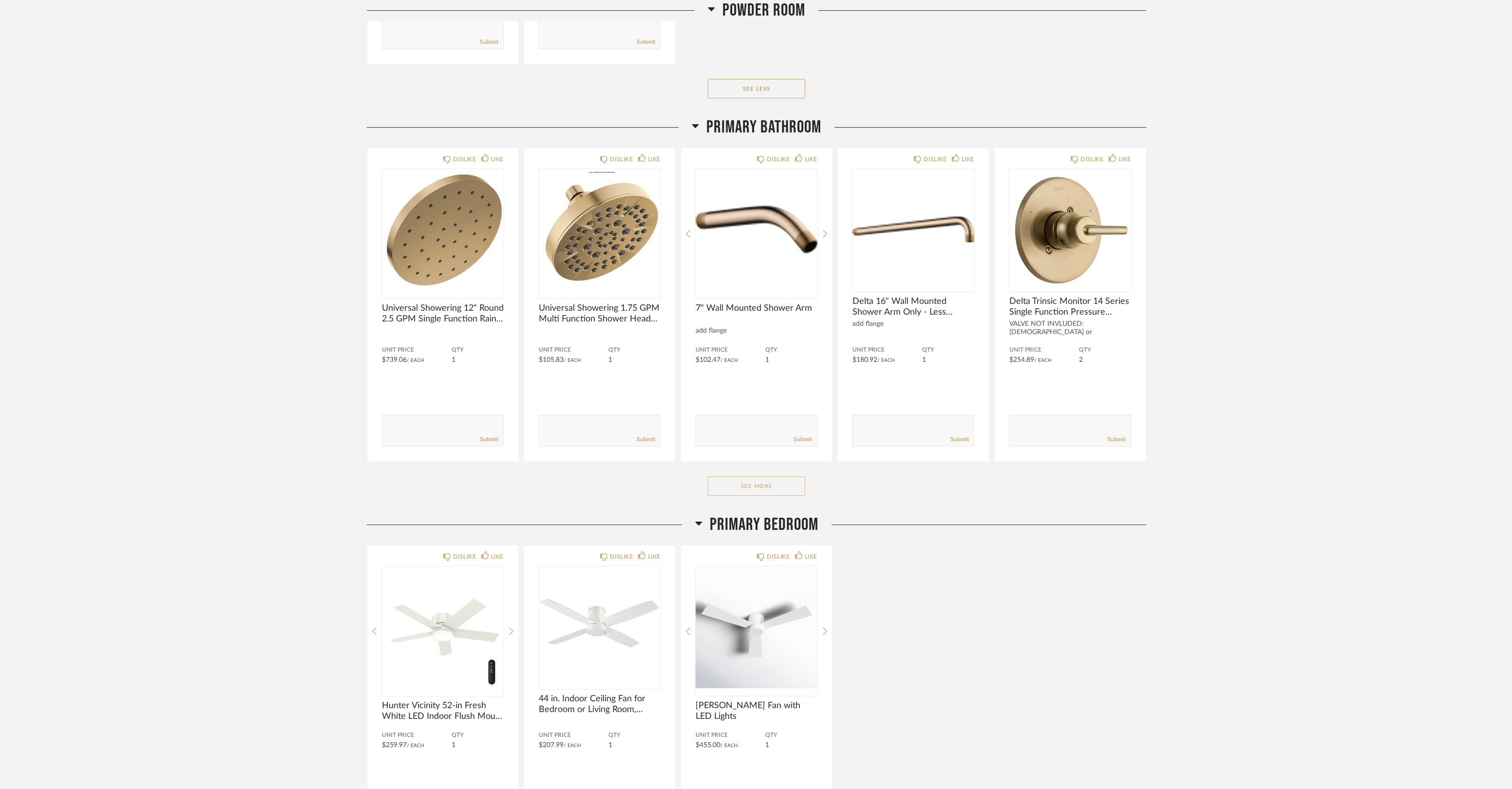
click at [761, 480] on button "See More" at bounding box center [756, 485] width 97 height 19
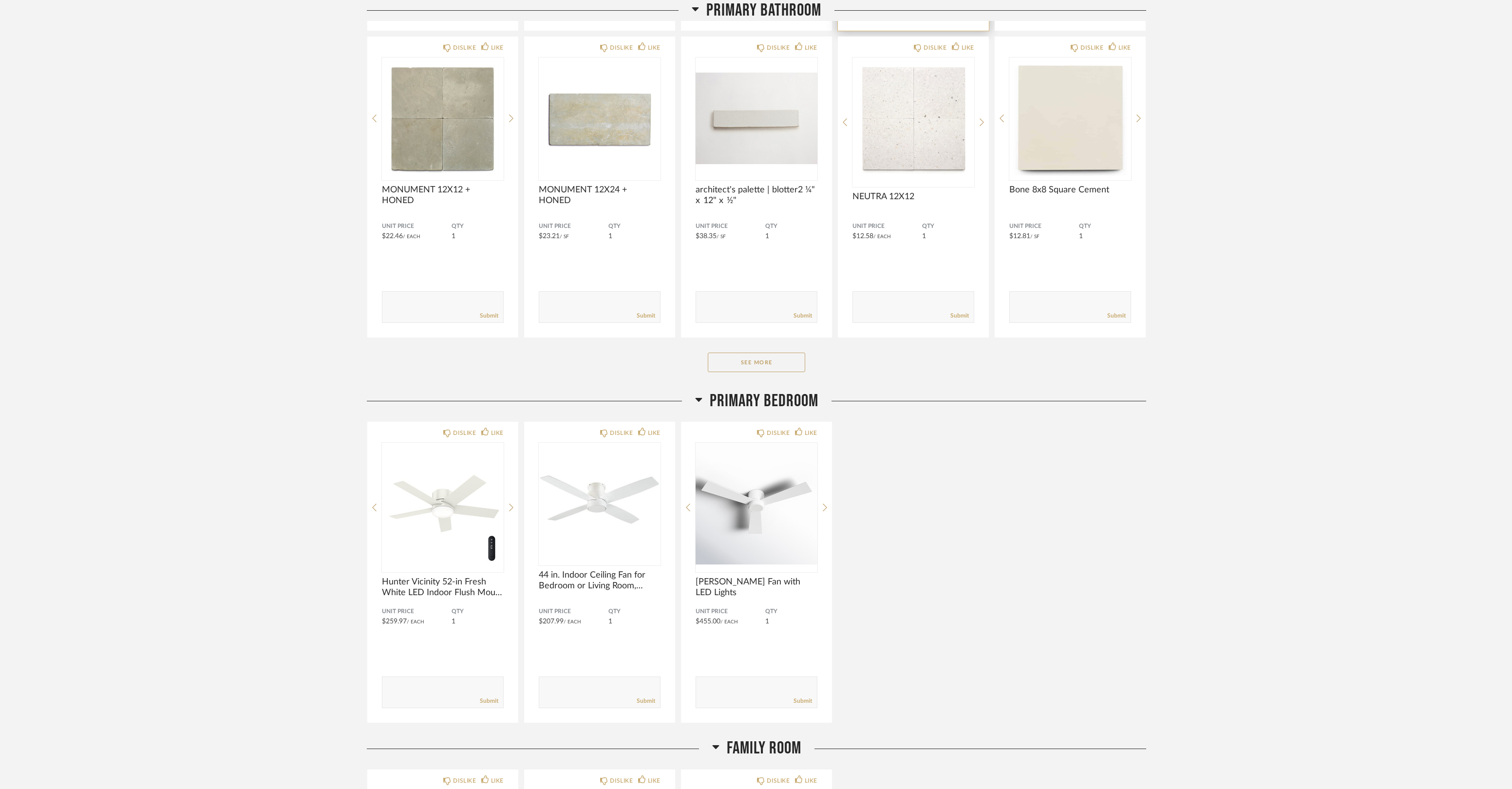
scroll to position [11256, 0]
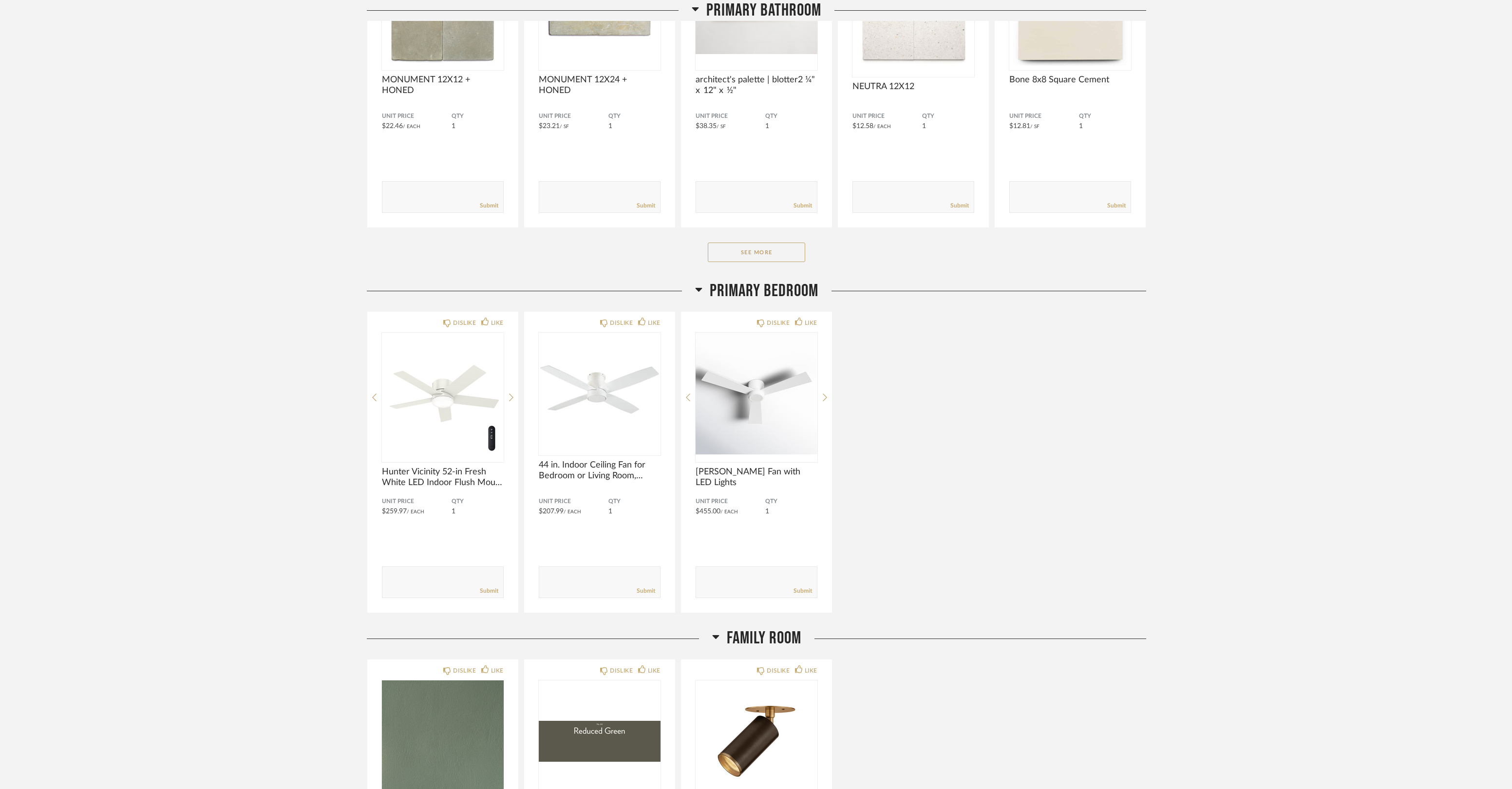
click at [1066, 419] on div "DISLIKE LIKE Hunter Vicinity 52-in Fresh White LED Indoor Flush Mount Ceiling F…" at bounding box center [756, 461] width 779 height 302
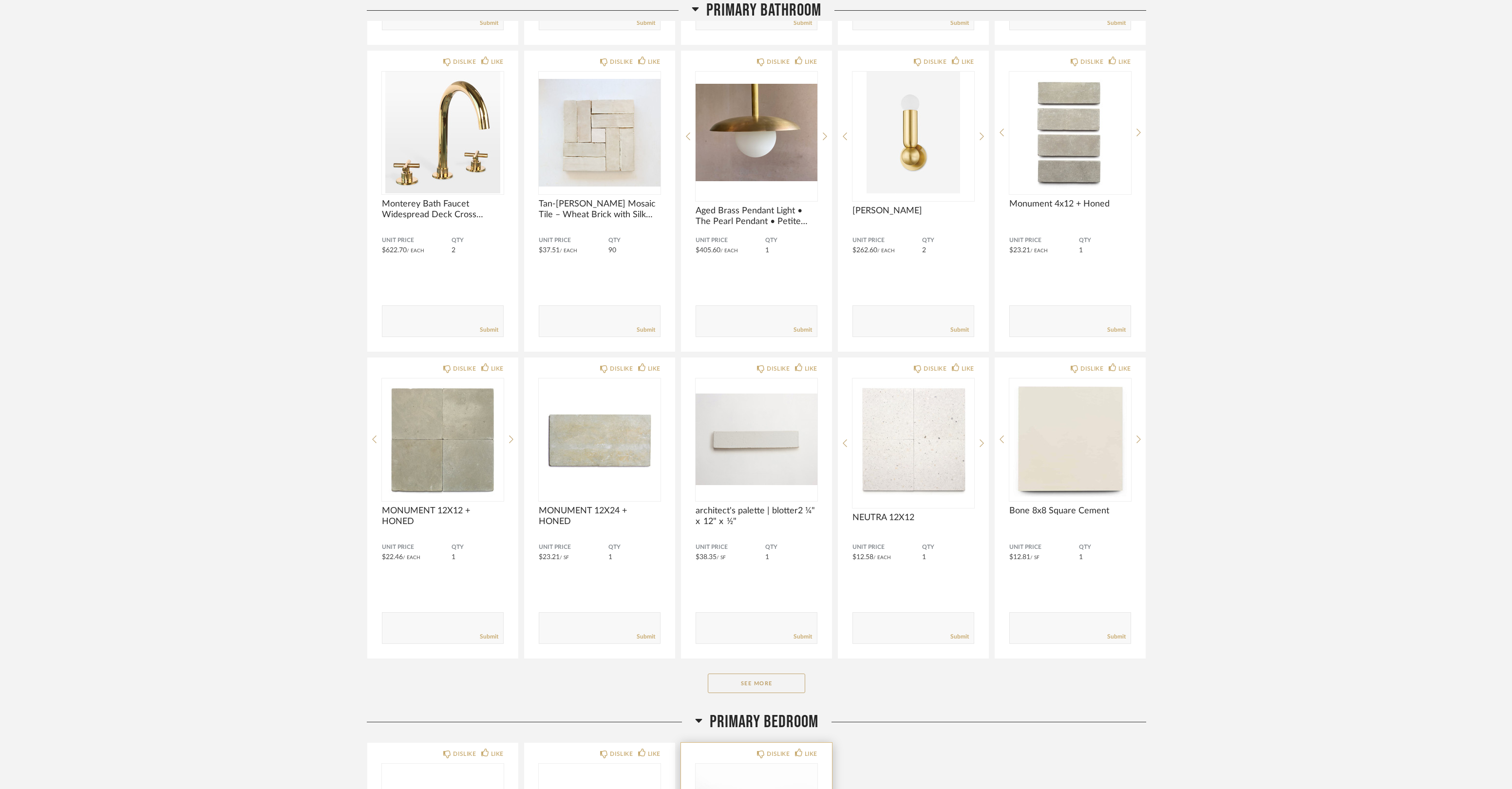
scroll to position [10823, 0]
click at [928, 139] on img "0" at bounding box center [913, 134] width 122 height 122
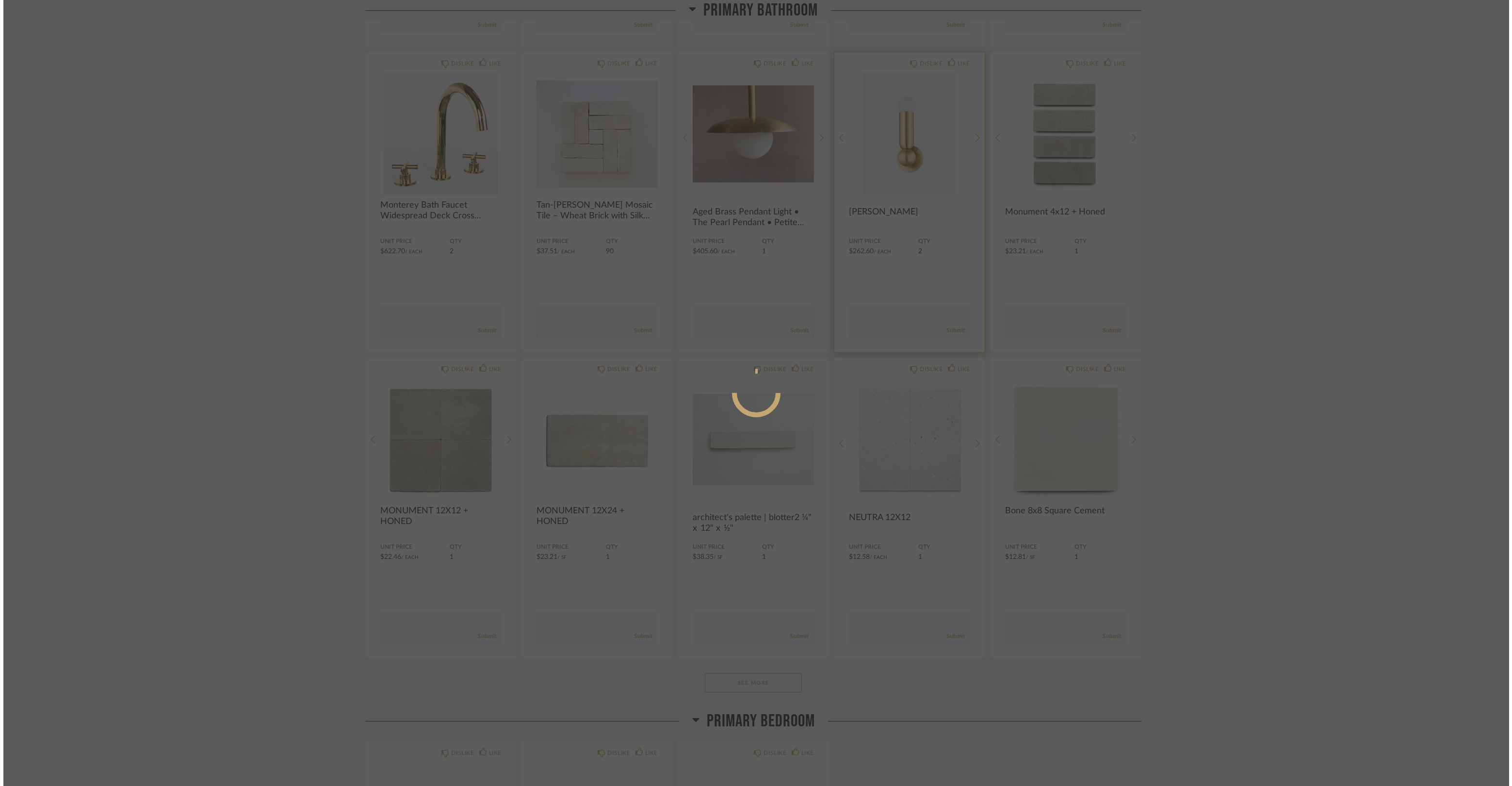
scroll to position [0, 0]
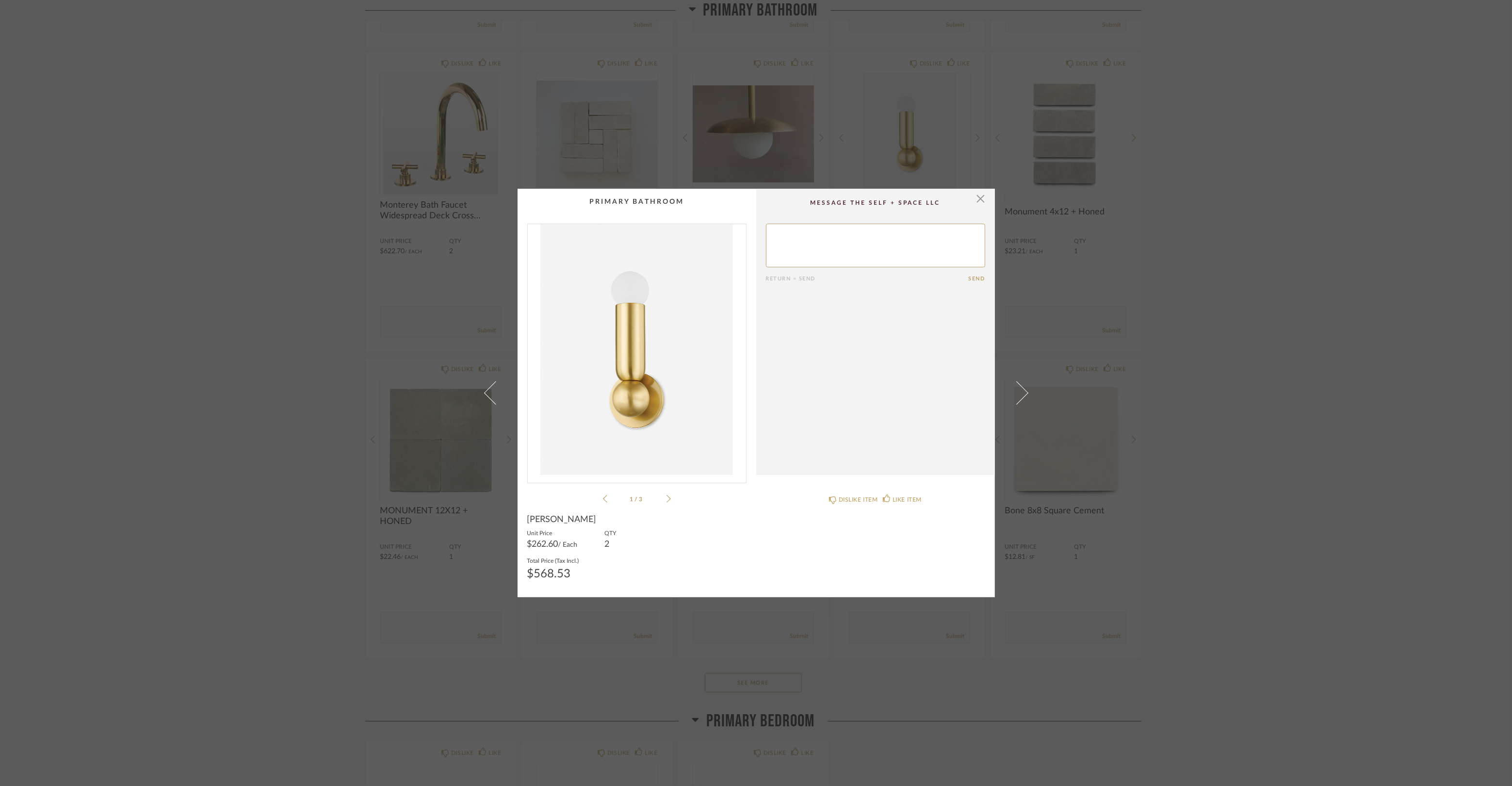
click at [665, 504] on div "1 / 3" at bounding box center [637, 364] width 219 height 281
click at [666, 500] on icon at bounding box center [668, 499] width 5 height 7
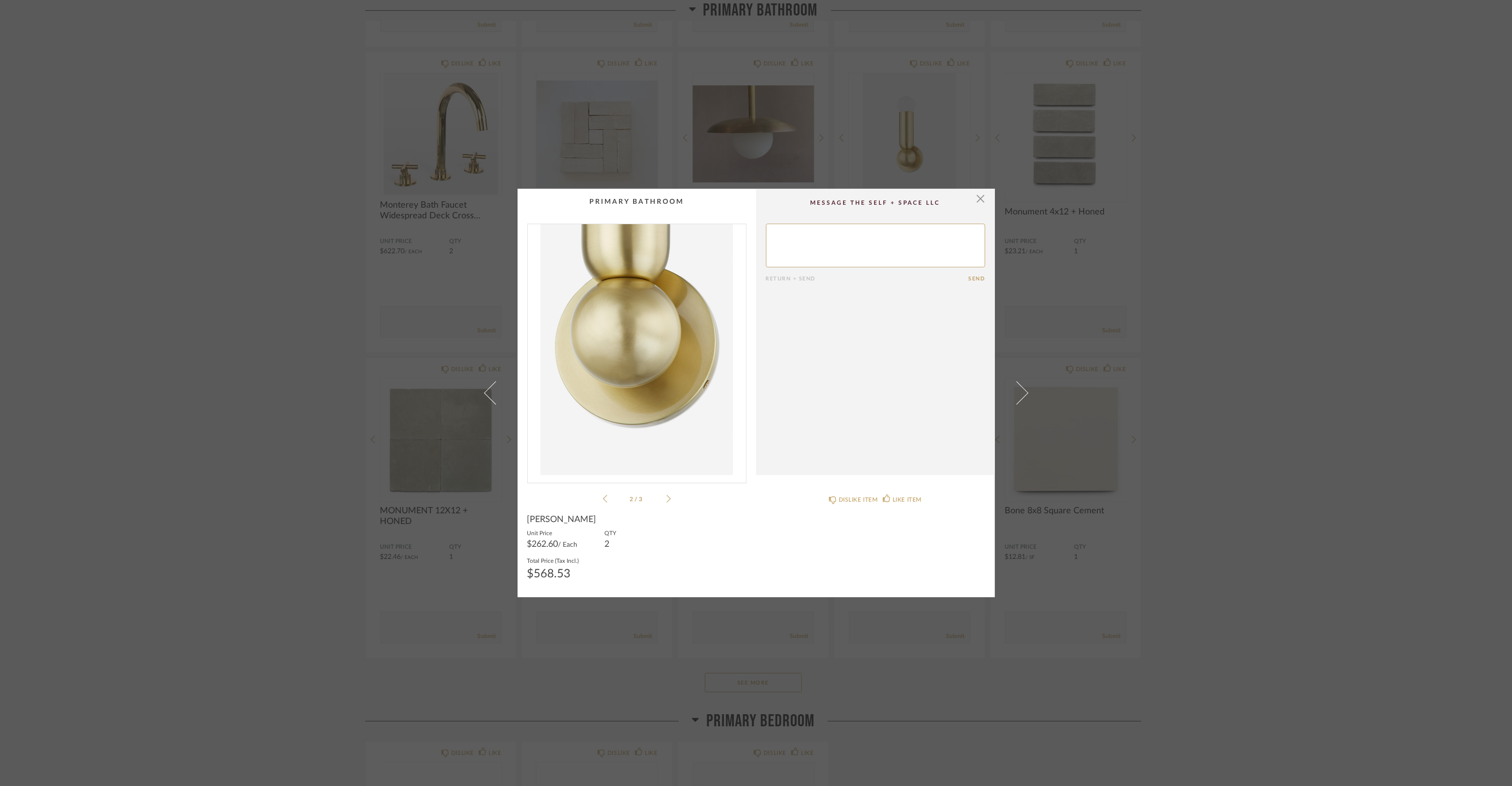
click at [666, 500] on icon at bounding box center [668, 499] width 5 height 7
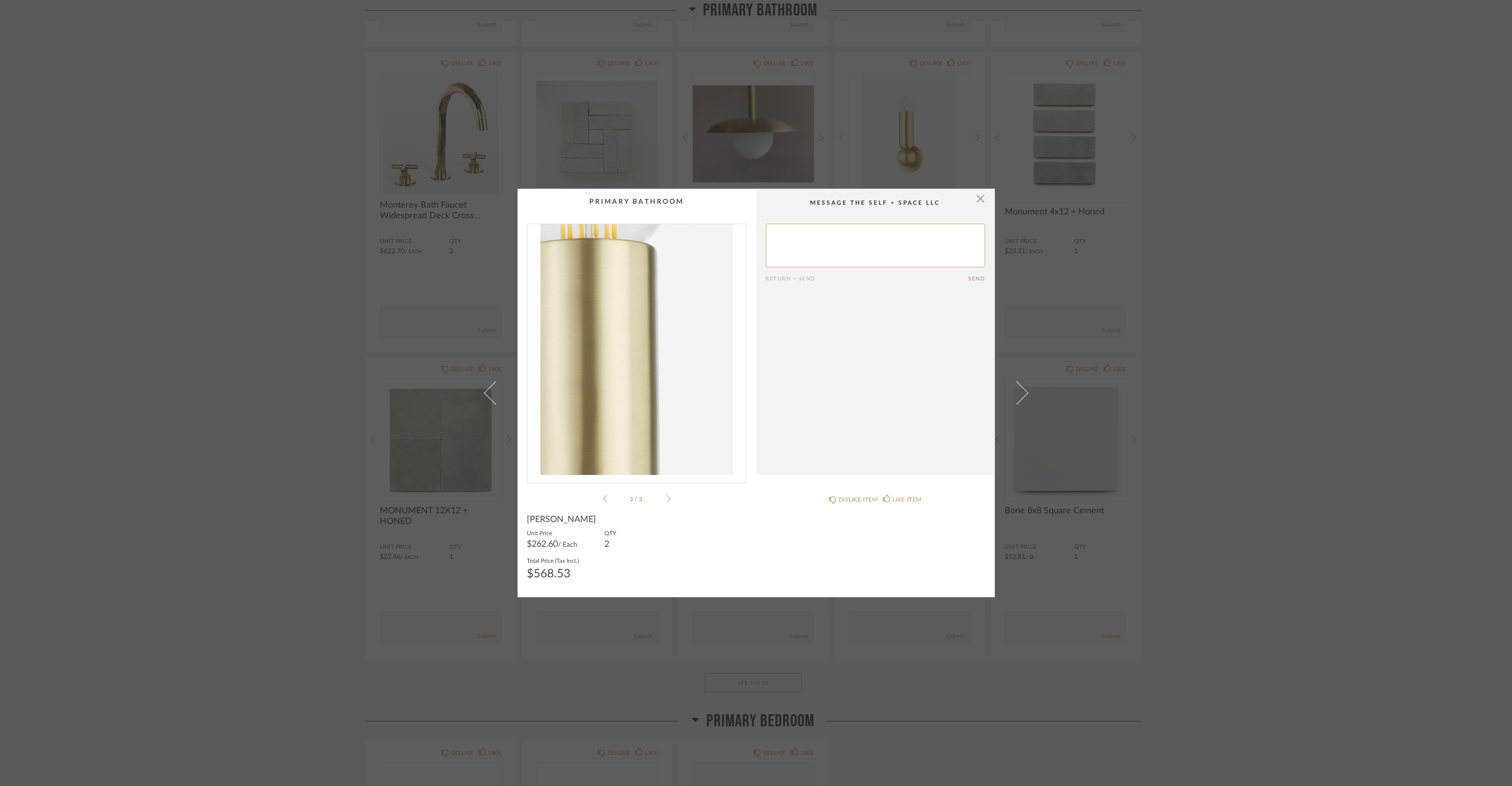
click at [666, 500] on icon at bounding box center [668, 499] width 5 height 7
